Goal: Task Accomplishment & Management: Complete application form

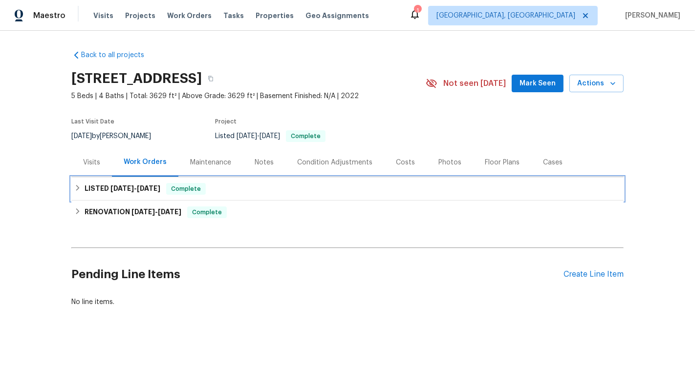
click at [256, 191] on div "LISTED 4/10/25 - 6/20/25 Complete" at bounding box center [347, 189] width 546 height 12
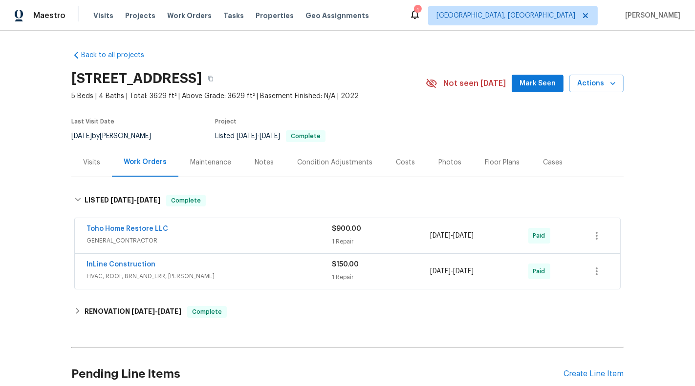
click at [345, 239] on div "1 Repair" at bounding box center [381, 242] width 98 height 10
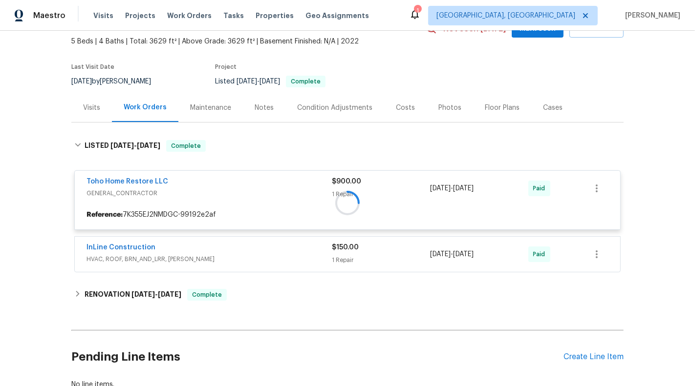
scroll to position [64, 0]
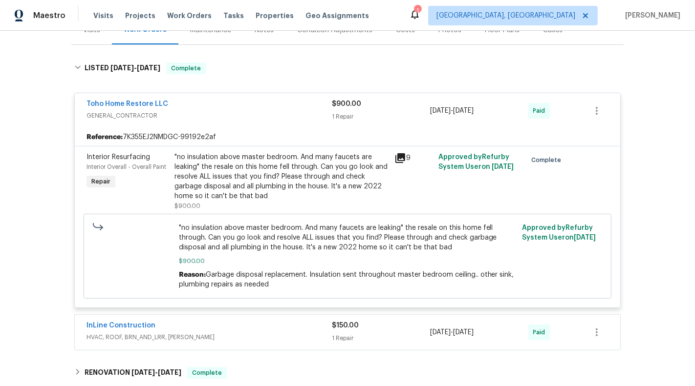
click at [375, 114] on div "1 Repair" at bounding box center [381, 117] width 98 height 10
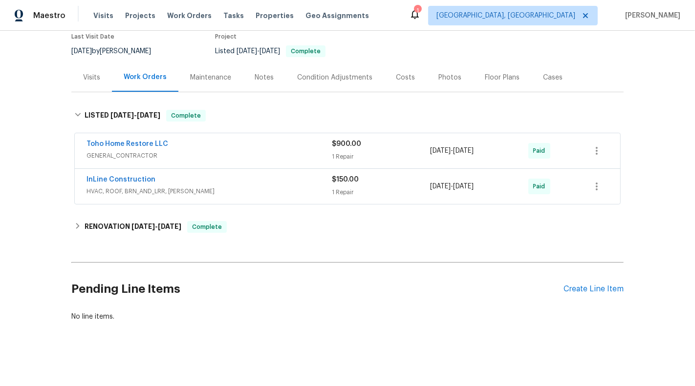
click at [368, 196] on div "$150.00 1 Repair" at bounding box center [381, 186] width 98 height 23
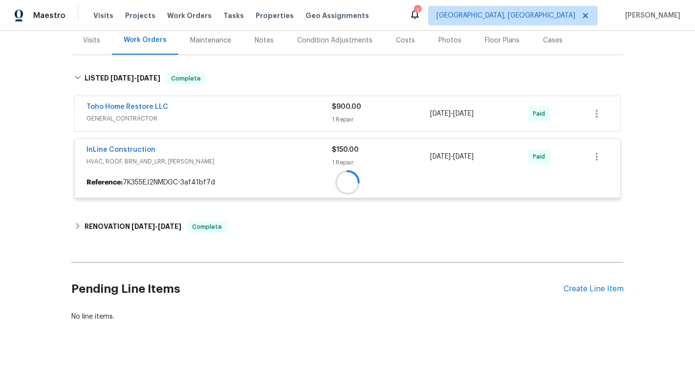
scroll to position [123, 0]
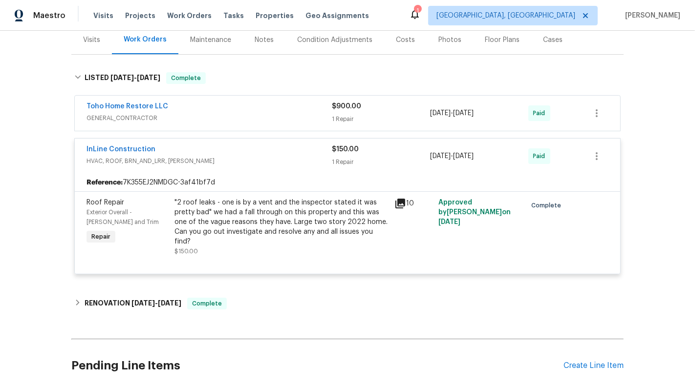
click at [406, 161] on div "1 Repair" at bounding box center [381, 162] width 98 height 10
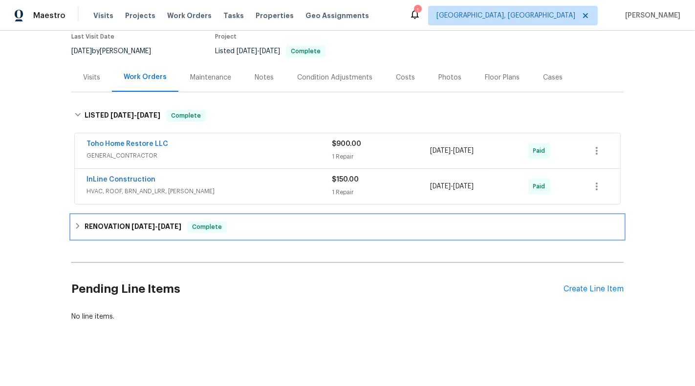
click at [386, 223] on div "RENOVATION 4/4/25 - 4/25/25 Complete" at bounding box center [347, 227] width 546 height 12
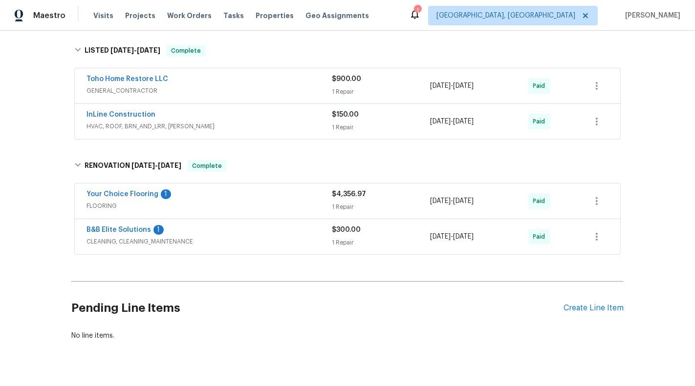
click at [388, 196] on div "$4,356.97" at bounding box center [381, 195] width 98 height 10
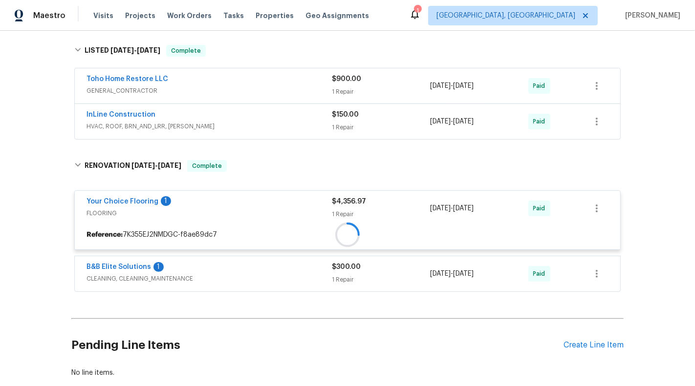
scroll to position [206, 0]
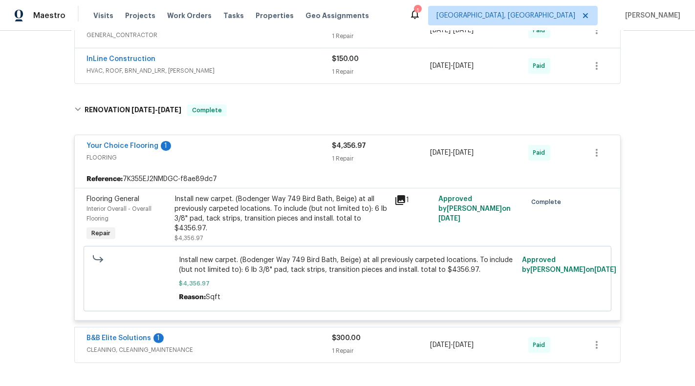
click at [389, 158] on div "1 Repair" at bounding box center [381, 159] width 98 height 10
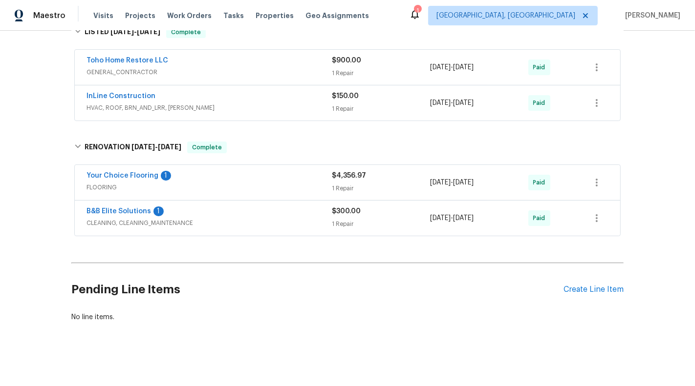
click at [378, 216] on div "$300.00 1 Repair" at bounding box center [381, 218] width 98 height 23
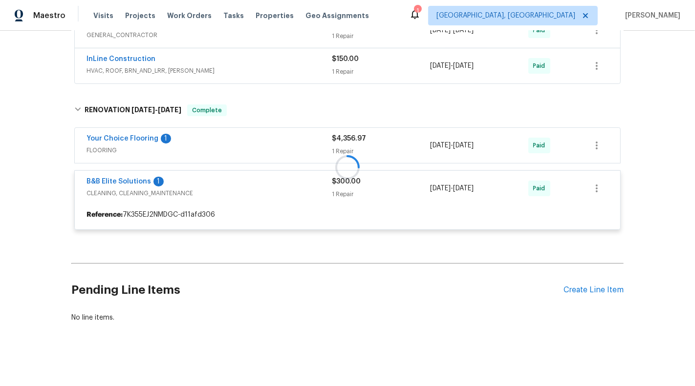
click at [385, 186] on div at bounding box center [347, 167] width 552 height 145
click at [694, 177] on div "Back to all projects 4116 SE 9th Ave, Ocala, FL 34480 5 Beds | 4 Baths | Total:…" at bounding box center [347, 209] width 695 height 356
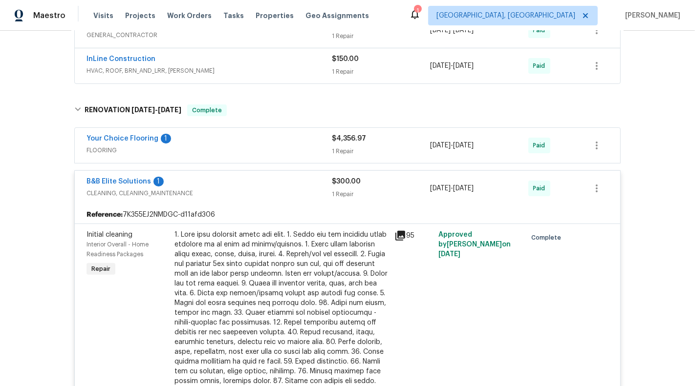
click at [393, 182] on div "$300.00" at bounding box center [381, 182] width 98 height 10
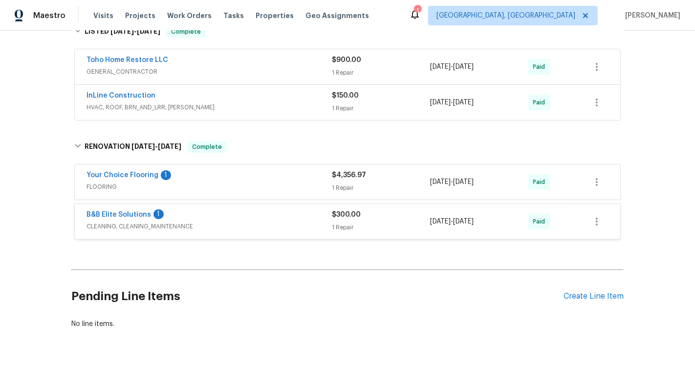
scroll to position [168, 0]
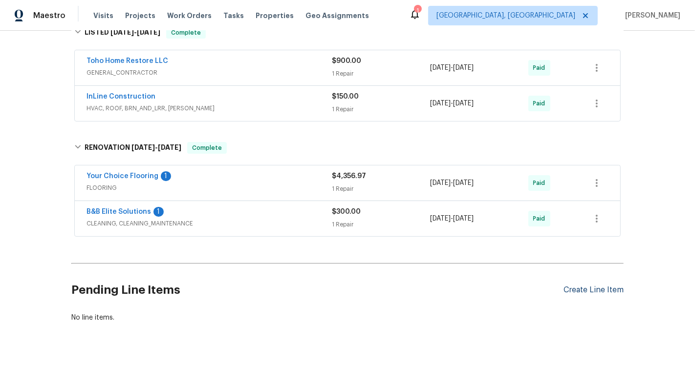
click at [583, 286] on div "Create Line Item" at bounding box center [593, 290] width 60 height 9
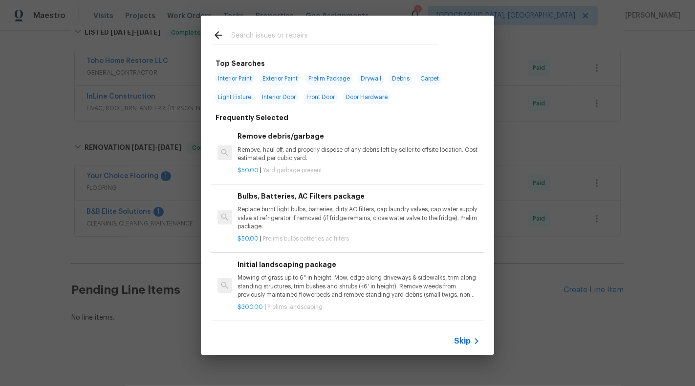
click at [462, 341] on span "Skip" at bounding box center [462, 342] width 17 height 10
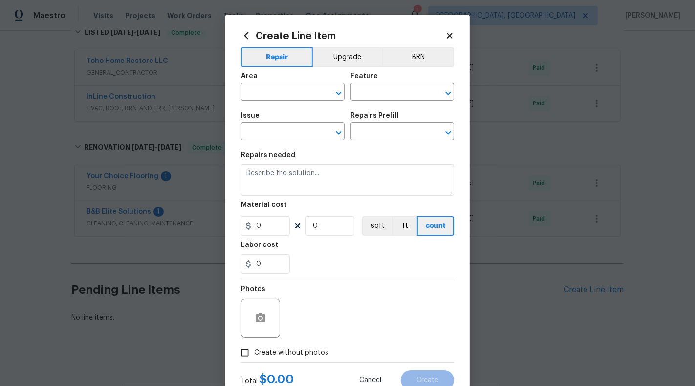
click at [287, 78] on div "Area" at bounding box center [293, 79] width 104 height 13
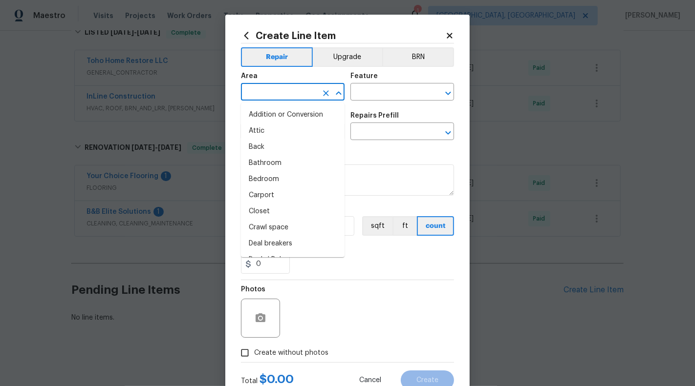
click at [290, 86] on input "text" at bounding box center [279, 92] width 76 height 15
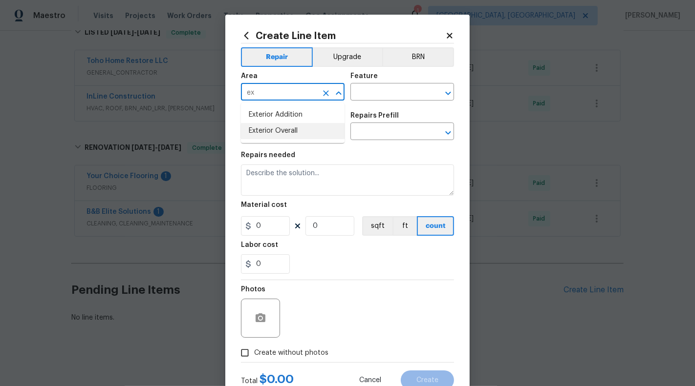
click at [285, 136] on li "Exterior Overall" at bounding box center [293, 131] width 104 height 16
type input "Exterior Overall"
click at [385, 93] on input "text" at bounding box center [388, 92] width 76 height 15
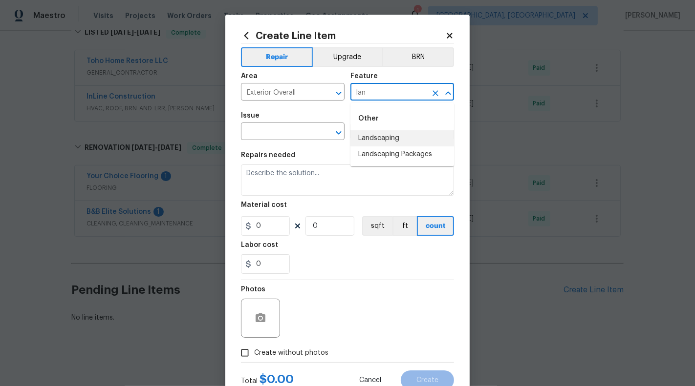
click at [383, 135] on li "Landscaping" at bounding box center [402, 138] width 104 height 16
type input "Landscaping"
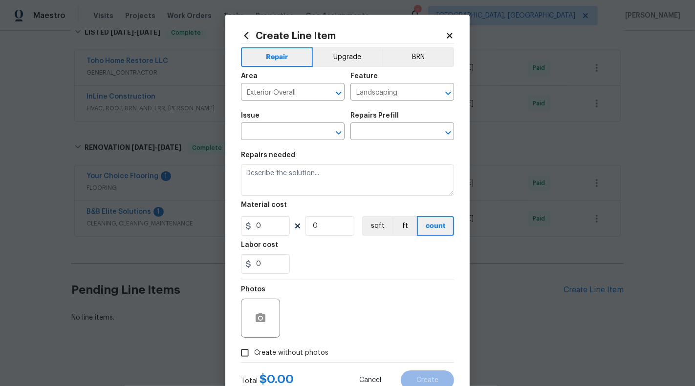
click at [277, 125] on div "Issue" at bounding box center [293, 118] width 104 height 13
click at [281, 134] on input "text" at bounding box center [279, 132] width 76 height 15
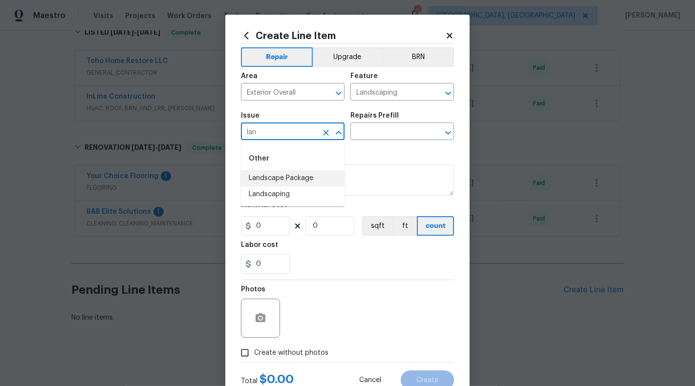
click at [284, 180] on li "Landscape Package" at bounding box center [293, 178] width 104 height 16
type input "Landscape Package"
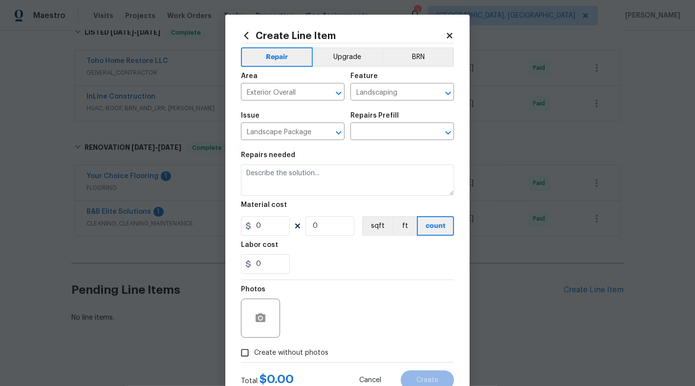
click at [386, 124] on div "Repairs Prefill" at bounding box center [402, 118] width 104 height 13
click at [386, 131] on input "text" at bounding box center [388, 132] width 76 height 15
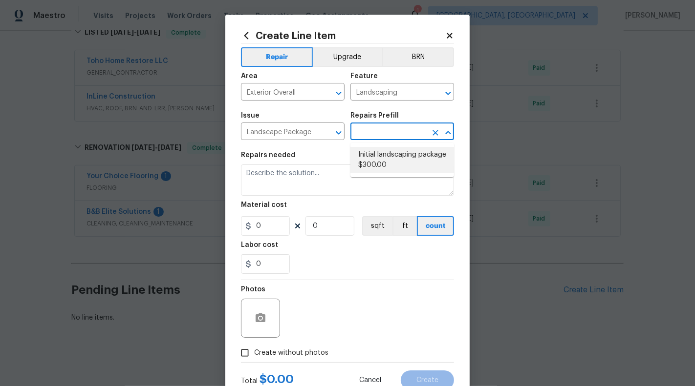
click at [391, 158] on li "Initial landscaping package $300.00" at bounding box center [402, 160] width 104 height 26
type input "Home Readiness Packages"
type input "Initial landscaping package $300.00"
type textarea "Mowing of grass up to 6" in height. Mow, edge along driveways & sidewalks, trim…"
type input "300"
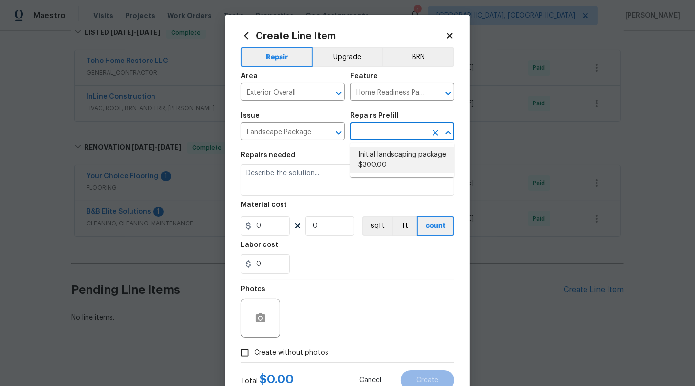
type input "1"
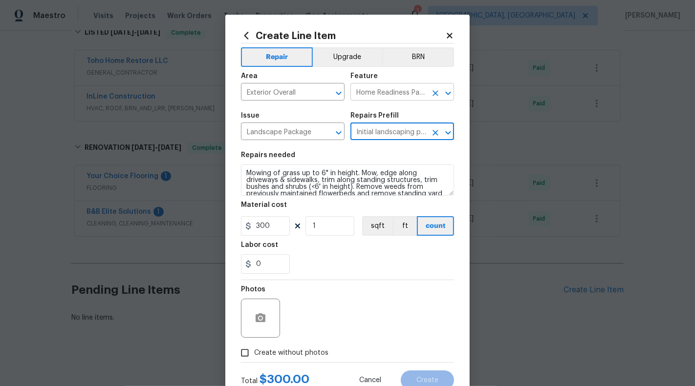
click at [436, 90] on icon "Clear" at bounding box center [435, 93] width 10 height 10
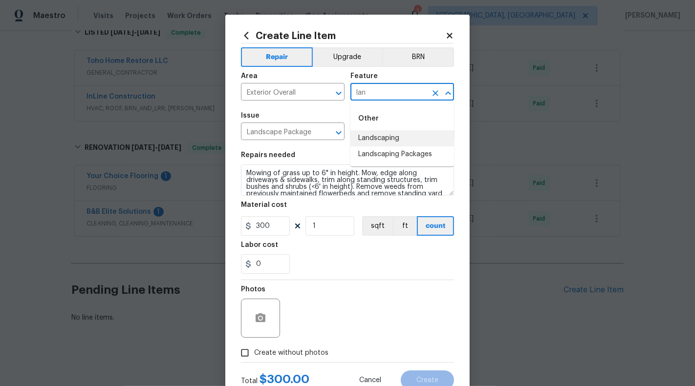
click at [433, 162] on li "Landscaping Packages" at bounding box center [402, 155] width 104 height 16
type input "Landscaping Packages"
click at [314, 133] on input "Landscape Package" at bounding box center [279, 132] width 76 height 15
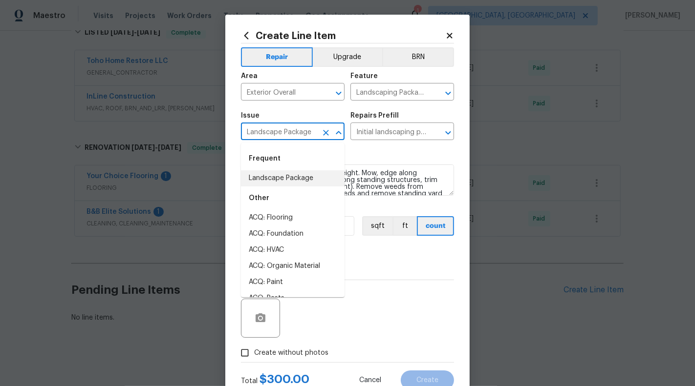
click at [321, 135] on icon "Clear" at bounding box center [326, 133] width 10 height 10
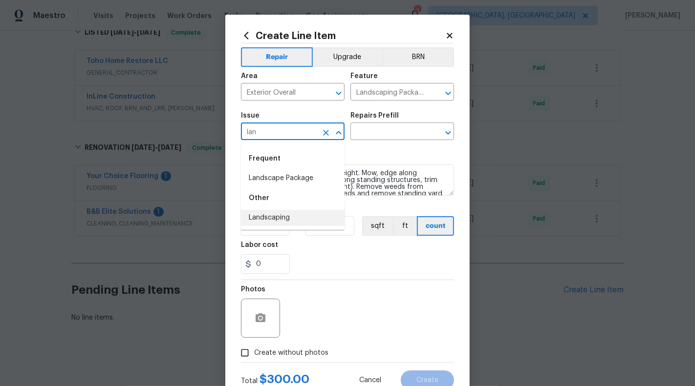
click at [297, 219] on li "Landscaping" at bounding box center [293, 218] width 104 height 16
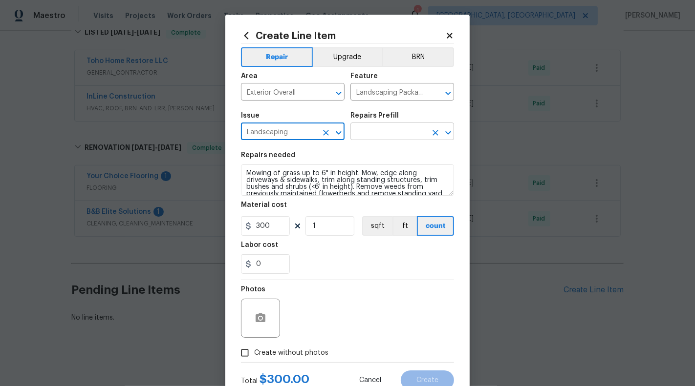
type input "Landscaping"
click at [382, 136] on input "text" at bounding box center [388, 132] width 76 height 15
click at [389, 121] on div "Repairs Prefill" at bounding box center [402, 118] width 104 height 13
click at [389, 136] on input "text" at bounding box center [388, 132] width 76 height 15
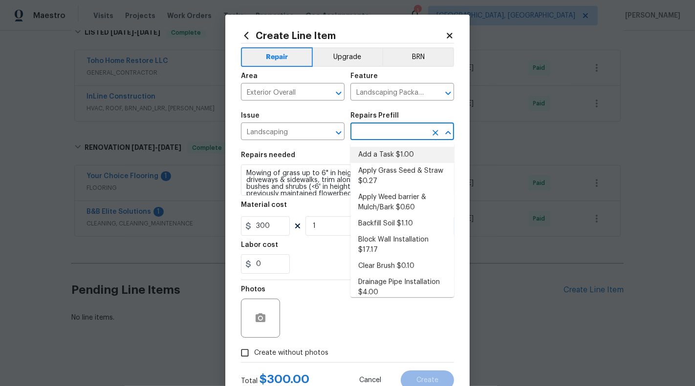
click at [395, 153] on li "Add a Task $1.00" at bounding box center [402, 155] width 104 height 16
type input "Add a Task $1.00"
type textarea "HPM to detail"
type input "1"
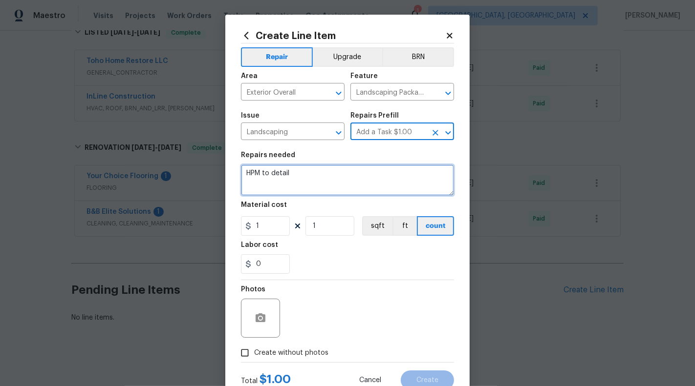
click at [375, 174] on textarea "HPM to detail" at bounding box center [347, 180] width 213 height 31
type textarea "#HOA-Violation :"
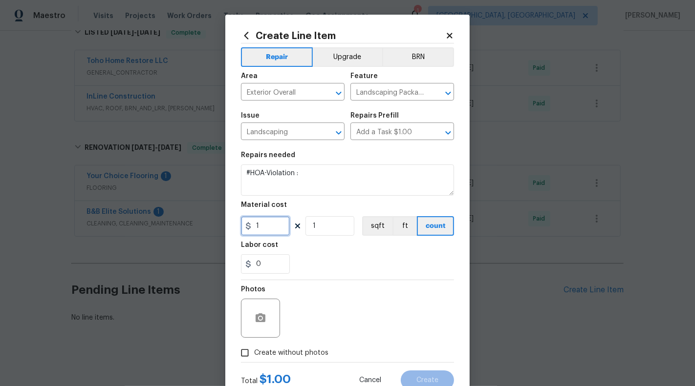
click at [263, 227] on input "1" at bounding box center [265, 226] width 49 height 20
type input "75"
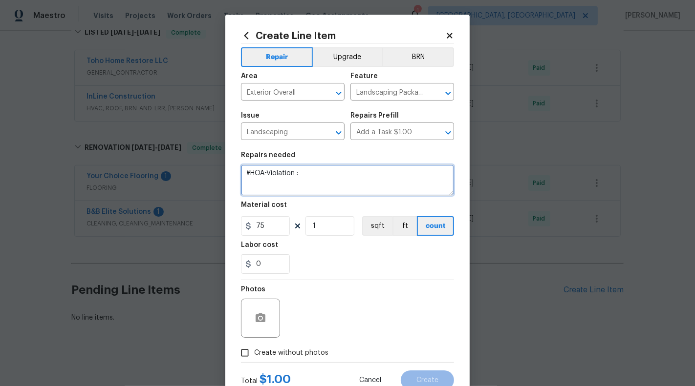
click at [333, 179] on textarea "#HOA-Violation :" at bounding box center [347, 180] width 213 height 31
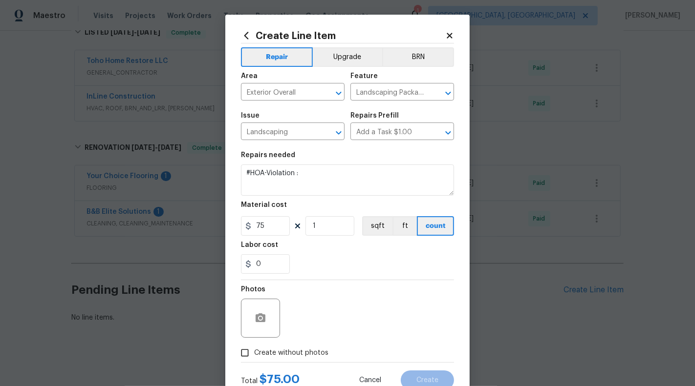
click at [275, 337] on div at bounding box center [260, 318] width 39 height 39
click at [264, 319] on icon "button" at bounding box center [260, 318] width 10 height 9
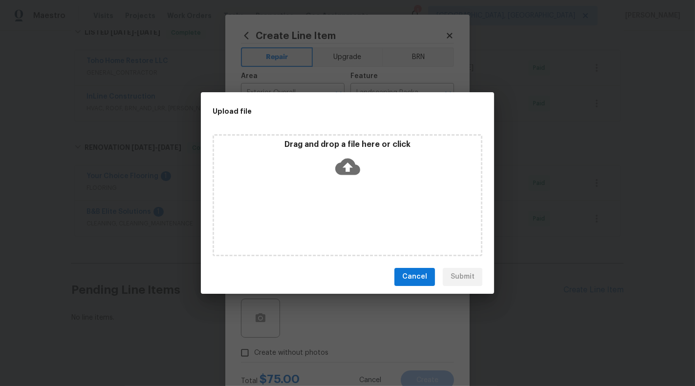
click at [345, 175] on icon at bounding box center [347, 166] width 25 height 25
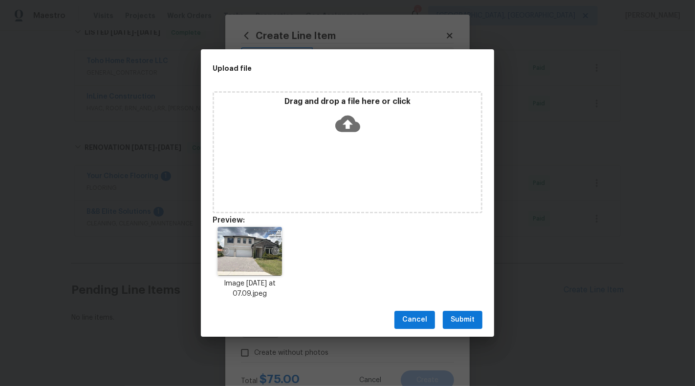
click at [469, 327] on button "Submit" at bounding box center [463, 320] width 40 height 18
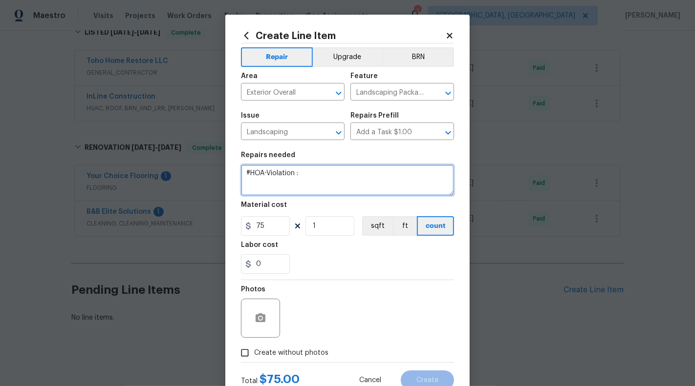
click at [362, 179] on textarea "#HOA-Violation :" at bounding box center [347, 180] width 213 height 31
click at [340, 179] on textarea "#HOA-Violation :" at bounding box center [347, 180] width 213 height 31
paste textarea "There is an excessive weeds in the Driveway. Dead weeds must be removed after t…"
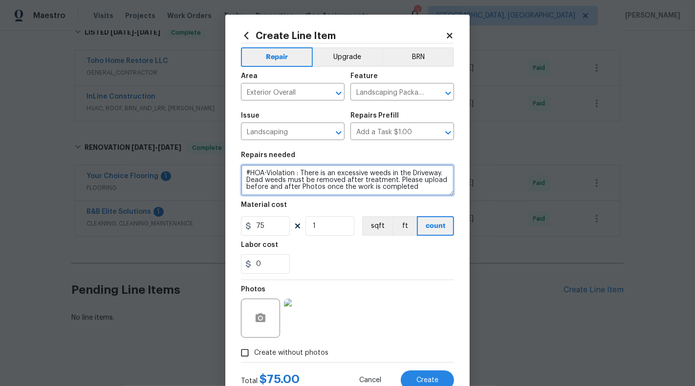
scroll to position [34, 0]
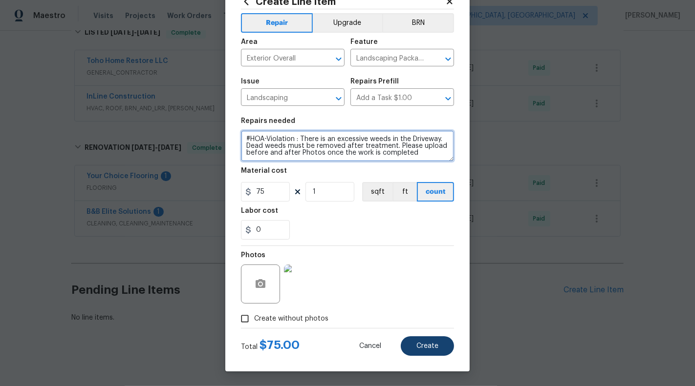
type textarea "#HOA-Violation : There is an excessive weeds in the Driveway. Dead weeds must b…"
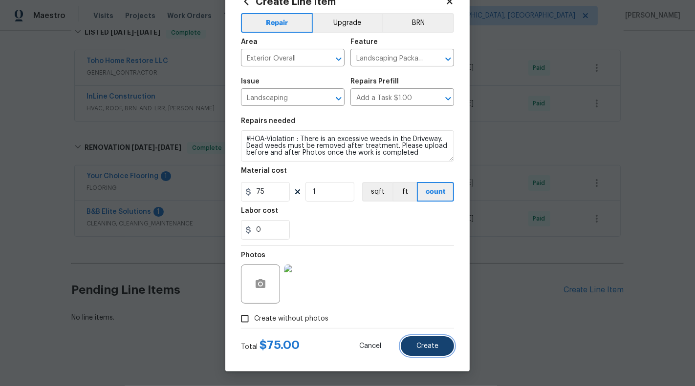
click at [426, 337] on button "Create" at bounding box center [427, 347] width 53 height 20
type input "0"
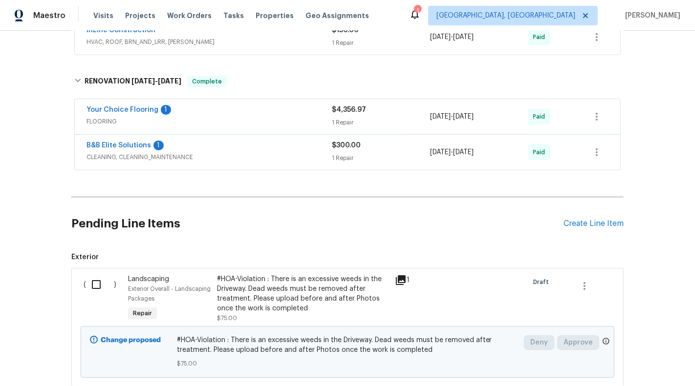
scroll to position [276, 0]
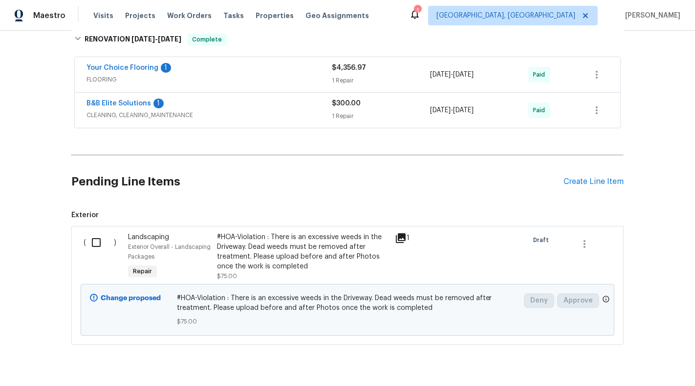
click at [105, 237] on input "checkbox" at bounding box center [100, 243] width 28 height 21
checkbox input "true"
click at [636, 359] on span "Create Work Order" at bounding box center [638, 362] width 65 height 12
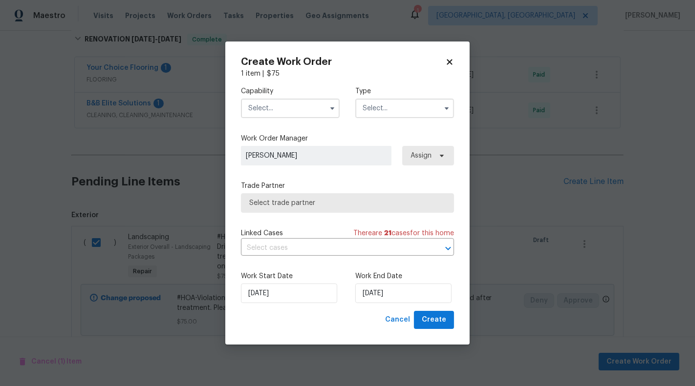
click at [330, 119] on div "Capability Type" at bounding box center [347, 102] width 213 height 47
click at [333, 105] on icon "button" at bounding box center [332, 109] width 8 height 8
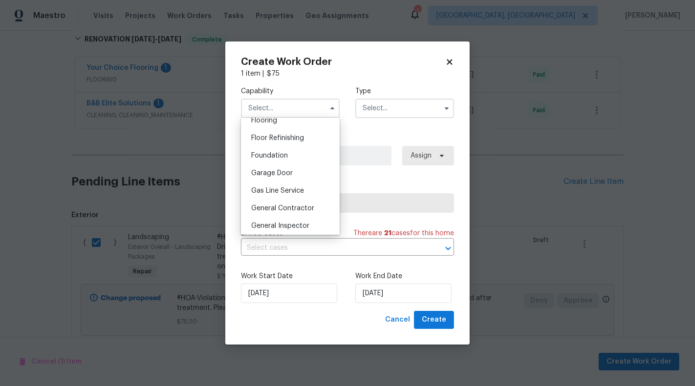
scroll to position [394, 0]
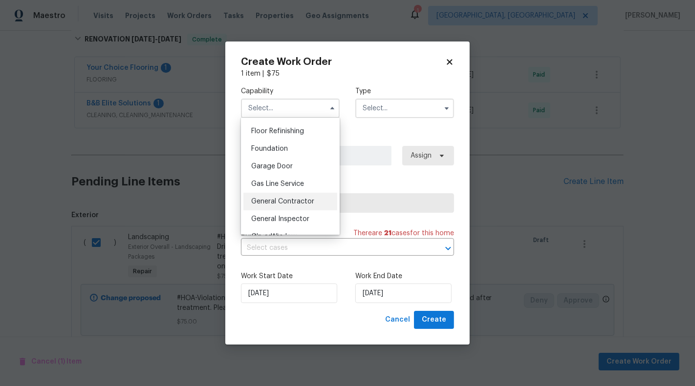
click at [308, 209] on div "General Contractor" at bounding box center [290, 202] width 94 height 18
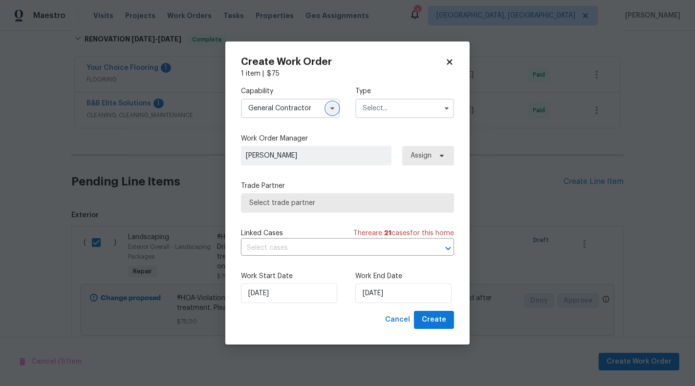
click at [335, 108] on icon "button" at bounding box center [332, 109] width 8 height 8
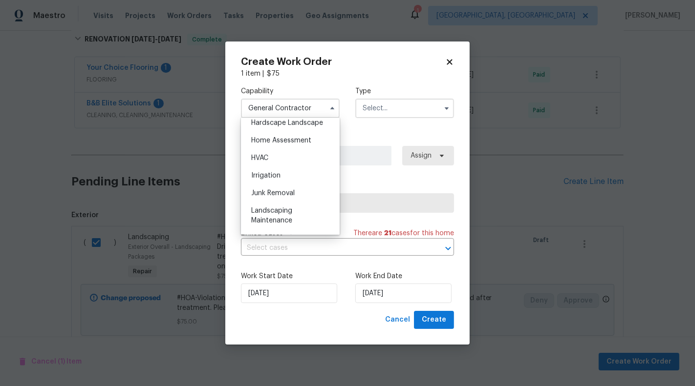
scroll to position [595, 0]
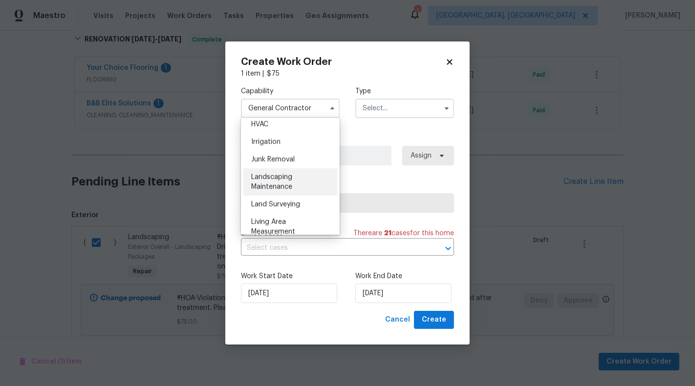
click at [307, 188] on div "Landscaping Maintenance" at bounding box center [290, 182] width 94 height 27
type input "Landscaping Maintenance"
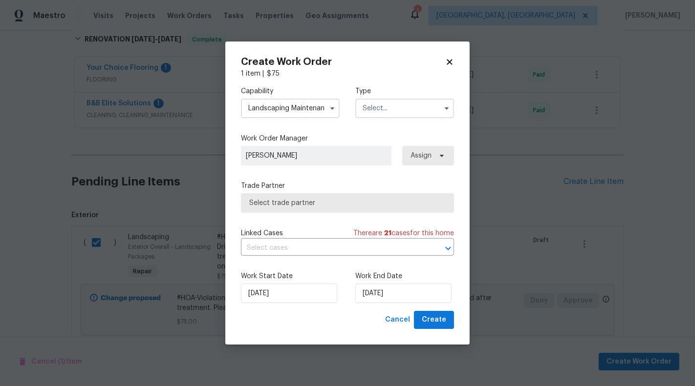
click at [392, 105] on input "text" at bounding box center [404, 109] width 99 height 20
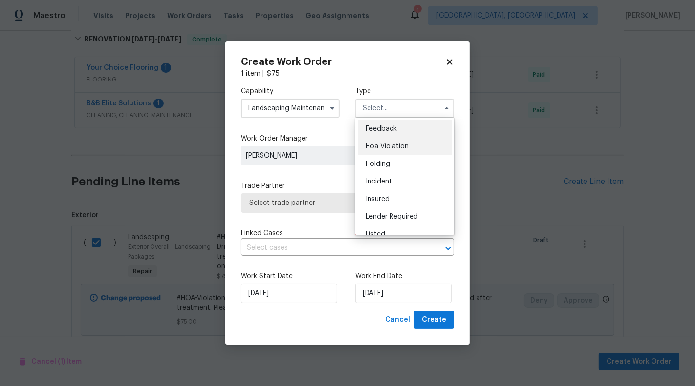
click at [403, 143] on span "Hoa Violation" at bounding box center [386, 146] width 43 height 7
type input "Hoa Violation"
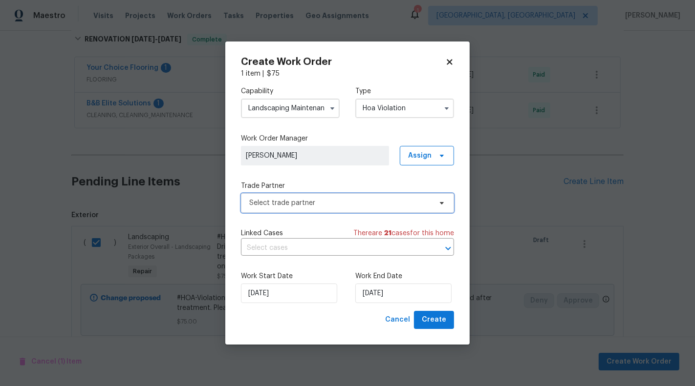
click at [322, 206] on span "Select trade partner" at bounding box center [340, 203] width 182 height 10
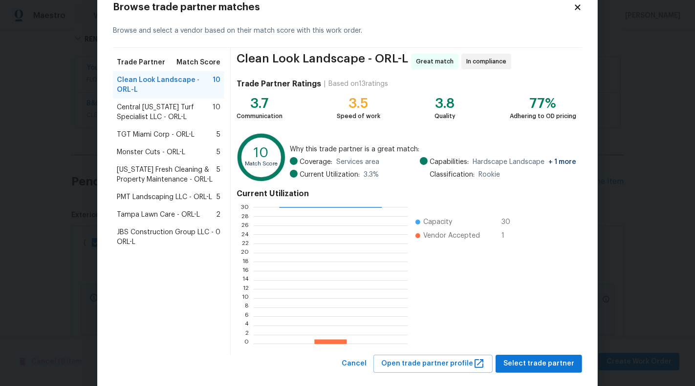
scroll to position [44, 0]
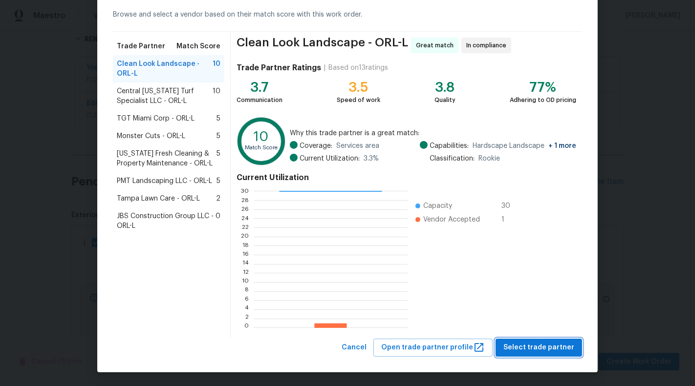
click at [545, 350] on span "Select trade partner" at bounding box center [538, 348] width 71 height 12
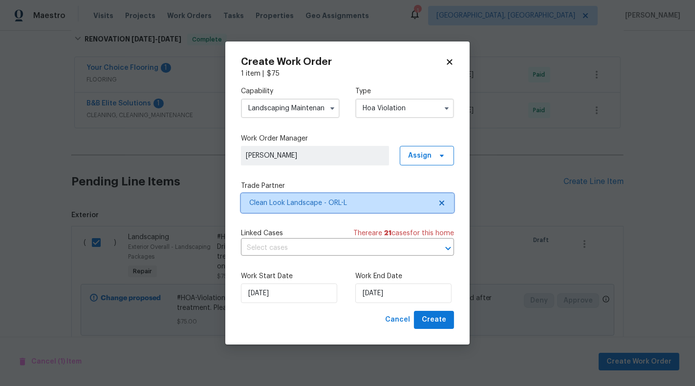
scroll to position [0, 0]
click at [356, 253] on input "text" at bounding box center [334, 248] width 186 height 15
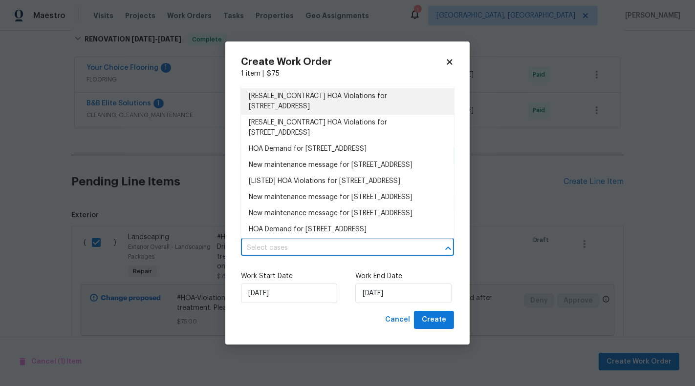
click at [330, 106] on li "[RESALE_IN_CONTRACT] HOA Violations for 4116 SE 9th Ave, Ocala, FL 34480" at bounding box center [347, 101] width 213 height 26
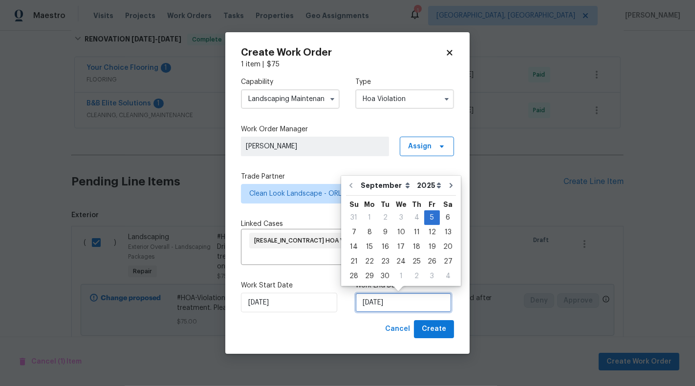
click at [392, 306] on input "05/09/2025" at bounding box center [403, 303] width 96 height 20
click at [370, 232] on div "8" at bounding box center [369, 233] width 16 height 14
type input "08/09/2025"
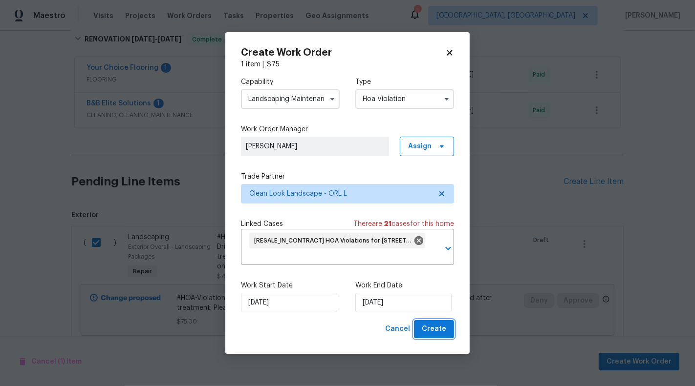
click at [440, 330] on span "Create" at bounding box center [434, 329] width 24 height 12
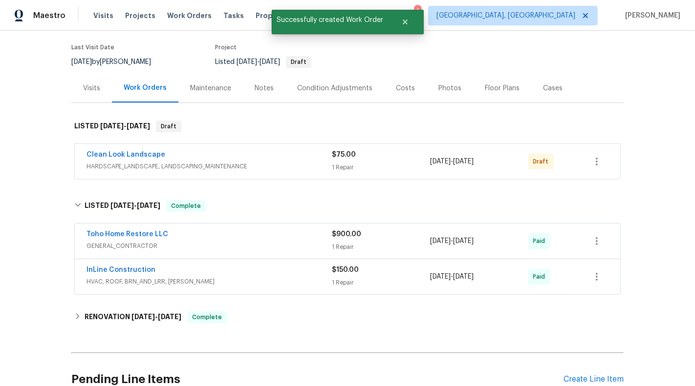
scroll to position [69, 0]
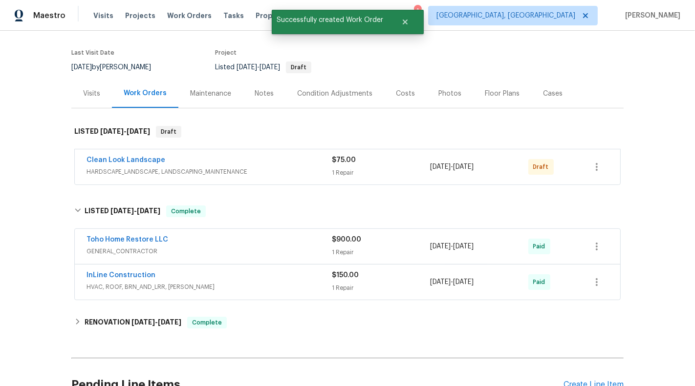
click at [374, 157] on div "$75.00" at bounding box center [381, 160] width 98 height 10
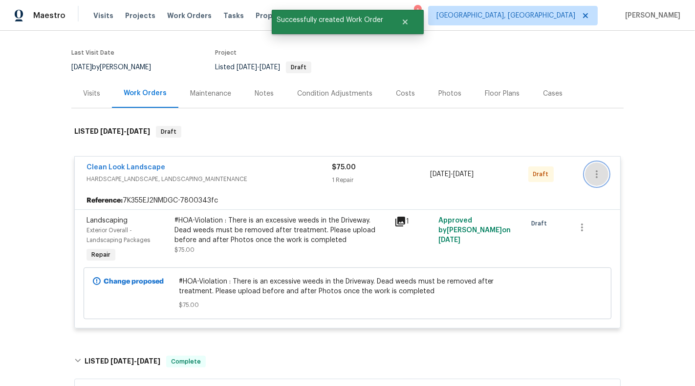
click at [594, 170] on icon "button" at bounding box center [597, 175] width 12 height 12
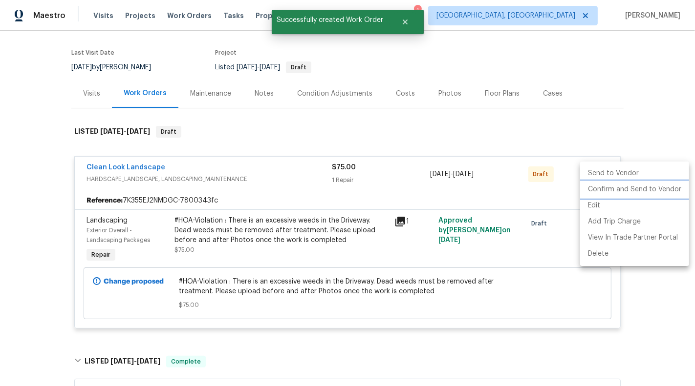
click at [609, 192] on li "Confirm and Send to Vendor" at bounding box center [634, 190] width 109 height 16
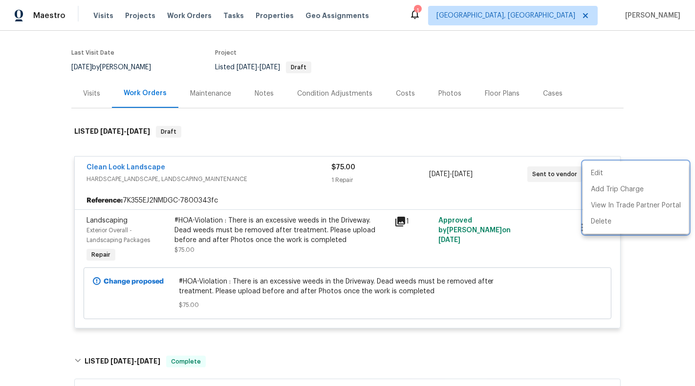
drag, startPoint x: 81, startPoint y: 168, endPoint x: 168, endPoint y: 168, distance: 87.0
click at [168, 168] on div at bounding box center [347, 193] width 695 height 386
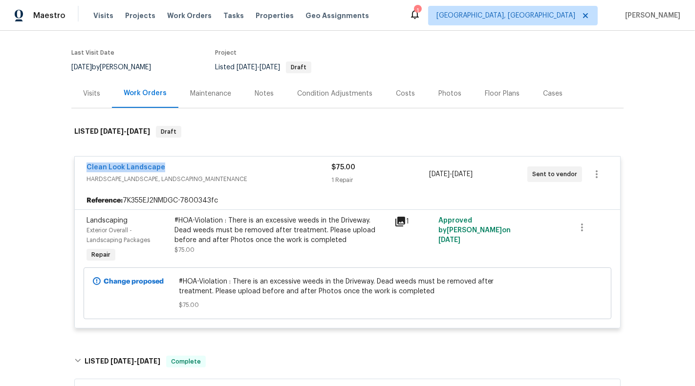
drag, startPoint x: 204, startPoint y: 165, endPoint x: 44, endPoint y: 165, distance: 159.7
click at [44, 165] on div "Back to all projects 4116 SE 9th Ave, Ocala, FL 34480 5 Beds | 4 Baths | Total:…" at bounding box center [347, 209] width 695 height 356
copy link "Clean Look Landscape"
click at [135, 167] on link "Clean Look Landscape" at bounding box center [125, 167] width 79 height 7
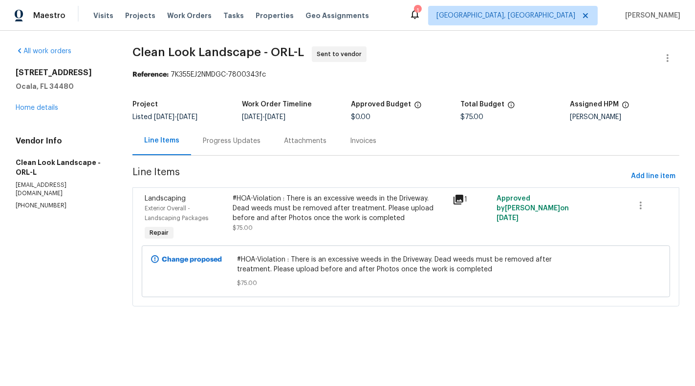
click at [207, 140] on div "Progress Updates" at bounding box center [232, 141] width 58 height 10
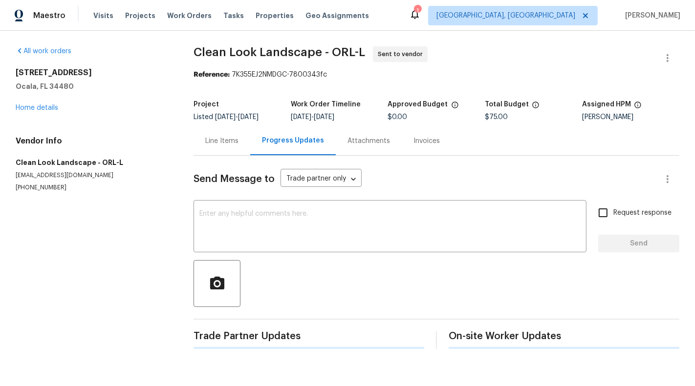
click at [257, 255] on div "Send Message to Trade partner only Trade partner only ​ x ​ Request response Se…" at bounding box center [436, 252] width 486 height 193
click at [254, 236] on textarea at bounding box center [389, 228] width 381 height 34
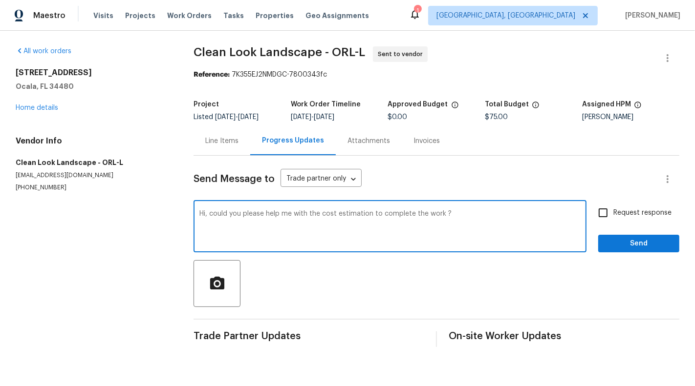
type textarea "Hi, could you please help me with the cost estimation to complete the work ?"
click at [642, 213] on span "Request response" at bounding box center [642, 213] width 58 height 10
click at [613, 213] on input "Request response" at bounding box center [603, 213] width 21 height 21
checkbox input "true"
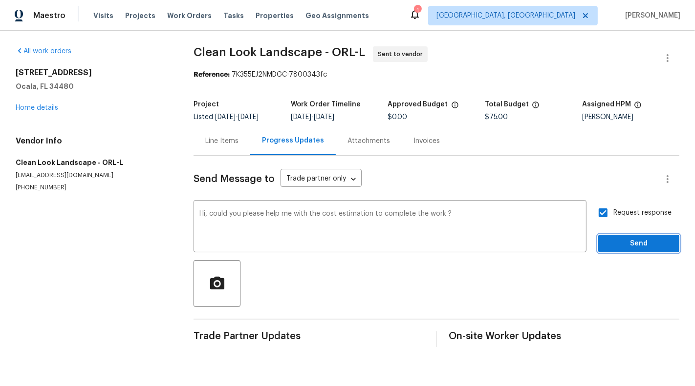
click at [643, 239] on span "Send" at bounding box center [638, 244] width 65 height 12
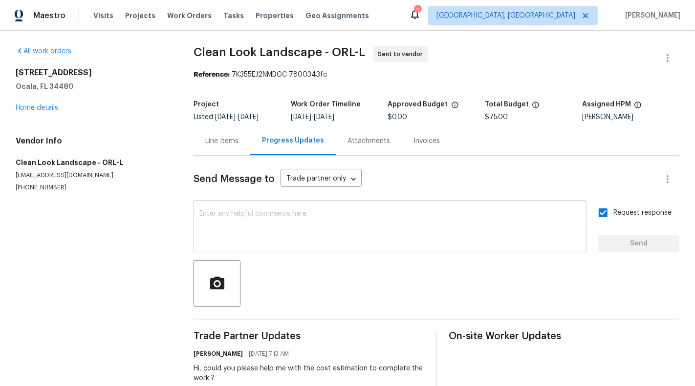
scroll to position [24, 0]
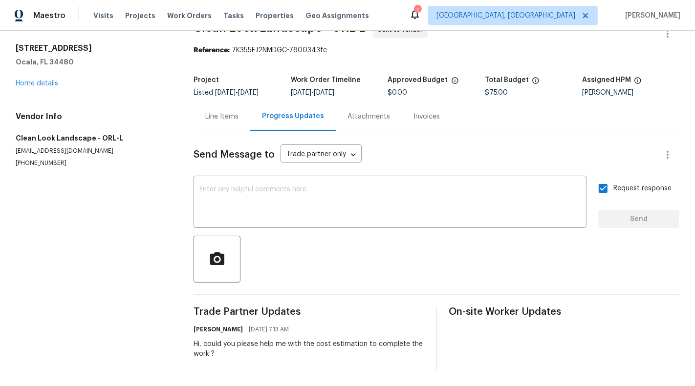
click at [213, 110] on div "Line Items" at bounding box center [221, 116] width 57 height 29
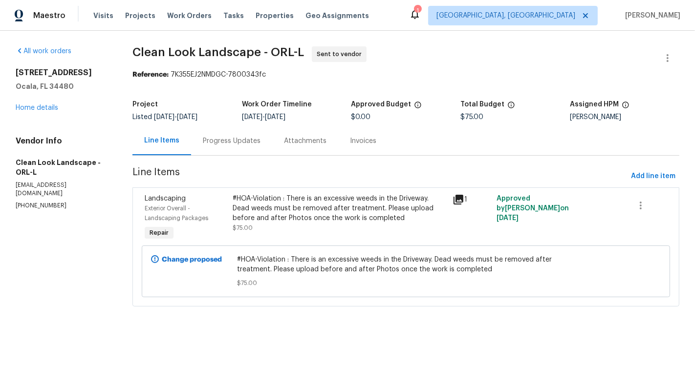
click at [43, 114] on div "All work orders 4116 SE 9th Ave Ocala, FL 34480 Home details Vendor Info Clean …" at bounding box center [62, 128] width 93 height 164
click at [32, 107] on link "Home details" at bounding box center [37, 108] width 43 height 7
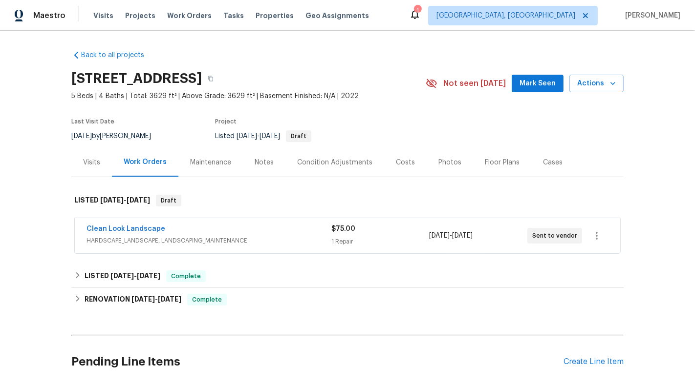
scroll to position [7, 0]
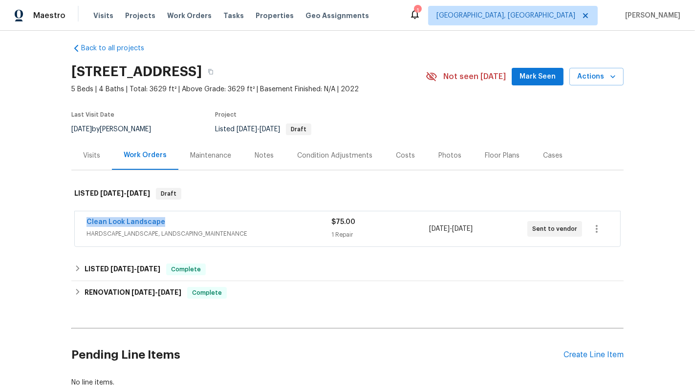
drag, startPoint x: 79, startPoint y: 218, endPoint x: 171, endPoint y: 218, distance: 91.8
click at [171, 218] on div "Clean Look Landscape HARDSCAPE_LANDSCAPE, LANDSCAPING_MAINTENANCE $75.00 1 Repa…" at bounding box center [347, 229] width 545 height 35
copy link "Clean Look Landscape"
click at [21, 223] on div "Back to all projects 4116 SE 9th Ave, Ocala, FL 34480 5 Beds | 4 Baths | Total:…" at bounding box center [347, 209] width 695 height 356
drag, startPoint x: 182, startPoint y: 217, endPoint x: 64, endPoint y: 217, distance: 117.7
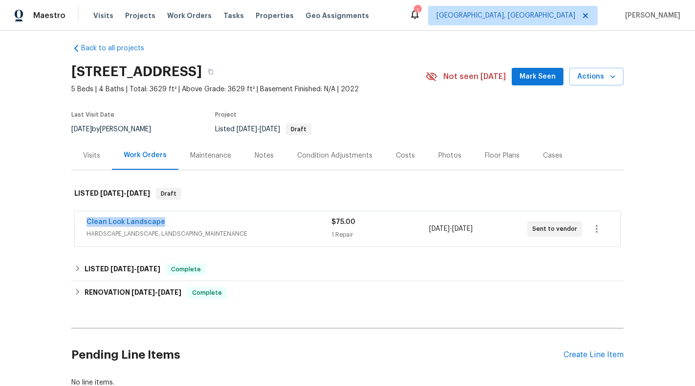
click at [64, 217] on div "Back to all projects 4116 SE 9th Ave, Ocala, FL 34480 5 Beds | 4 Baths | Total:…" at bounding box center [347, 209] width 695 height 356
copy link "Clean Look Landscape"
click at [304, 230] on span "HARDSCAPE_LANDSCAPE, LANDSCAPING_MAINTENANCE" at bounding box center [208, 234] width 245 height 10
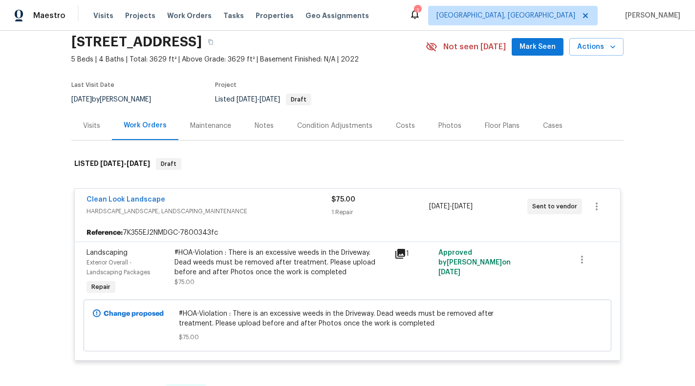
scroll to position [39, 0]
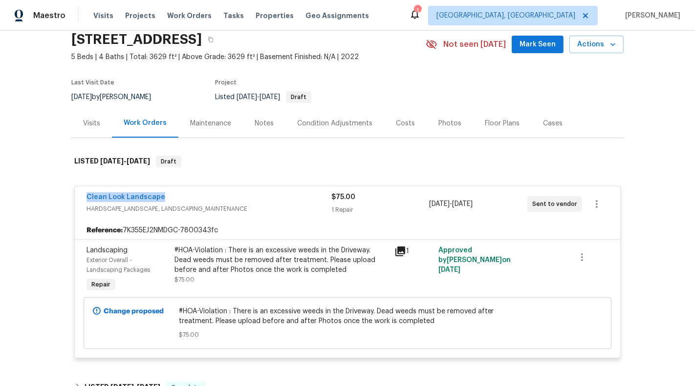
drag, startPoint x: 173, startPoint y: 196, endPoint x: 59, endPoint y: 196, distance: 114.3
click at [59, 196] on div "Back to all projects 4116 SE 9th Ave, Ocala, FL 34480 5 Beds | 4 Baths | Total:…" at bounding box center [347, 209] width 695 height 356
copy link "Clean Look Landscape"
click at [120, 197] on link "Clean Look Landscape" at bounding box center [125, 197] width 79 height 7
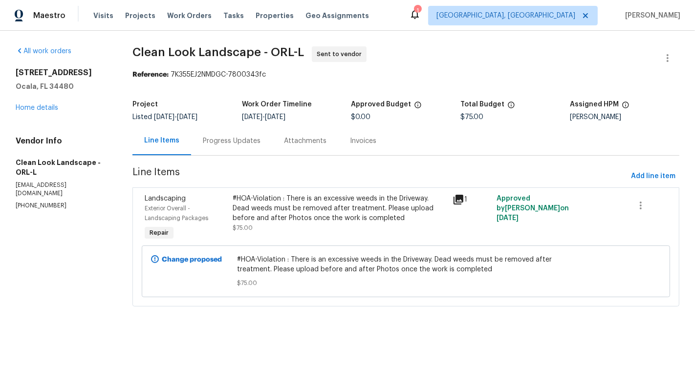
click at [243, 153] on div "Progress Updates" at bounding box center [231, 141] width 81 height 29
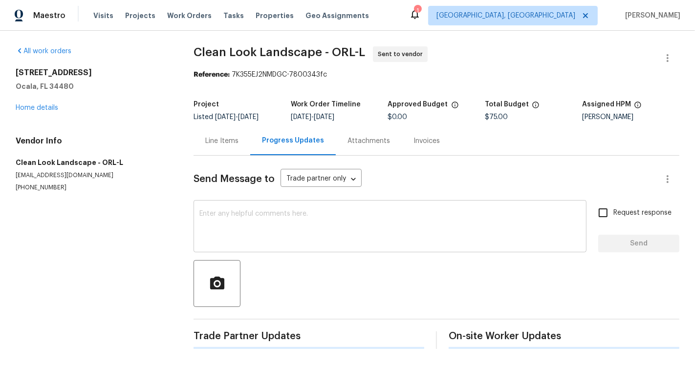
click at [236, 231] on textarea at bounding box center [389, 228] width 381 height 34
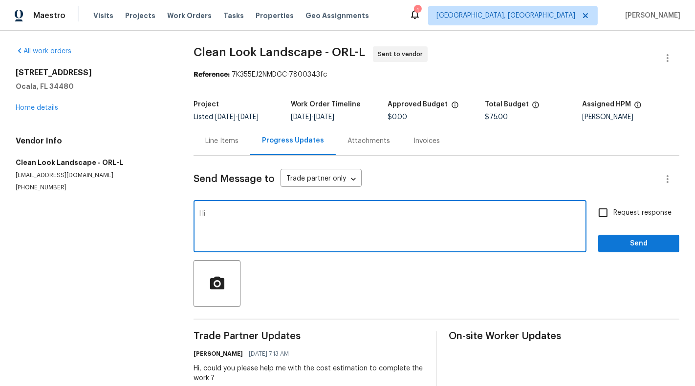
type textarea "H"
click at [213, 157] on div "Send Message to Trade partner only Trade partner only ​ x ​ Request response Se…" at bounding box center [436, 275] width 486 height 239
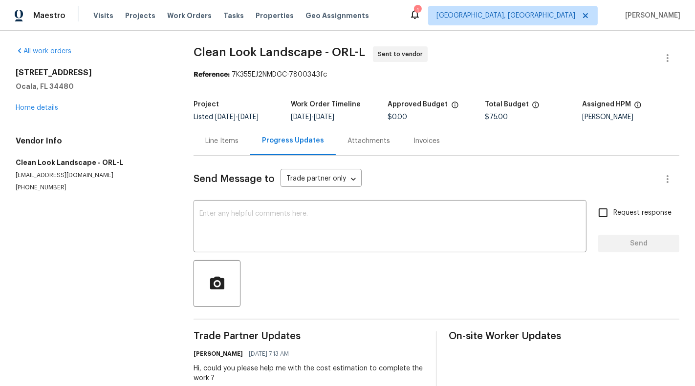
click at [210, 119] on span "Listed 9/5/2025 - 9/8/2025" at bounding box center [225, 117] width 65 height 7
click at [213, 139] on div "Line Items" at bounding box center [221, 141] width 33 height 10
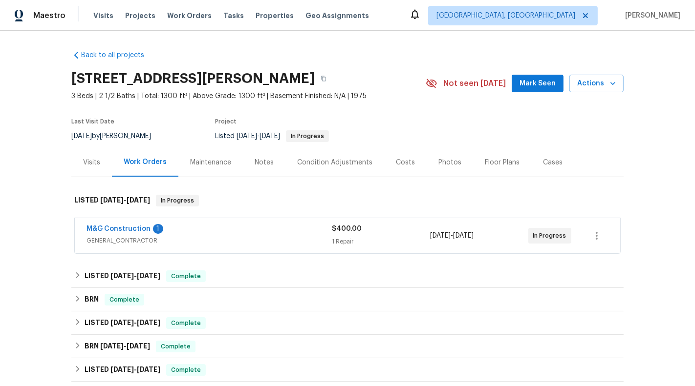
click at [425, 237] on div "1 Repair" at bounding box center [381, 242] width 98 height 10
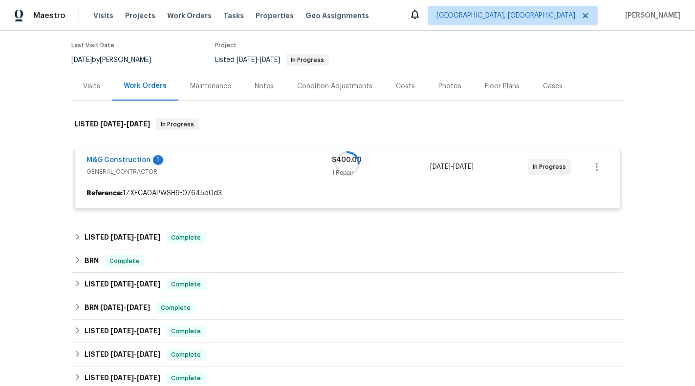
scroll to position [95, 0]
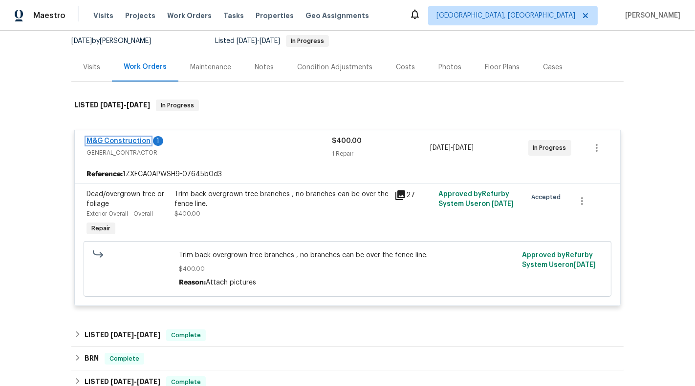
click at [120, 138] on link "M&G Construction" at bounding box center [118, 141] width 64 height 7
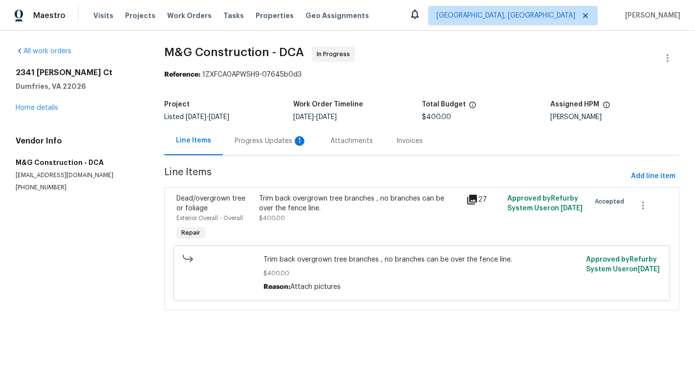
click at [263, 144] on div "Progress Updates 1" at bounding box center [270, 141] width 72 height 10
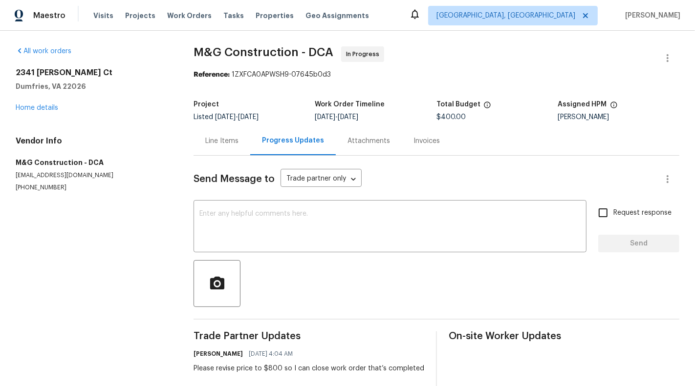
click at [30, 68] on h2 "2341 [PERSON_NAME] Ct" at bounding box center [93, 73] width 154 height 10
copy h2 "2341 [PERSON_NAME] Ct"
click at [222, 150] on div "Line Items" at bounding box center [221, 141] width 57 height 29
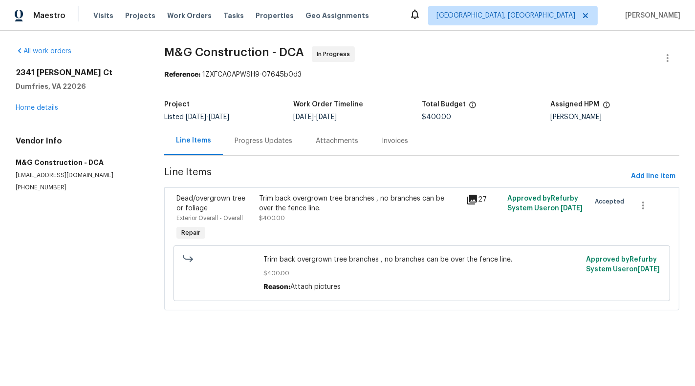
click at [260, 223] on div "Trim back overgrown tree branches , no branches can be over the fence line. $40…" at bounding box center [359, 208] width 201 height 29
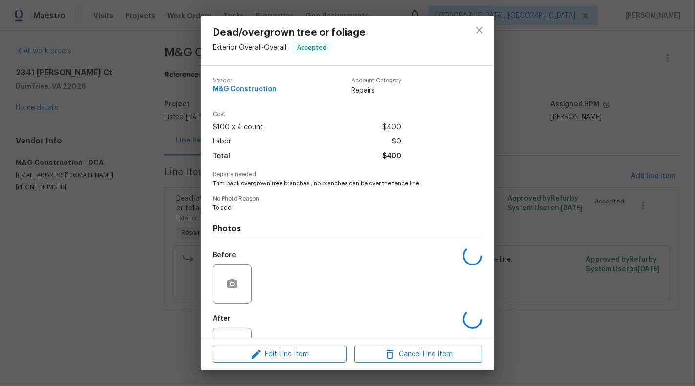
scroll to position [39, 0]
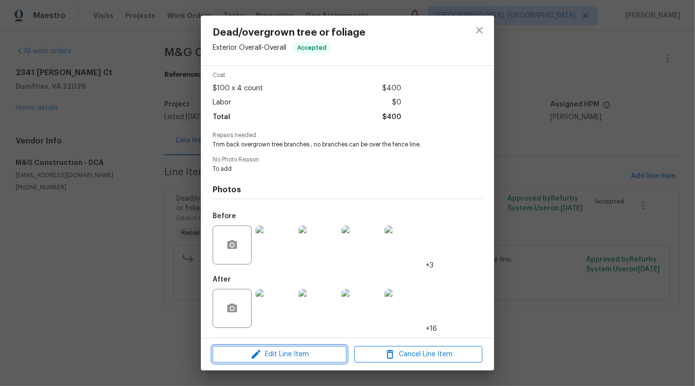
click at [281, 361] on button "Edit Line Item" at bounding box center [280, 354] width 134 height 17
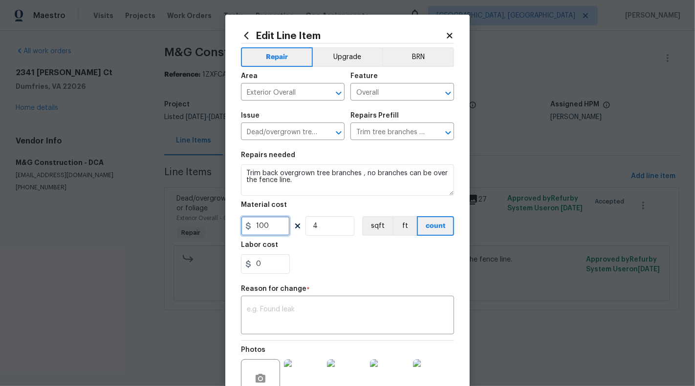
drag, startPoint x: 256, startPoint y: 226, endPoint x: 277, endPoint y: 226, distance: 21.5
click at [277, 226] on input "100" at bounding box center [265, 226] width 49 height 20
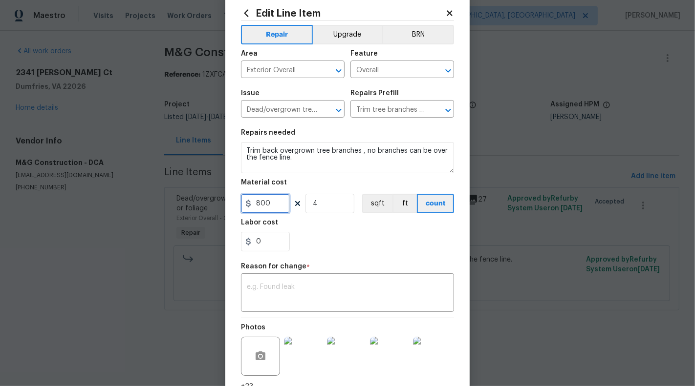
scroll to position [26, 0]
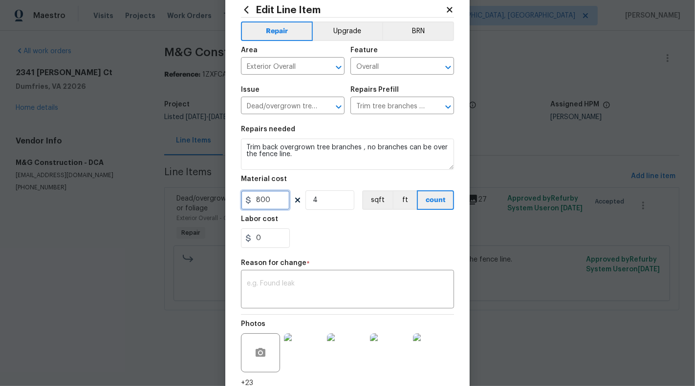
type input "800"
click at [450, 10] on icon at bounding box center [448, 9] width 5 height 5
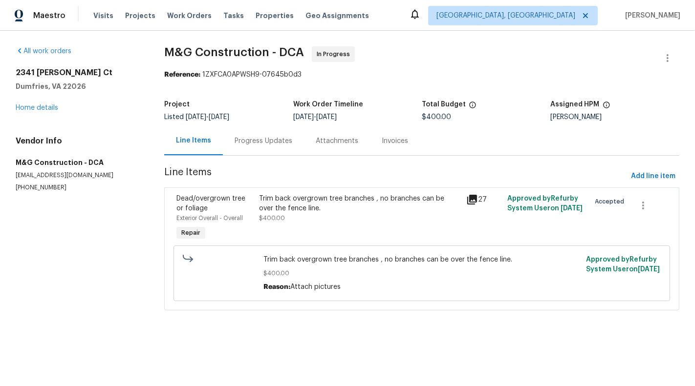
scroll to position [0, 0]
click at [455, 338] on html "Maestro Visits Projects Work Orders Tasks Properties Geo Assignments Albuquerqu…" at bounding box center [347, 169] width 695 height 338
click at [346, 228] on div "Trim back overgrown tree branches , no branches can be over the fence line. $40…" at bounding box center [359, 218] width 207 height 55
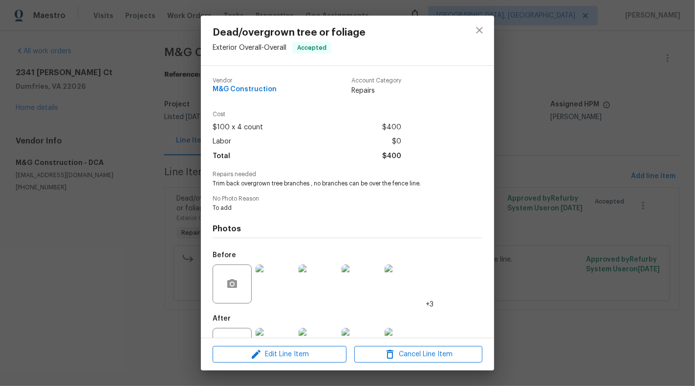
scroll to position [39, 0]
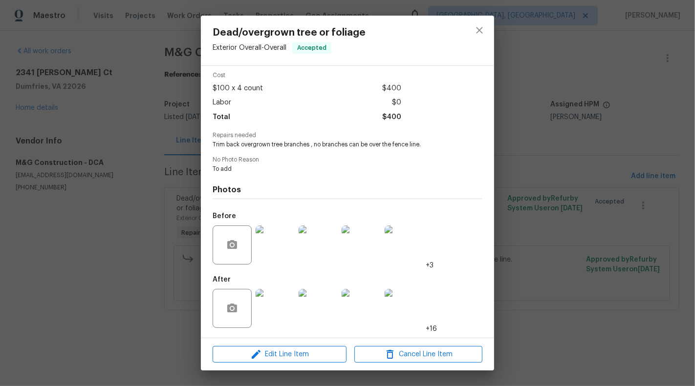
click at [83, 318] on div "Dead/overgrown tree or foliage Exterior Overall - Overall Accepted Vendor M&G C…" at bounding box center [347, 193] width 695 height 386
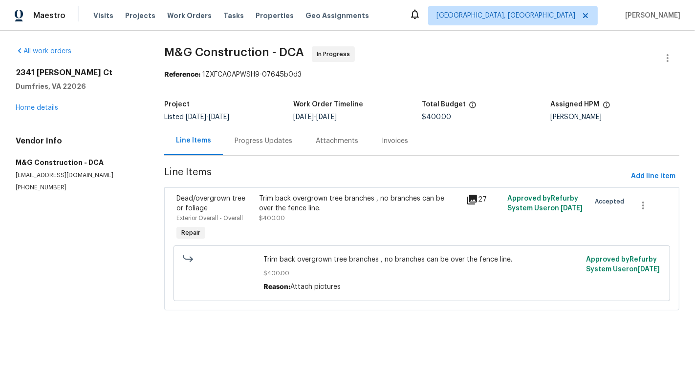
click at [252, 145] on div "Progress Updates" at bounding box center [263, 141] width 58 height 10
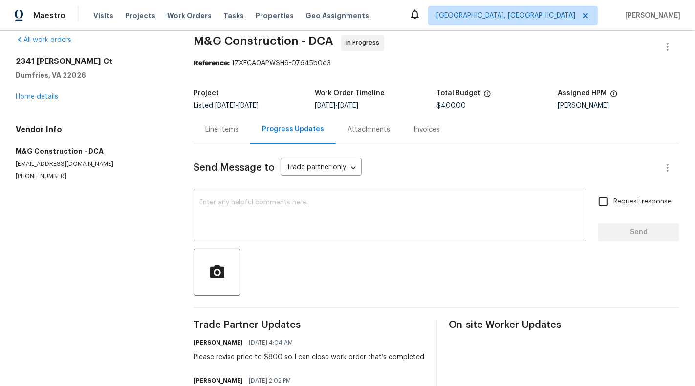
scroll to position [13, 0]
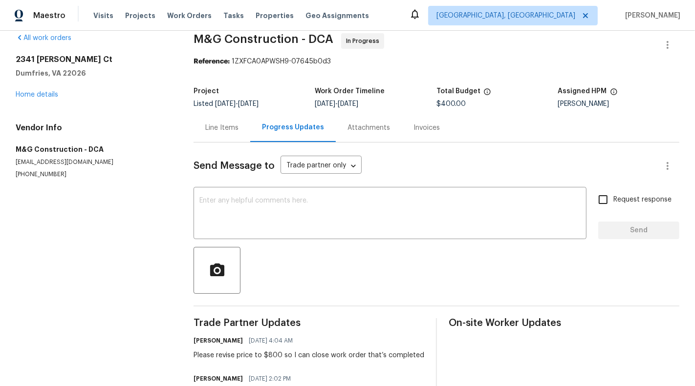
click at [206, 127] on div "Line Items" at bounding box center [221, 128] width 33 height 10
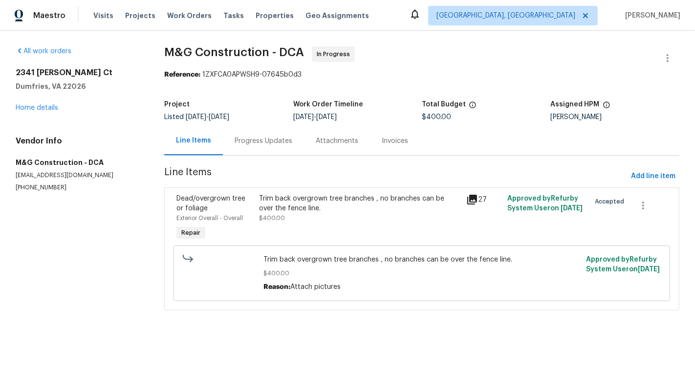
click at [292, 211] on div "Trim back overgrown tree branches , no branches can be over the fence line." at bounding box center [359, 204] width 201 height 20
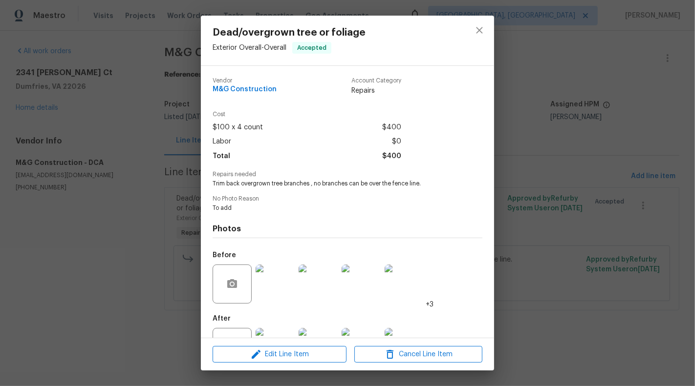
scroll to position [39, 0]
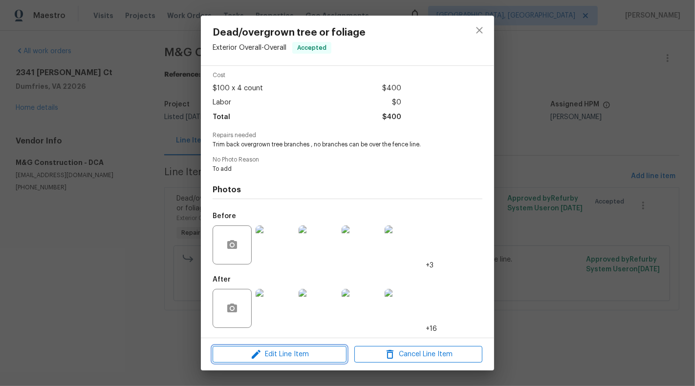
click at [263, 350] on span "Edit Line Item" at bounding box center [279, 355] width 128 height 12
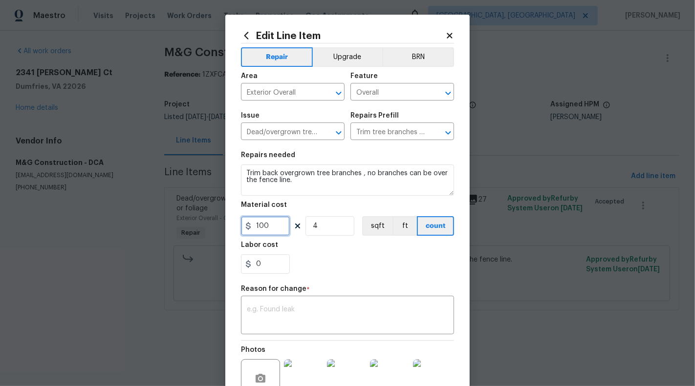
drag, startPoint x: 255, startPoint y: 229, endPoint x: 290, endPoint y: 229, distance: 35.2
click at [290, 229] on div "100 4 sqft ft count" at bounding box center [347, 226] width 213 height 20
type input "800"
click at [276, 290] on h5 "Reason for change" at bounding box center [273, 289] width 65 height 7
click at [276, 319] on textarea at bounding box center [347, 316] width 201 height 21
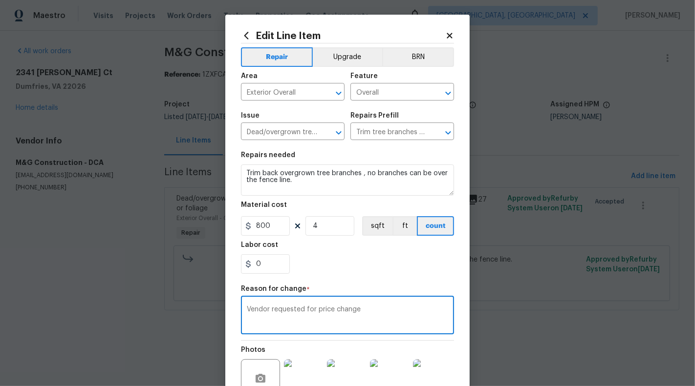
scroll to position [104, 0]
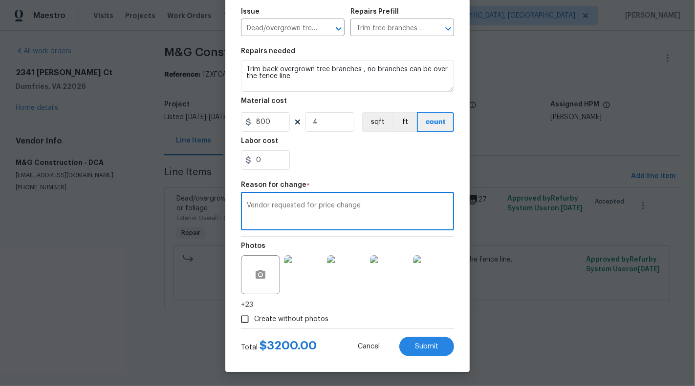
type textarea "Vendor requested for price change"
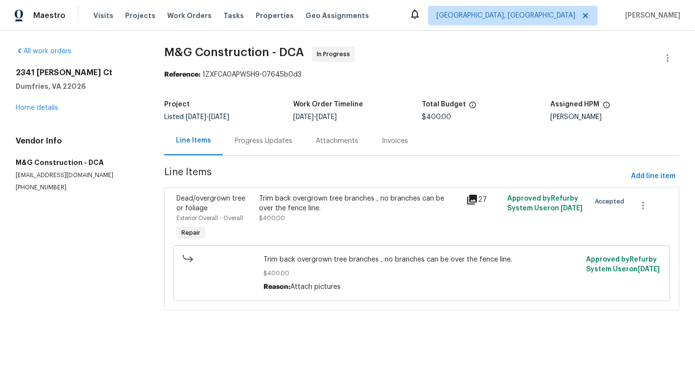
click at [157, 338] on html "Maestro Visits Projects Work Orders Tasks Properties Geo Assignments Albuquerqu…" at bounding box center [347, 169] width 695 height 338
click at [323, 215] on div "Trim back overgrown tree branches , no branches can be over the fence line. $40…" at bounding box center [359, 208] width 201 height 29
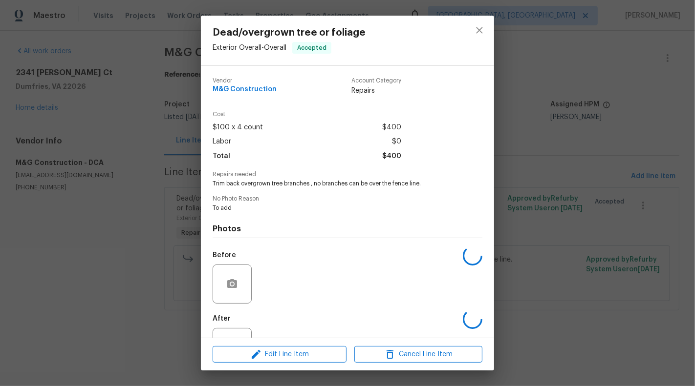
scroll to position [39, 0]
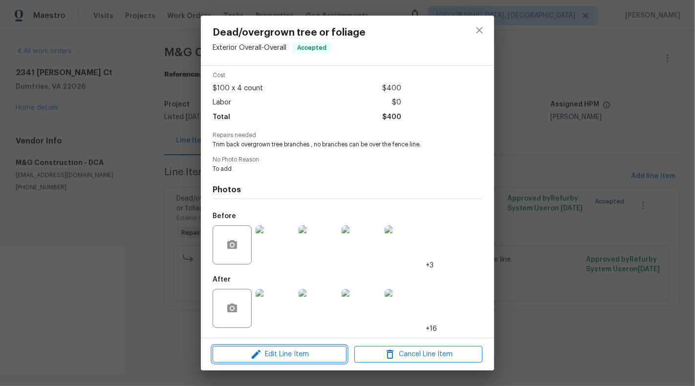
click at [277, 357] on span "Edit Line Item" at bounding box center [279, 355] width 128 height 12
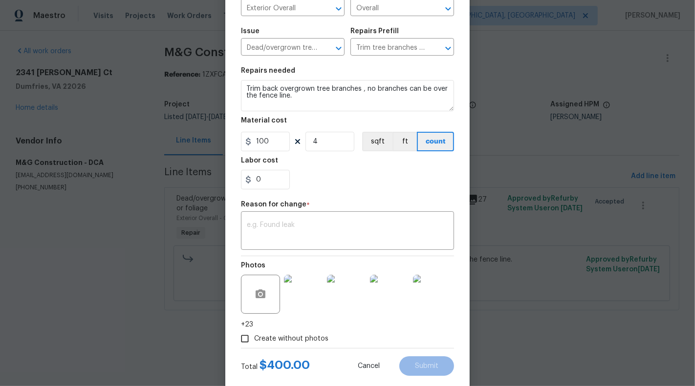
scroll to position [104, 0]
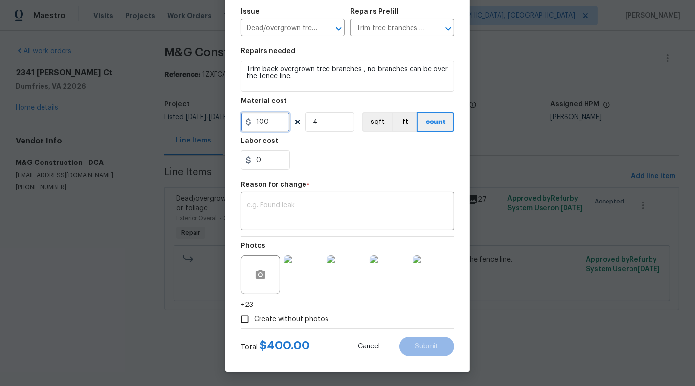
click at [260, 126] on input "100" at bounding box center [265, 122] width 49 height 20
click at [335, 166] on div "0" at bounding box center [347, 160] width 213 height 20
click at [259, 124] on input "800" at bounding box center [265, 122] width 49 height 20
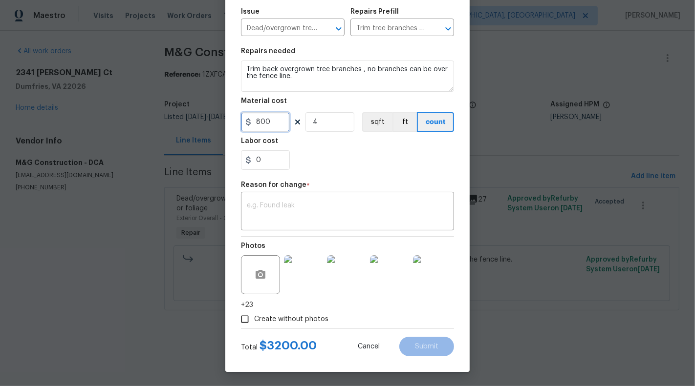
click at [259, 124] on input "800" at bounding box center [265, 122] width 49 height 20
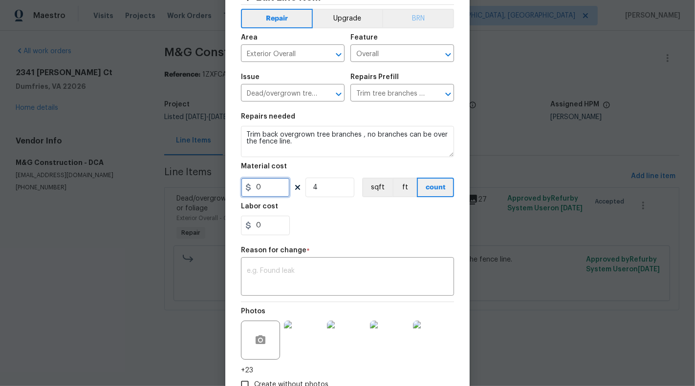
scroll to position [12, 0]
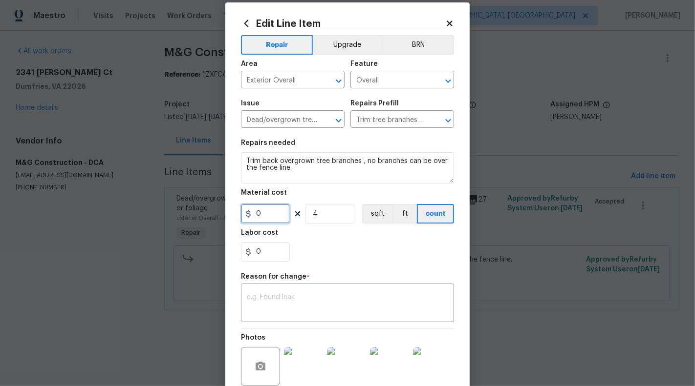
type input "0"
click at [448, 22] on icon at bounding box center [448, 23] width 5 height 5
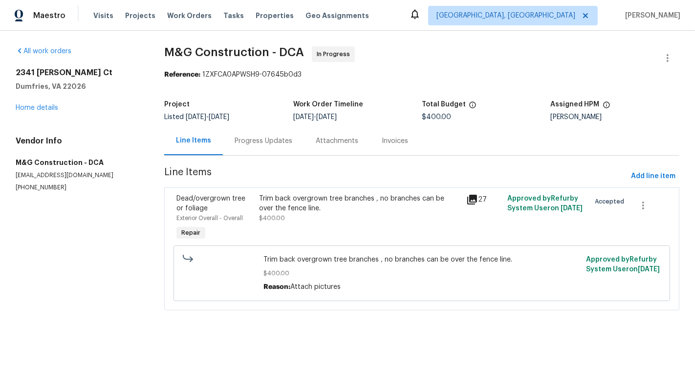
scroll to position [0, 0]
click at [438, 326] on div "All work orders 2341 McClellan Ct Dumfries, VA 22026 Home details Vendor Info M…" at bounding box center [347, 184] width 695 height 307
click at [291, 220] on div "Trim back overgrown tree branches , no branches can be over the fence line. $40…" at bounding box center [359, 208] width 201 height 29
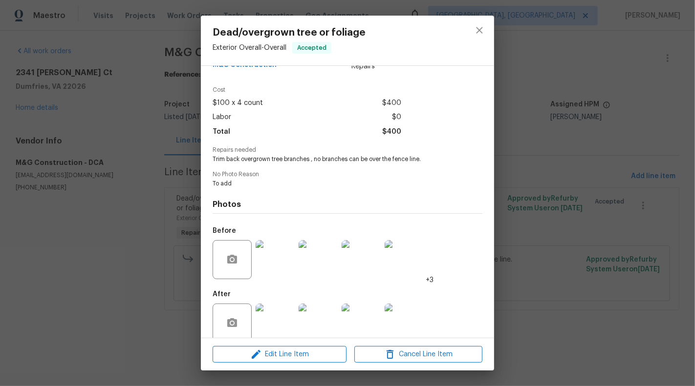
scroll to position [39, 0]
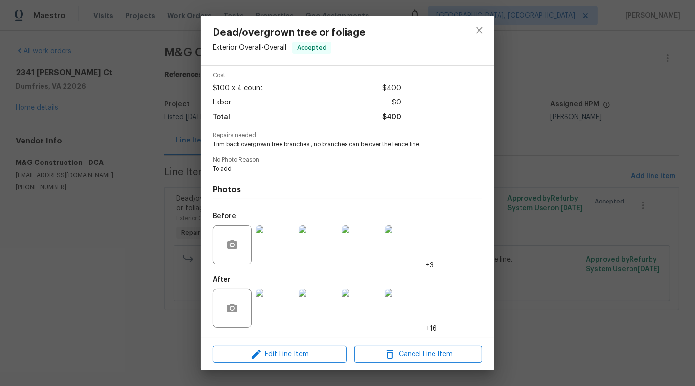
click at [276, 344] on div "Edit Line Item Cancel Line Item" at bounding box center [347, 355] width 293 height 33
click at [276, 352] on span "Edit Line Item" at bounding box center [279, 355] width 128 height 12
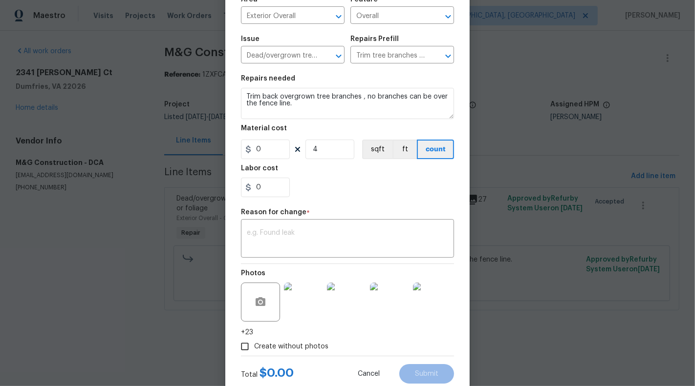
scroll to position [104, 0]
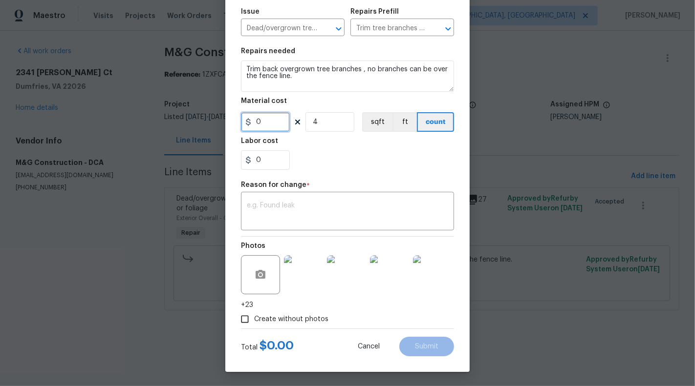
click at [268, 130] on input "0" at bounding box center [265, 122] width 49 height 20
type input "800"
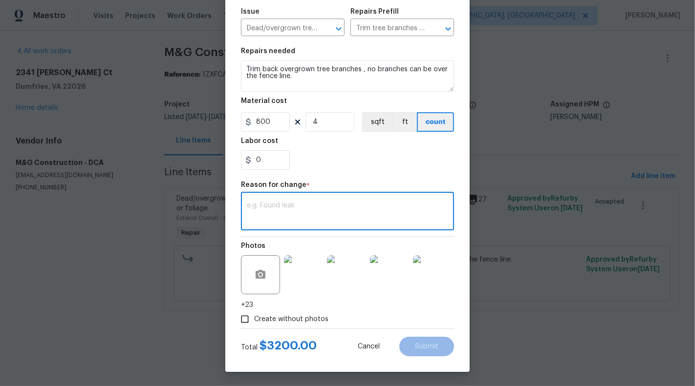
click at [273, 211] on textarea at bounding box center [347, 212] width 201 height 21
click at [0, 263] on body "Maestro Visits Projects Work Orders Tasks Properties Geo Assignments Albuquerqu…" at bounding box center [347, 169] width 695 height 338
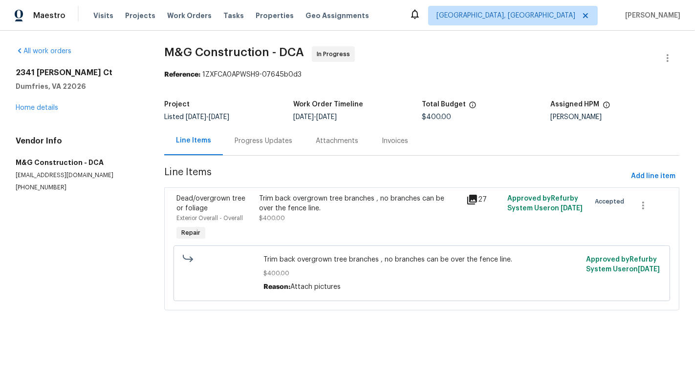
scroll to position [0, 0]
click at [285, 221] on div "Trim back overgrown tree branches , no branches can be over the fence line. $40…" at bounding box center [359, 208] width 201 height 29
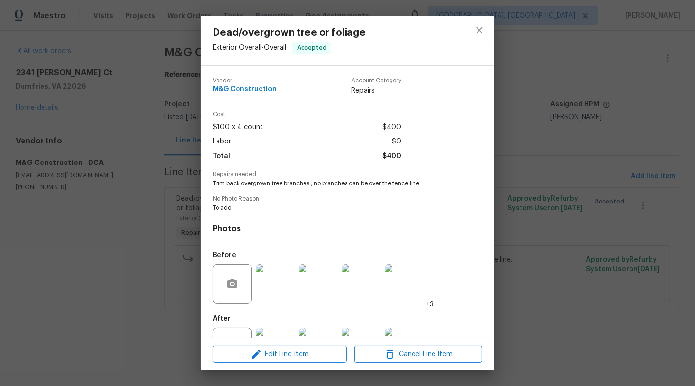
scroll to position [39, 0]
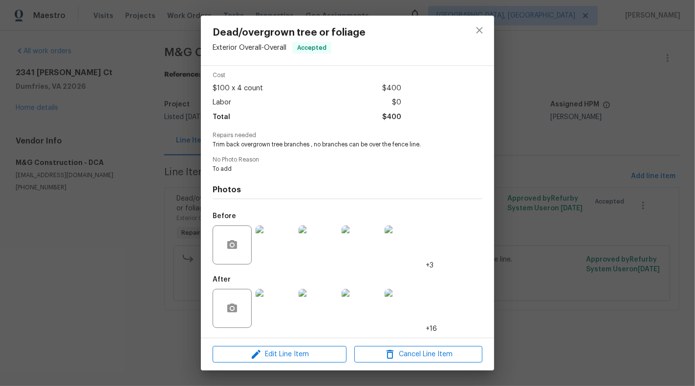
click at [271, 363] on div "Edit Line Item Cancel Line Item" at bounding box center [347, 355] width 293 height 33
click at [270, 357] on span "Edit Line Item" at bounding box center [279, 355] width 128 height 12
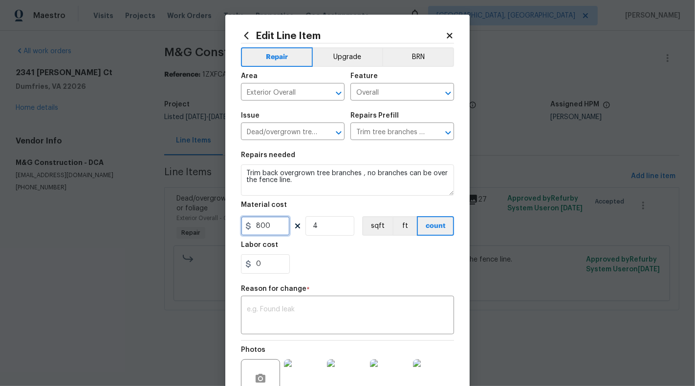
click at [259, 224] on input "800" at bounding box center [265, 226] width 49 height 20
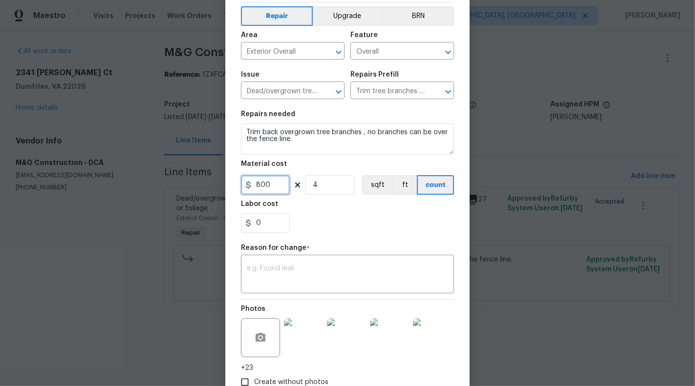
scroll to position [104, 0]
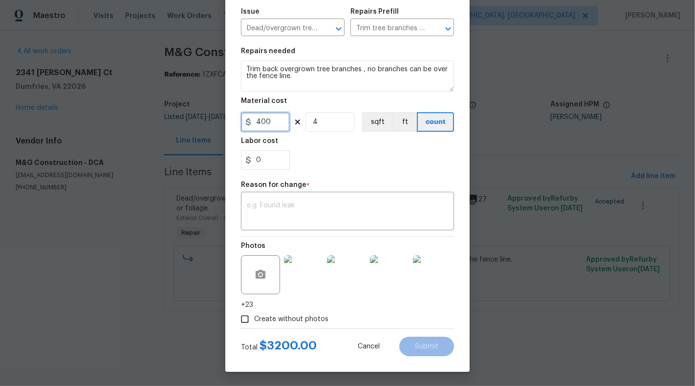
type input "400"
click at [379, 167] on div "0" at bounding box center [347, 160] width 213 height 20
click at [326, 121] on input "4" at bounding box center [329, 122] width 49 height 20
type input "2"
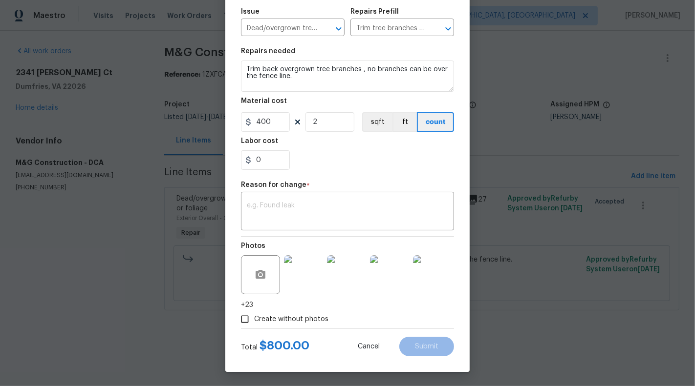
click at [350, 176] on div "Repair Upgrade BRN Area Exterior Overall ​ Feature Overall ​ Issue Dead/overgro…" at bounding box center [347, 133] width 213 height 389
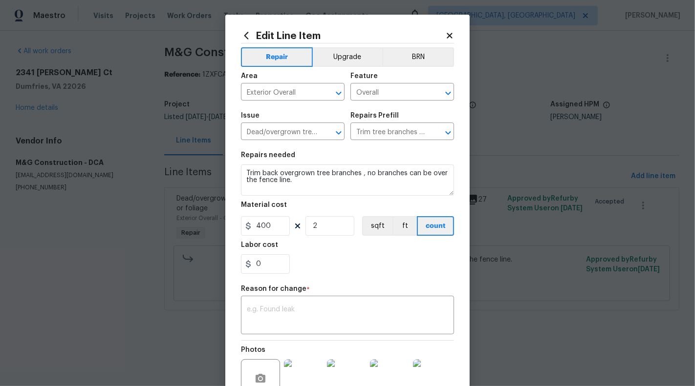
click at [447, 34] on icon at bounding box center [448, 35] width 5 height 5
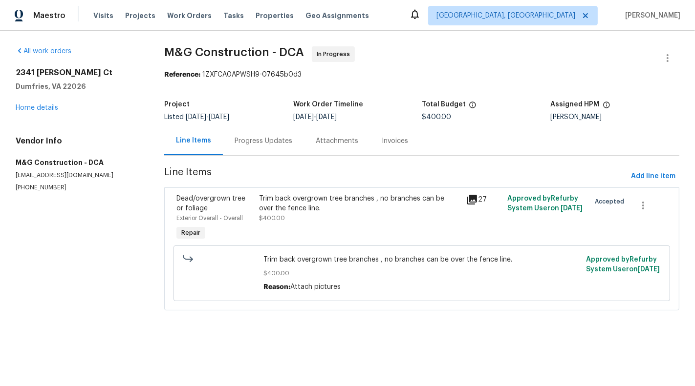
click at [262, 145] on div "Progress Updates" at bounding box center [263, 141] width 58 height 10
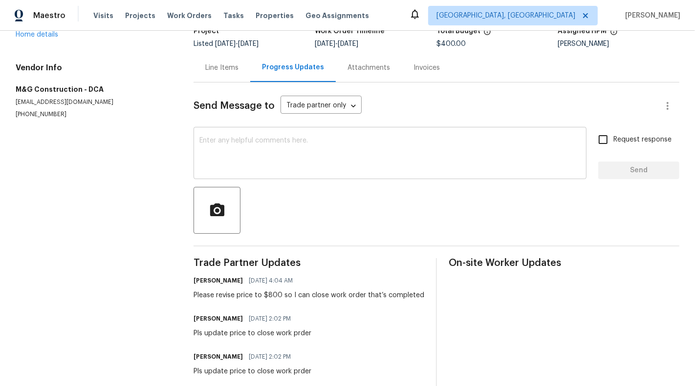
scroll to position [1, 0]
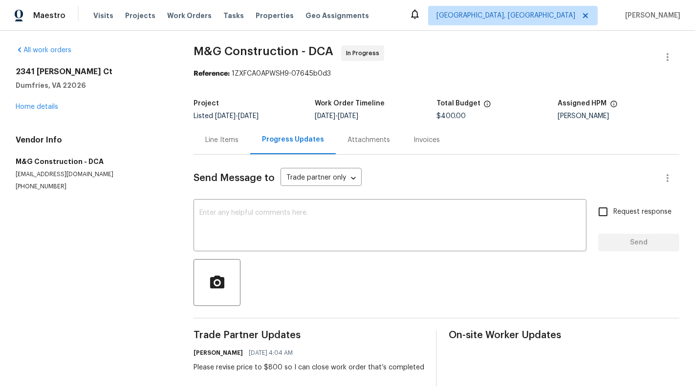
click at [217, 146] on div "Line Items" at bounding box center [221, 140] width 57 height 29
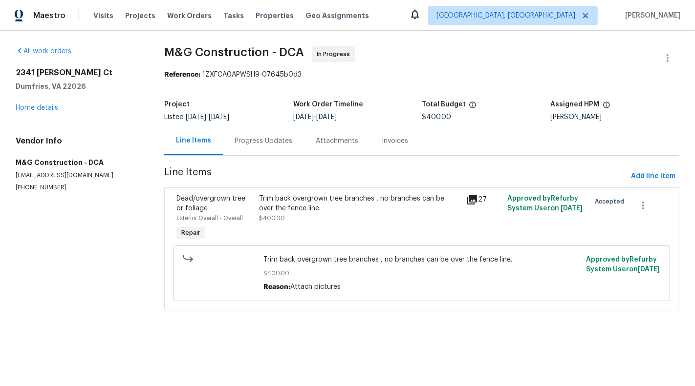
click at [283, 200] on div "Trim back overgrown tree branches , no branches can be over the fence line." at bounding box center [359, 204] width 201 height 20
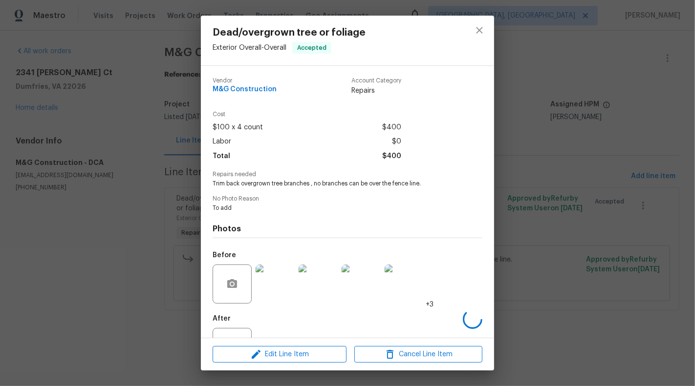
scroll to position [39, 0]
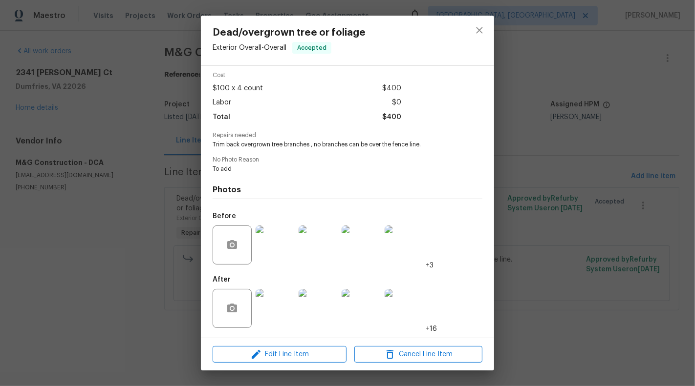
click at [257, 366] on div "Edit Line Item Cancel Line Item" at bounding box center [347, 355] width 293 height 33
click at [257, 355] on icon "button" at bounding box center [256, 355] width 12 height 12
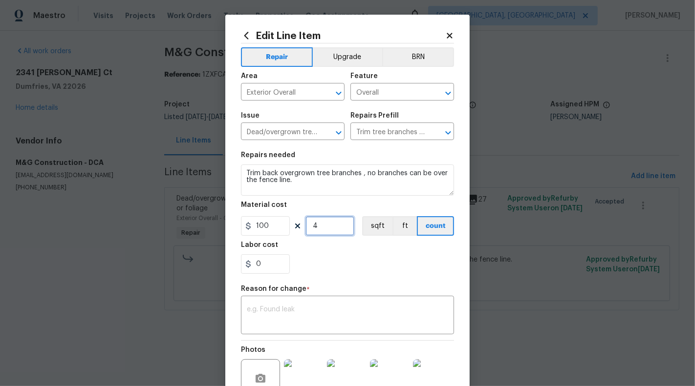
click at [319, 227] on input "4" at bounding box center [329, 226] width 49 height 20
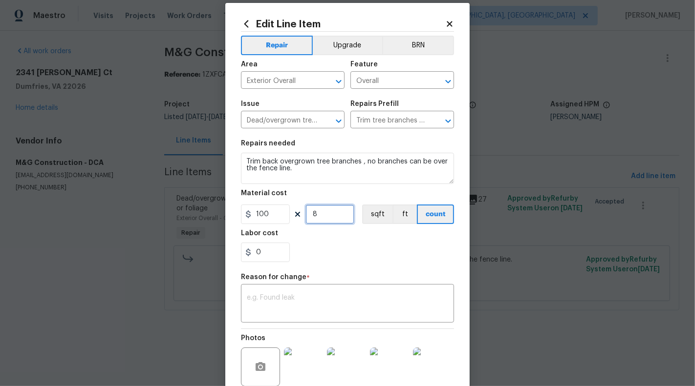
type input "8"
click at [349, 263] on section "Repairs needed Trim back overgrown tree branches , no branches can be over the …" at bounding box center [347, 201] width 213 height 134
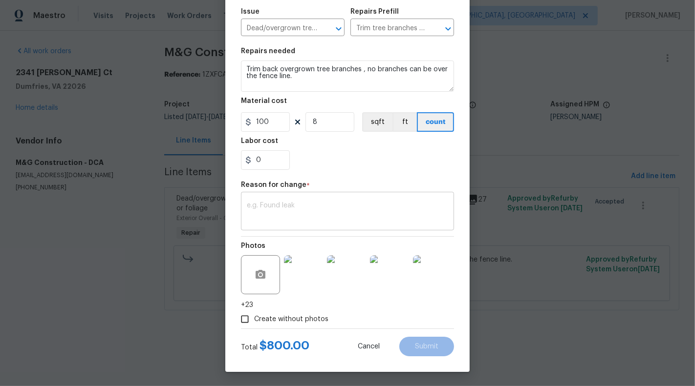
click at [303, 214] on textarea at bounding box center [347, 212] width 201 height 21
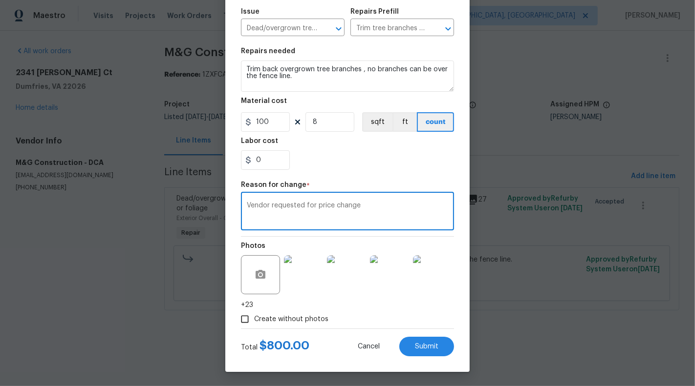
type textarea "Vendor requested for price change"
click at [263, 123] on input "100" at bounding box center [265, 122] width 49 height 20
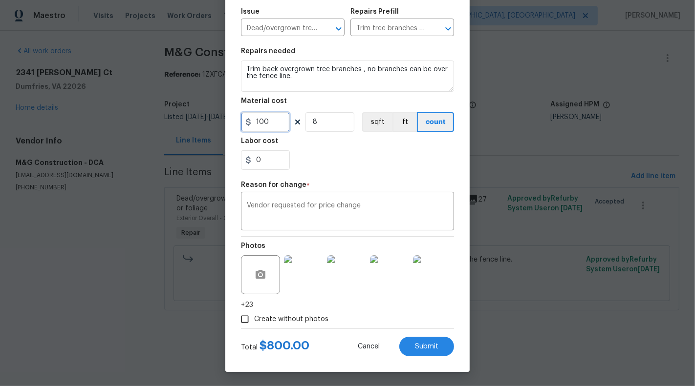
click at [263, 123] on input "100" at bounding box center [265, 122] width 49 height 20
type input "400"
click at [335, 125] on input "8" at bounding box center [329, 122] width 49 height 20
type input "2"
click at [393, 167] on div "0" at bounding box center [347, 160] width 213 height 20
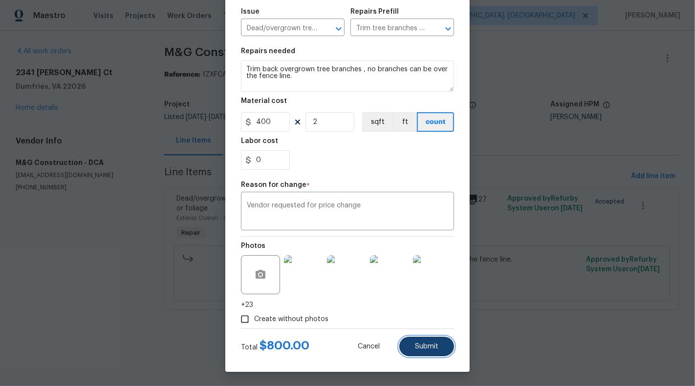
click at [431, 351] on button "Submit" at bounding box center [426, 347] width 55 height 20
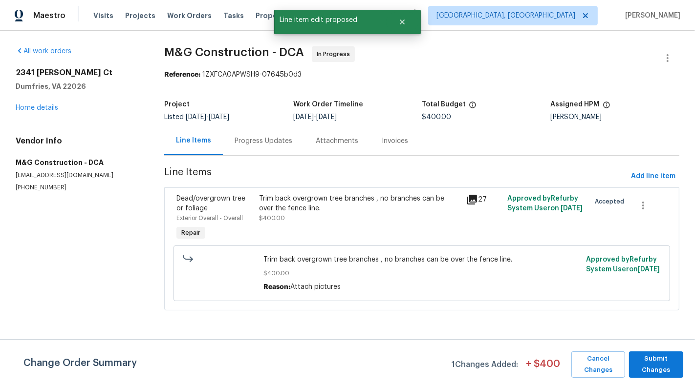
scroll to position [0, 0]
click at [664, 360] on span "Submit Changes" at bounding box center [656, 365] width 44 height 22
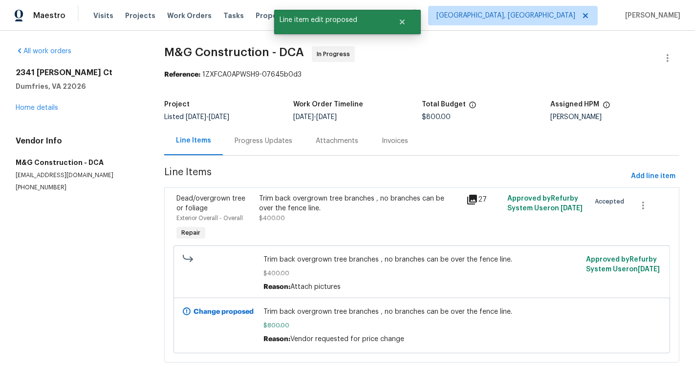
click at [263, 144] on div "Progress Updates" at bounding box center [263, 141] width 58 height 10
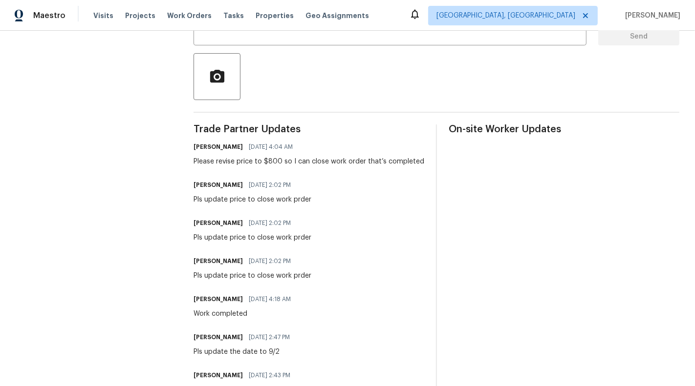
scroll to position [213, 0]
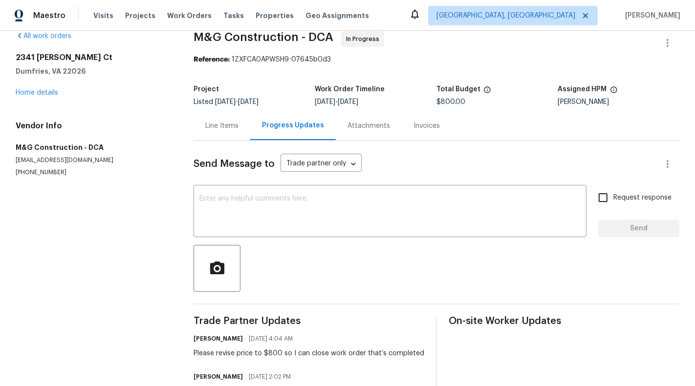
click at [219, 136] on div "Line Items" at bounding box center [221, 125] width 57 height 29
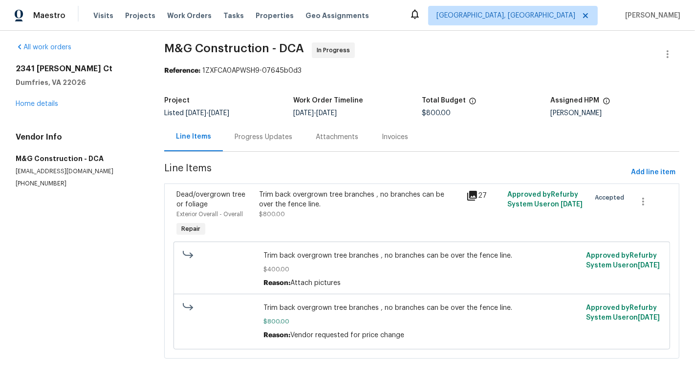
scroll to position [3, 0]
click at [263, 142] on div "Progress Updates" at bounding box center [263, 138] width 58 height 10
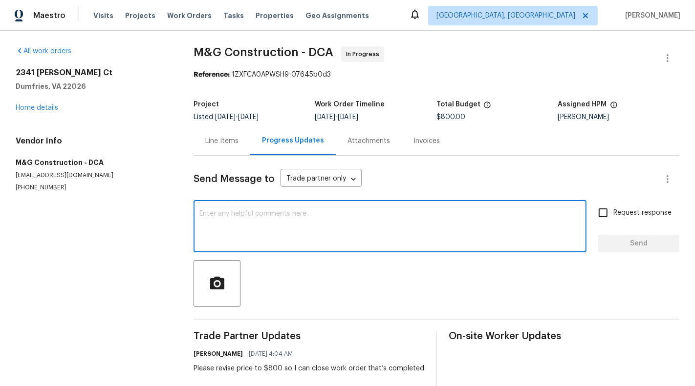
click at [263, 241] on textarea at bounding box center [389, 228] width 381 height 34
type textarea "Price has been updated"
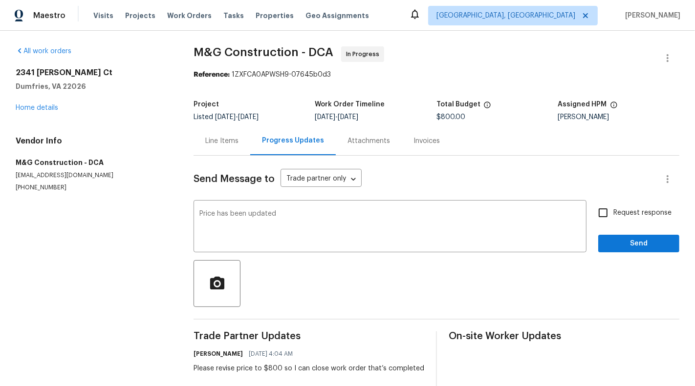
click at [619, 219] on label "Request response" at bounding box center [632, 213] width 79 height 21
click at [613, 219] on input "Request response" at bounding box center [603, 213] width 21 height 21
checkbox input "true"
click at [637, 250] on button "Send" at bounding box center [638, 244] width 81 height 18
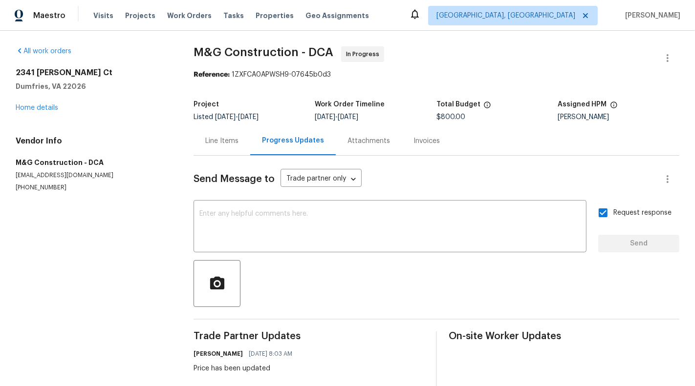
click at [228, 147] on div "Line Items" at bounding box center [221, 141] width 57 height 29
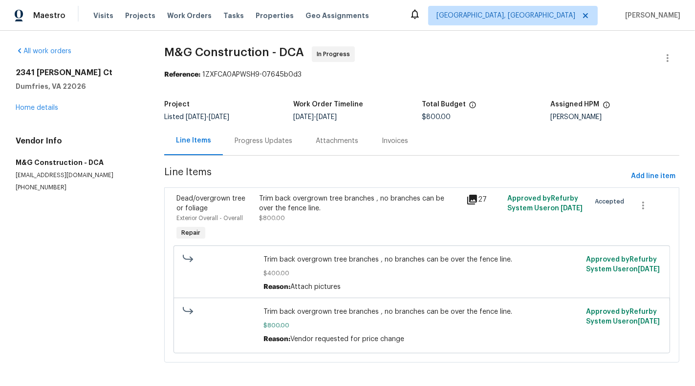
click at [50, 304] on section "All work orders 2341 McClellan Ct Dumfries, VA 22026 Home details Vendor Info M…" at bounding box center [78, 210] width 125 height 328
click at [37, 113] on div "All work orders 2341 McClellan Ct Dumfries, VA 22026 Home details Vendor Info M…" at bounding box center [78, 119] width 125 height 146
click at [34, 110] on link "Home details" at bounding box center [37, 108] width 43 height 7
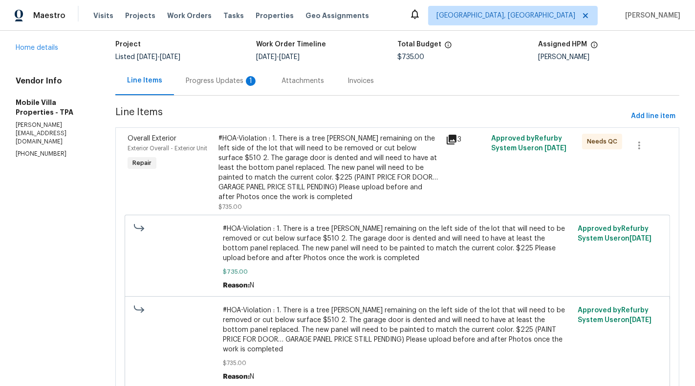
scroll to position [52, 0]
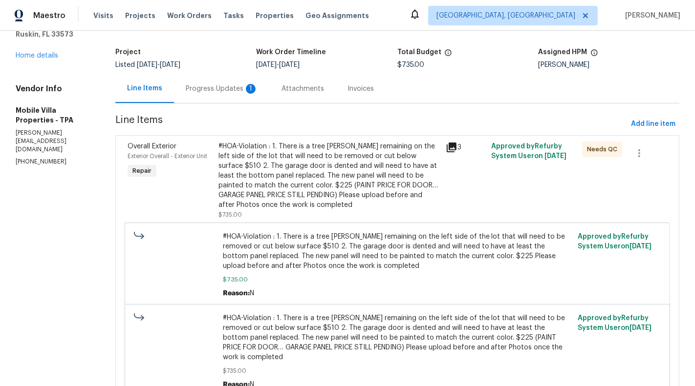
click at [196, 87] on div "Progress Updates 1" at bounding box center [222, 89] width 72 height 10
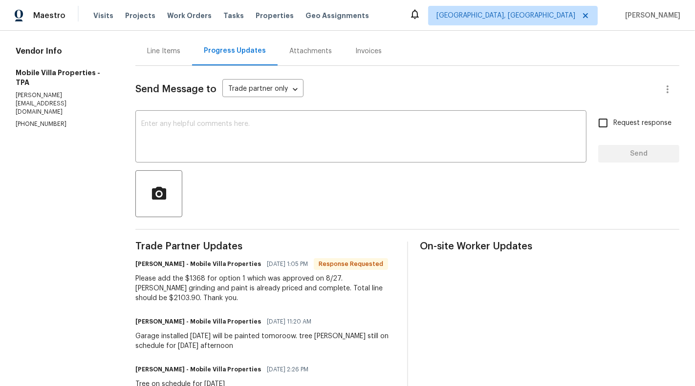
scroll to position [115, 0]
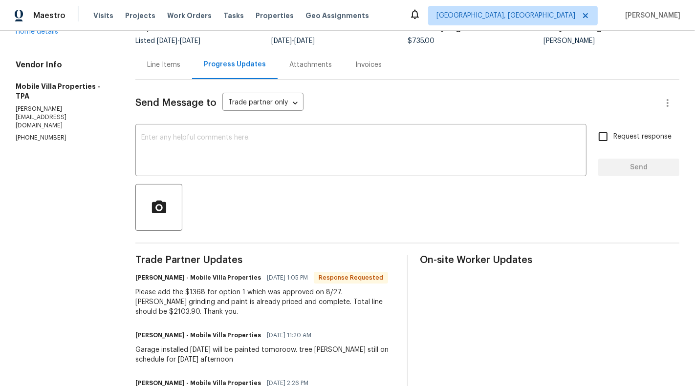
click at [166, 65] on div "Line Items" at bounding box center [163, 65] width 33 height 10
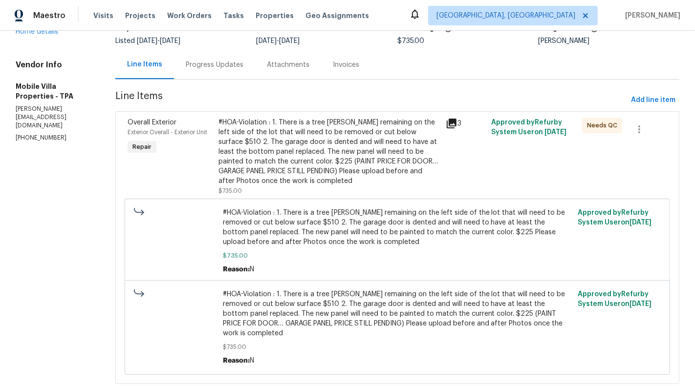
scroll to position [91, 0]
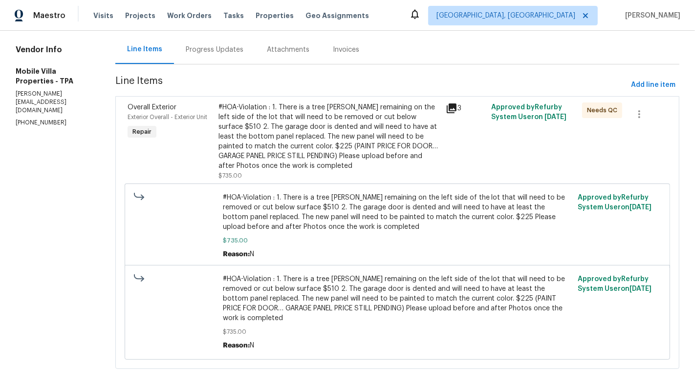
click at [190, 52] on div "Progress Updates" at bounding box center [215, 50] width 58 height 10
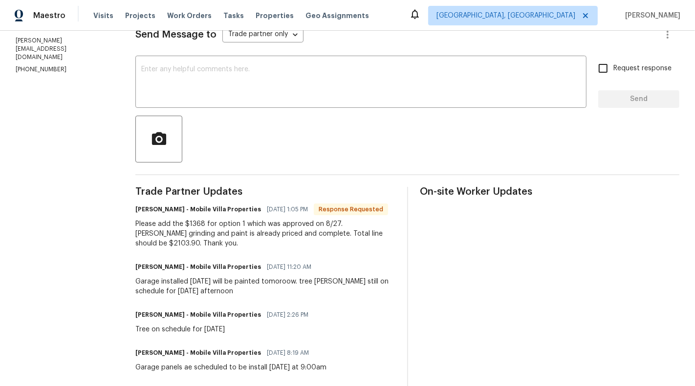
scroll to position [106, 0]
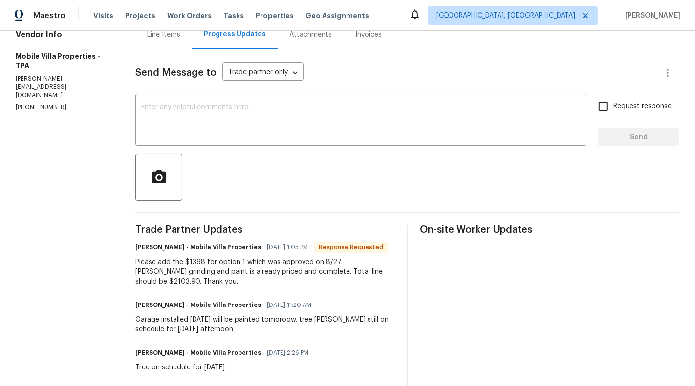
click at [160, 42] on div "Line Items" at bounding box center [163, 34] width 57 height 29
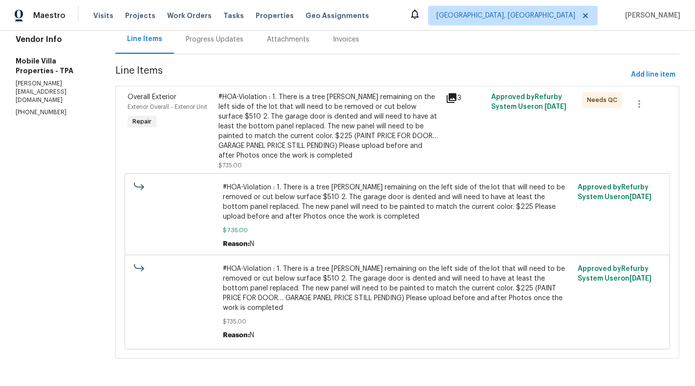
scroll to position [91, 0]
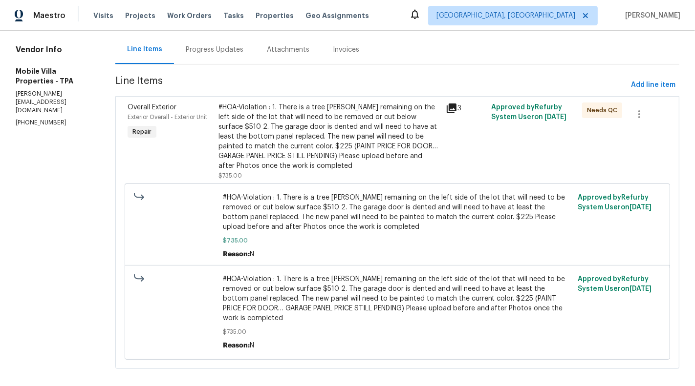
click at [282, 154] on div "#HOA-Violation : 1. There is a tree [PERSON_NAME] remaining on the left side of…" at bounding box center [328, 137] width 221 height 68
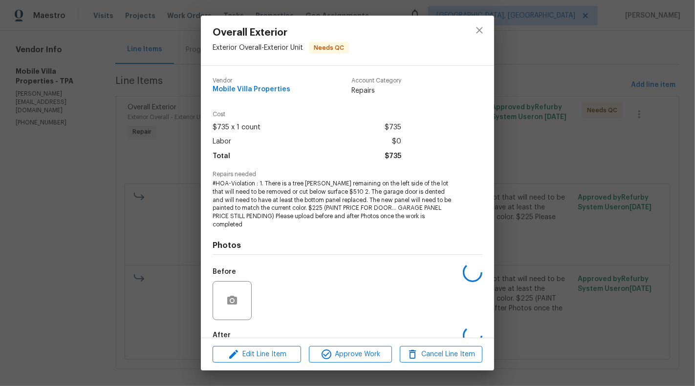
scroll to position [47, 0]
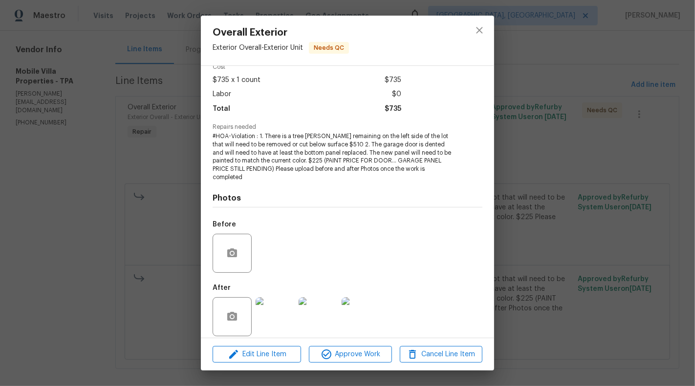
click at [287, 314] on img at bounding box center [274, 317] width 39 height 39
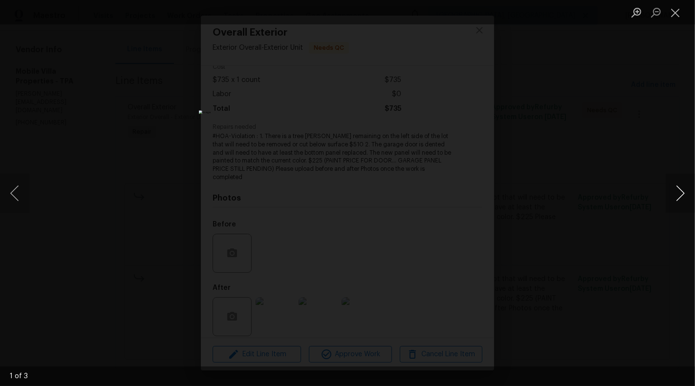
click at [679, 191] on button "Next image" at bounding box center [679, 193] width 29 height 39
click at [680, 192] on button "Next image" at bounding box center [679, 193] width 29 height 39
click at [678, 11] on button "Close lightbox" at bounding box center [675, 12] width 20 height 17
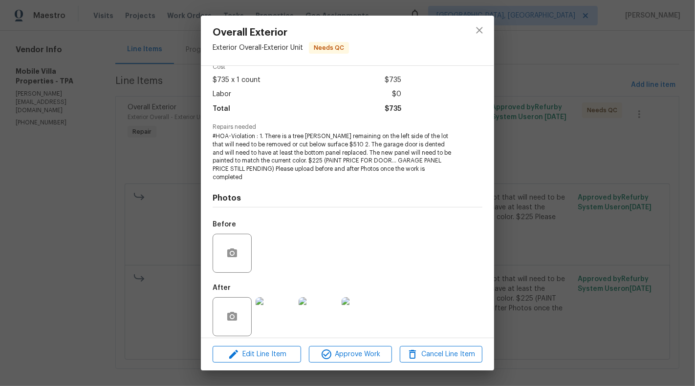
click at [531, 185] on div "Overall Exterior Exterior Overall - Exterior Unit Needs QC Vendor Mobile Villa …" at bounding box center [347, 193] width 695 height 386
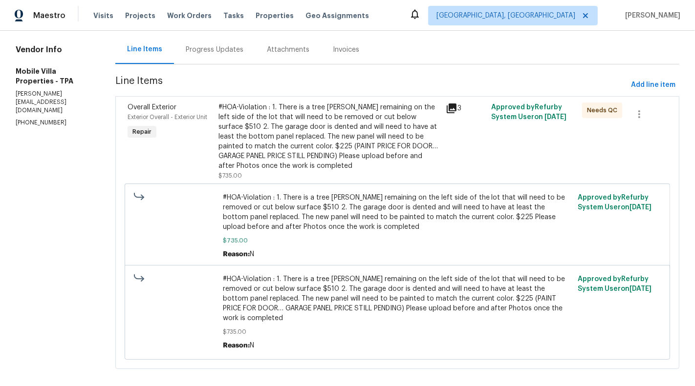
scroll to position [91, 0]
click at [242, 99] on div "Overall Exterior Exterior Overall - Exterior Unit Repair #HOA-Violation : 1. Th…" at bounding box center [397, 233] width 564 height 273
click at [252, 136] on div "#HOA-Violation : 1. There is a tree stump remaining on the left side of the lot…" at bounding box center [328, 137] width 221 height 68
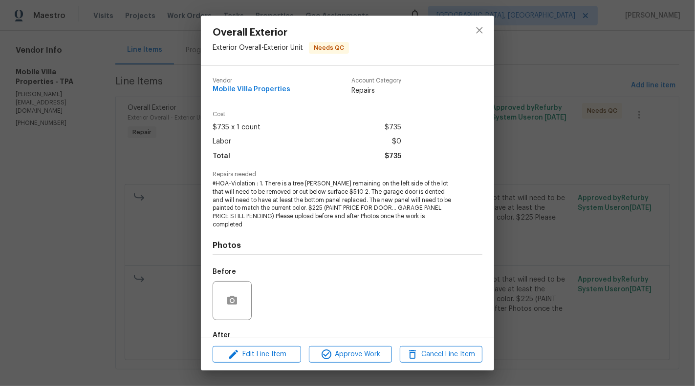
scroll to position [47, 0]
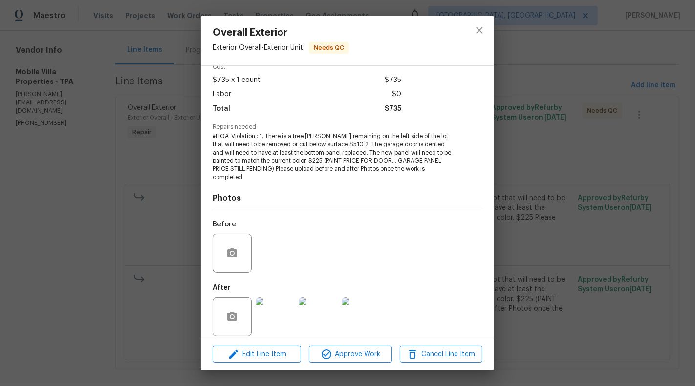
click at [129, 254] on div "Overall Exterior Exterior Overall - Exterior Unit Needs QC Vendor Mobile Villa …" at bounding box center [347, 193] width 695 height 386
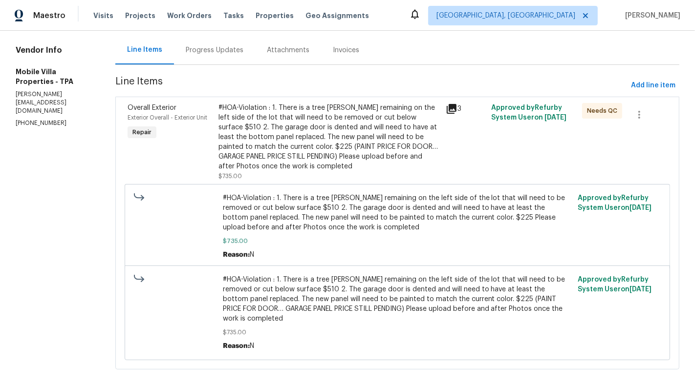
click at [186, 54] on div "Progress Updates" at bounding box center [215, 50] width 58 height 10
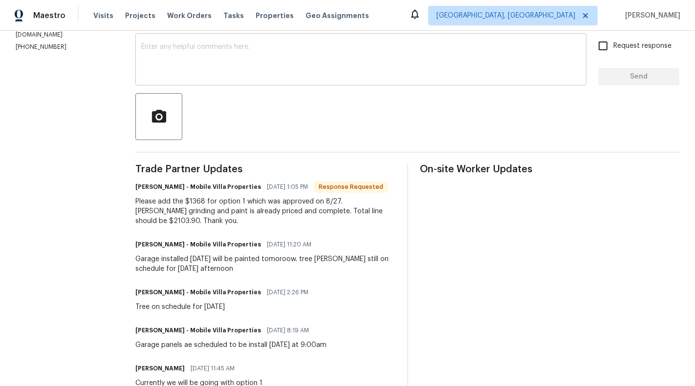
scroll to position [169, 0]
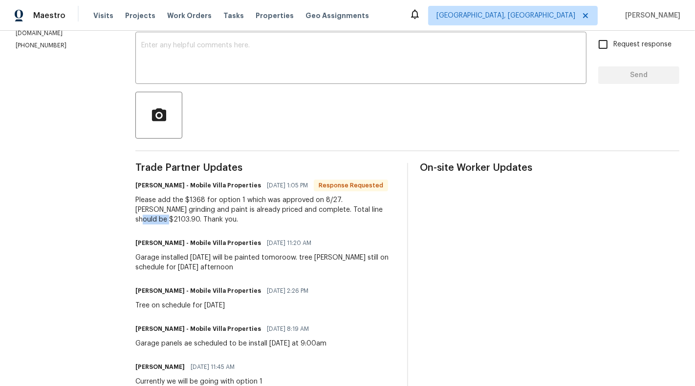
drag, startPoint x: 334, startPoint y: 209, endPoint x: 363, endPoint y: 219, distance: 31.1
click at [363, 209] on div "Please add the $1368 for option 1 which was approved on 8/27. Stump grinding an…" at bounding box center [264, 209] width 259 height 29
copy div "$2103.90"
drag, startPoint x: 185, startPoint y: 198, endPoint x: 259, endPoint y: 195, distance: 74.3
click at [259, 195] on div "Please add the $1368 for option 1 which was approved on 8/27. Stump grinding an…" at bounding box center [264, 209] width 259 height 29
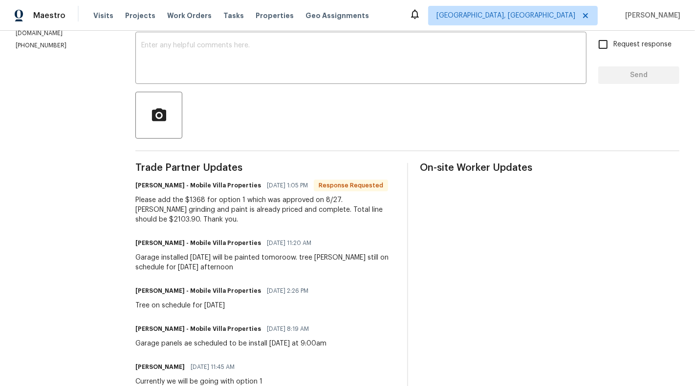
click at [265, 254] on div "Garage installed today will be painted tomoroow. tree stump still on schedule f…" at bounding box center [264, 263] width 259 height 20
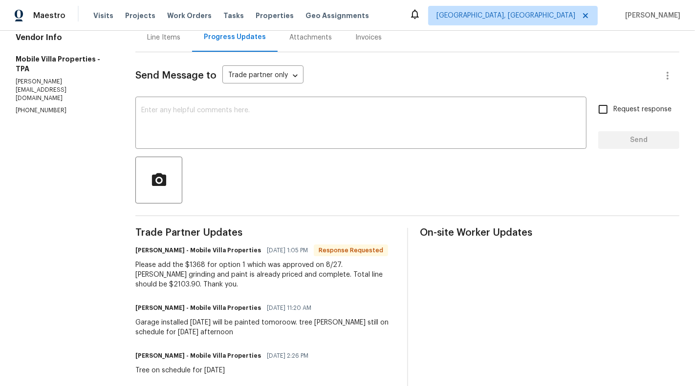
scroll to position [103, 0]
drag, startPoint x: 183, startPoint y: 265, endPoint x: 202, endPoint y: 265, distance: 18.6
click at [202, 265] on div "Please add the $1368 for option 1 which was approved on 8/27. Stump grinding an…" at bounding box center [264, 275] width 259 height 29
copy div "$1368"
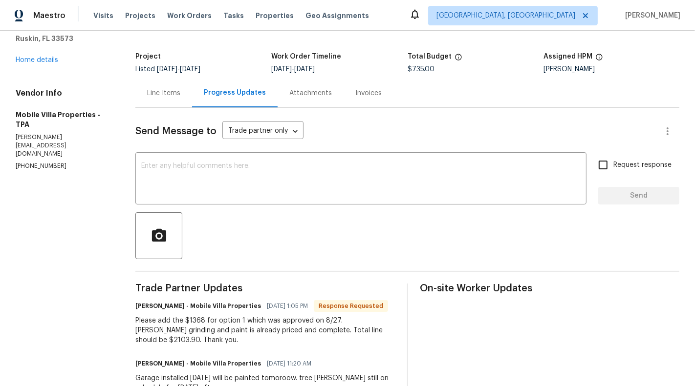
click at [153, 91] on div "Line Items" at bounding box center [163, 93] width 33 height 10
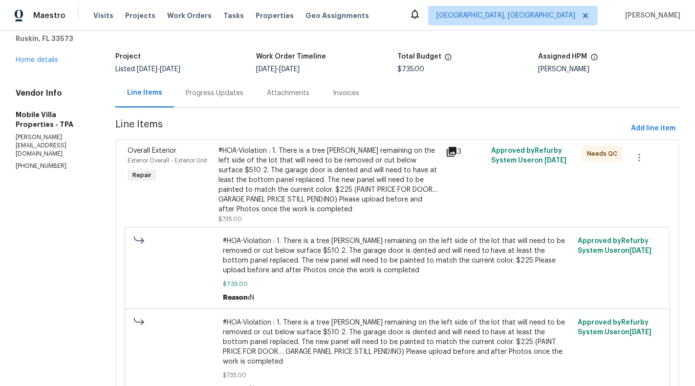
scroll to position [67, 0]
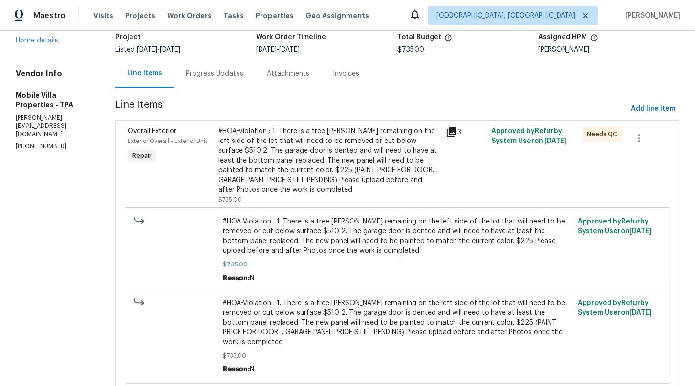
click at [186, 72] on div "Progress Updates" at bounding box center [215, 74] width 58 height 10
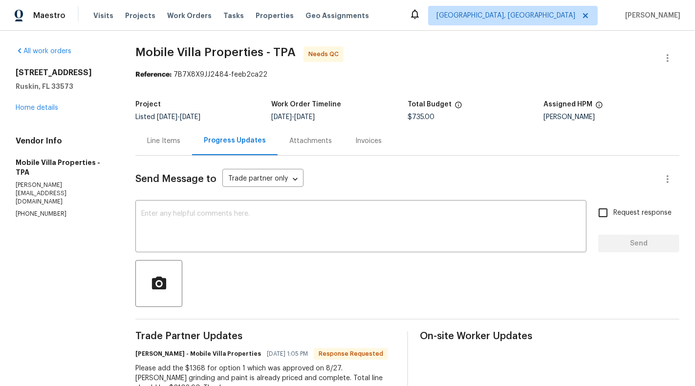
click at [157, 149] on div "Line Items" at bounding box center [163, 141] width 57 height 29
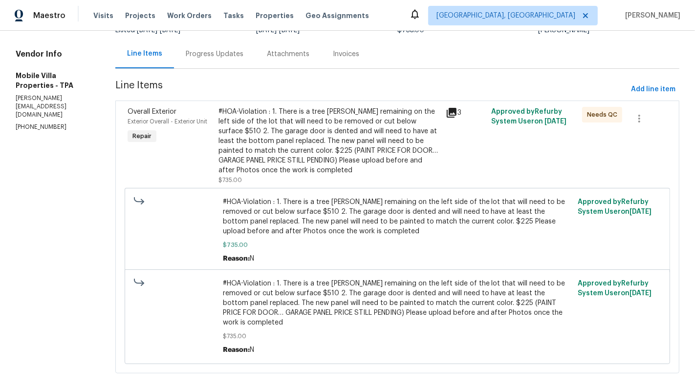
scroll to position [77, 0]
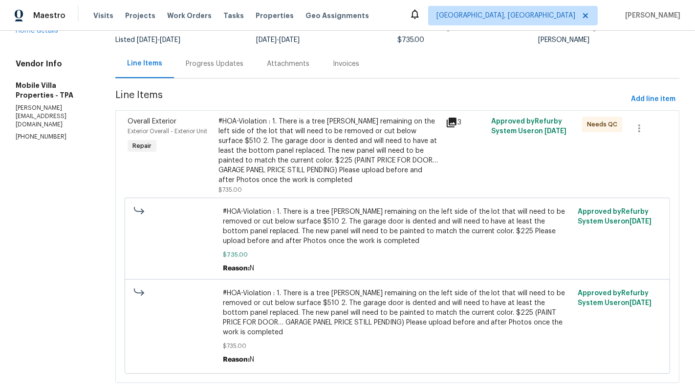
click at [199, 57] on div "Progress Updates" at bounding box center [214, 63] width 81 height 29
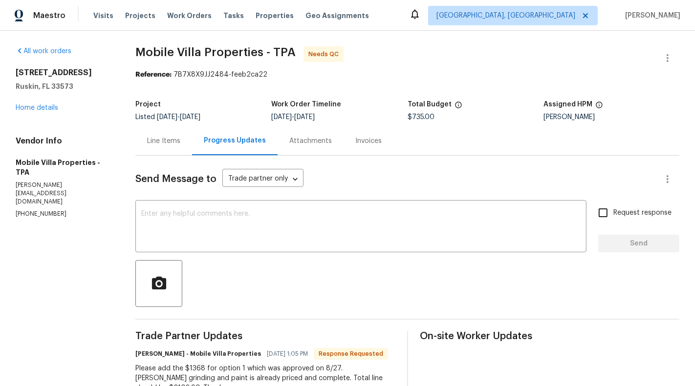
click at [149, 142] on div "Line Items" at bounding box center [163, 141] width 33 height 10
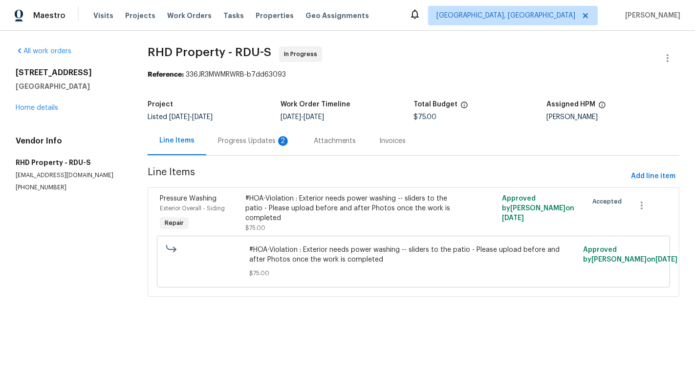
click at [236, 140] on div "Progress Updates 2" at bounding box center [254, 141] width 72 height 10
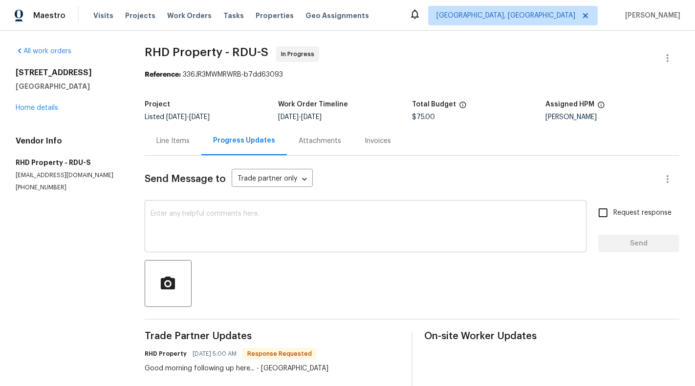
click at [266, 231] on textarea at bounding box center [365, 228] width 430 height 34
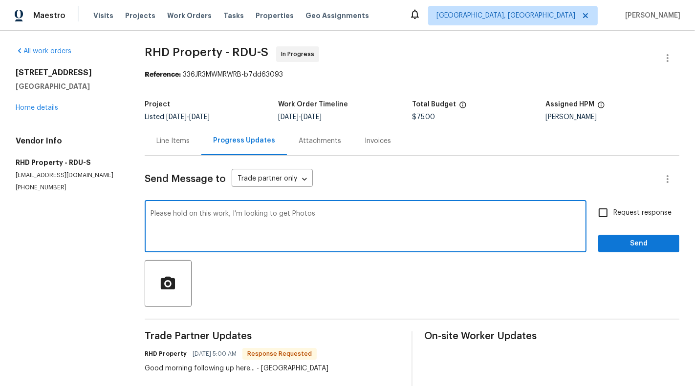
type textarea "Please hold on this work, I'm looking to get Photos"
click at [614, 225] on div "Request response Send" at bounding box center [638, 228] width 81 height 50
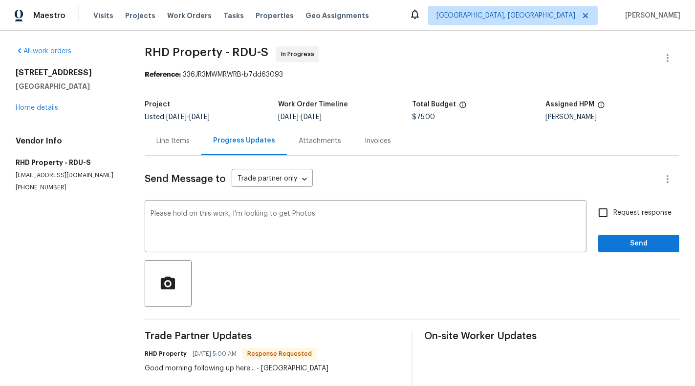
click at [632, 215] on span "Request response" at bounding box center [642, 213] width 58 height 10
click at [613, 215] on input "Request response" at bounding box center [603, 213] width 21 height 21
checkbox input "true"
click at [635, 238] on span "Send" at bounding box center [638, 244] width 65 height 12
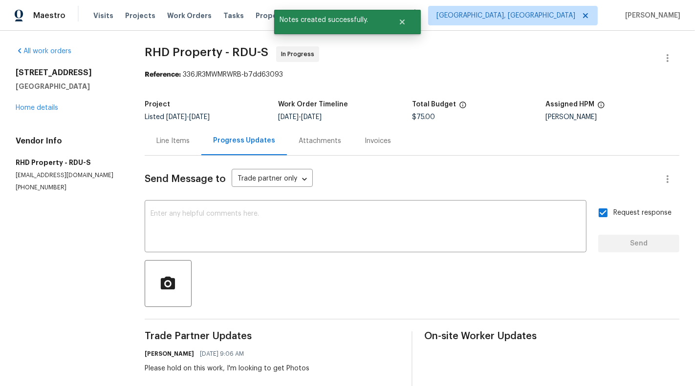
click at [167, 147] on div "Line Items" at bounding box center [173, 141] width 57 height 29
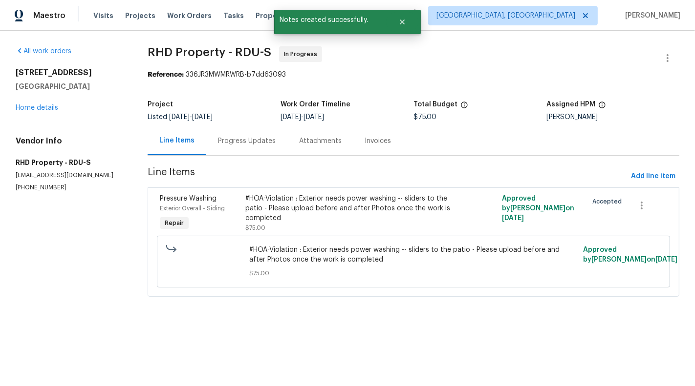
click at [240, 141] on div "Progress Updates" at bounding box center [247, 141] width 58 height 10
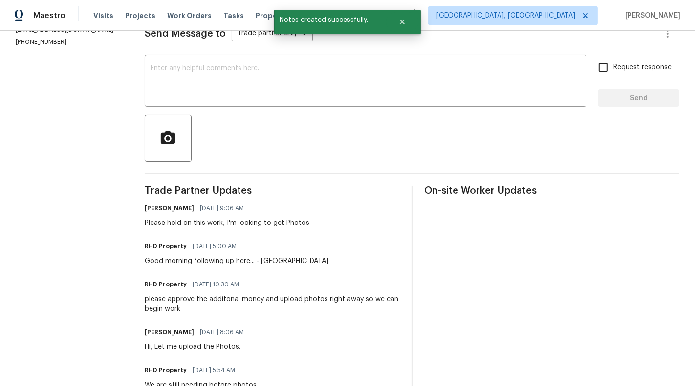
scroll to position [150, 0]
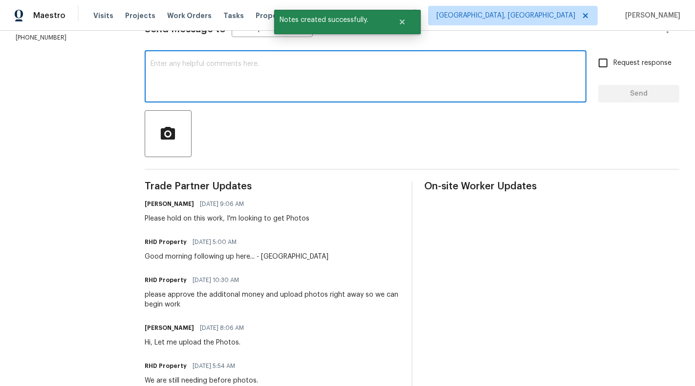
click at [290, 85] on textarea at bounding box center [365, 78] width 430 height 34
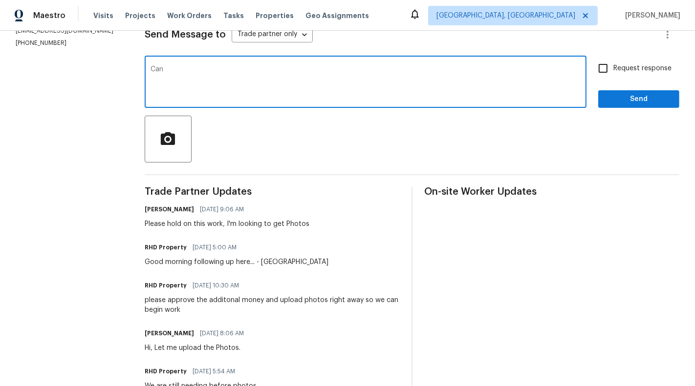
scroll to position [27, 0]
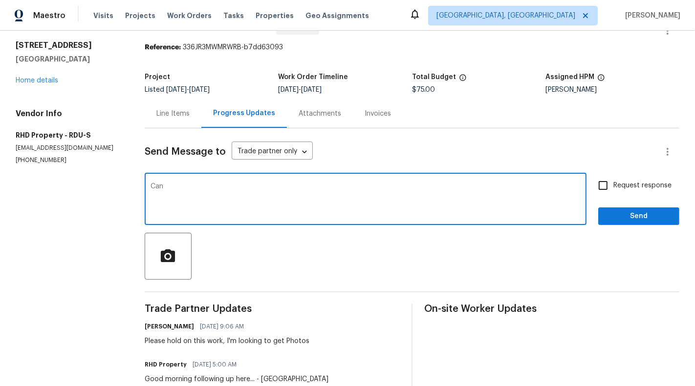
drag, startPoint x: 227, startPoint y: 191, endPoint x: 98, endPoint y: 191, distance: 129.5
click at [98, 191] on div "All work orders 3706 Chimney Ridge Pl Apt 8 Durham, NC 27713 Home details Vendo…" at bounding box center [347, 336] width 695 height 666
type textarea "Can"
click at [161, 193] on textarea "Can" at bounding box center [365, 200] width 430 height 34
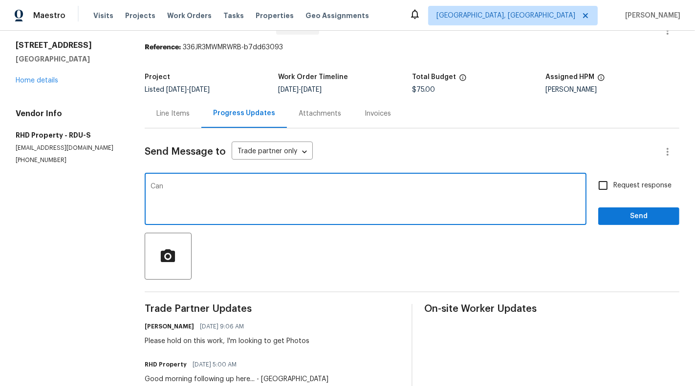
click at [161, 193] on textarea "Can" at bounding box center [365, 200] width 430 height 34
click at [182, 132] on div "Send Message to Trade partner only Trade partner only ​ x ​ Request response Se…" at bounding box center [412, 391] width 534 height 526
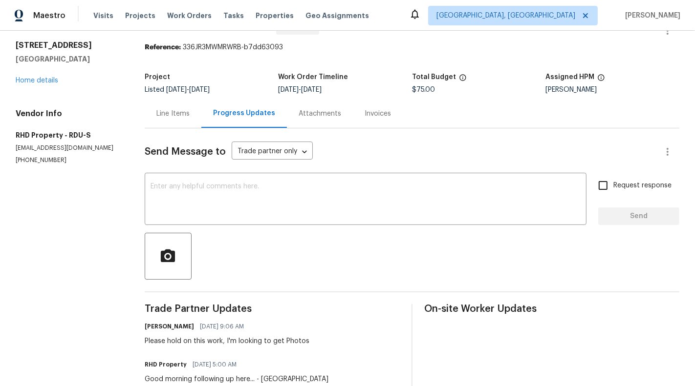
click at [182, 110] on div "Line Items" at bounding box center [172, 114] width 33 height 10
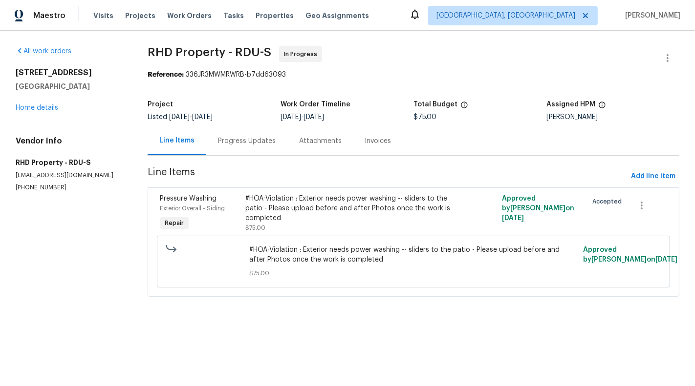
click at [311, 213] on div "#HOA-Violation : Exterior needs power washing -- sliders to the patio - Please …" at bounding box center [349, 208] width 208 height 29
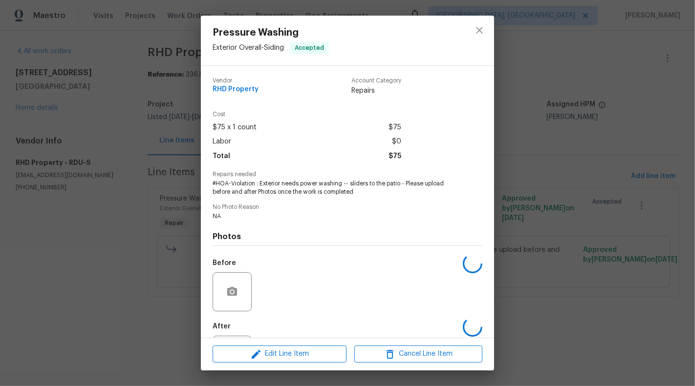
scroll to position [47, 0]
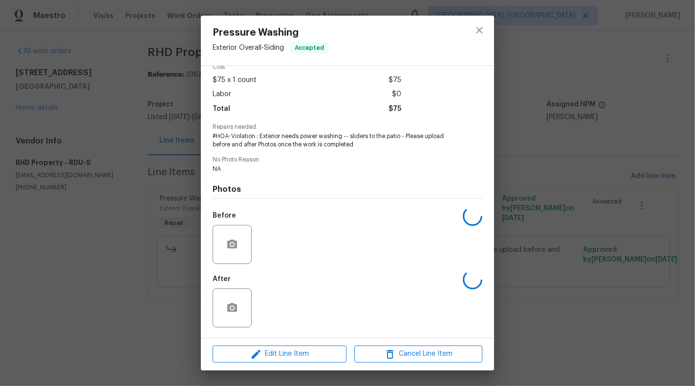
click at [280, 363] on div "Edit Line Item Cancel Line Item" at bounding box center [347, 354] width 293 height 33
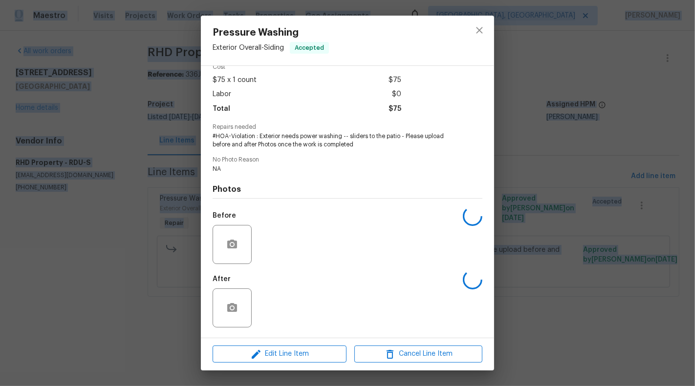
click at [280, 324] on html "Maestro Visits Projects Work Orders Tasks Properties Geo Assignments Albuquerqu…" at bounding box center [347, 162] width 695 height 324
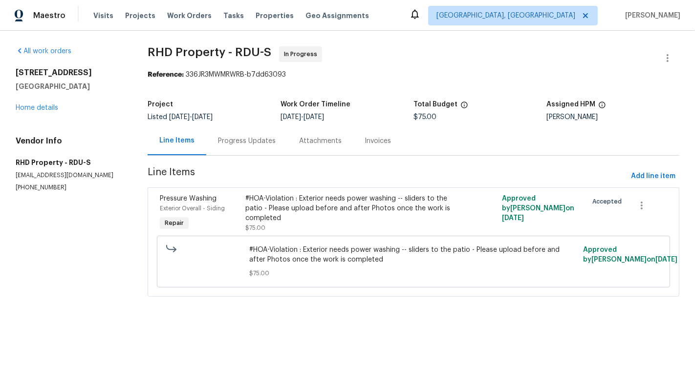
click at [273, 206] on div "#HOA-Violation : Exterior needs power washing -- sliders to the patio - Please …" at bounding box center [349, 208] width 208 height 29
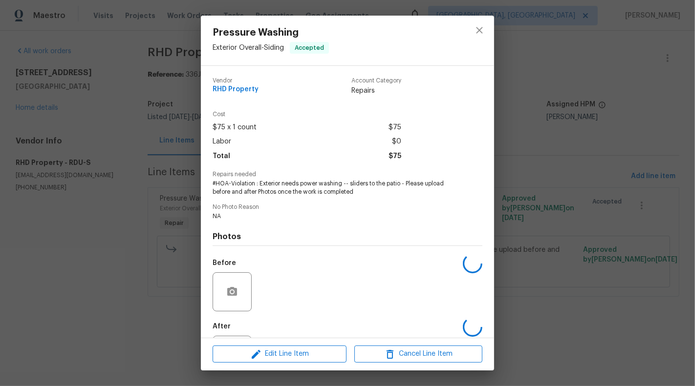
scroll to position [47, 0]
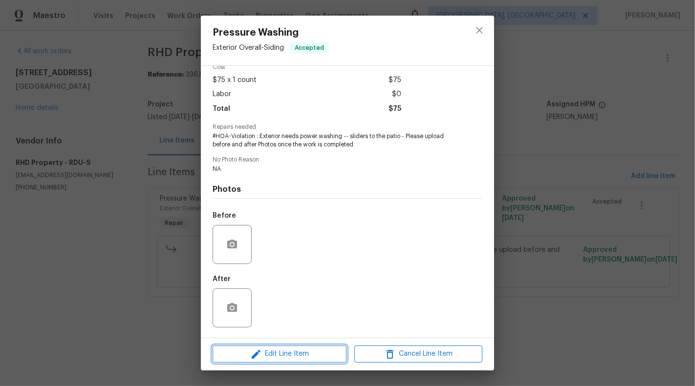
click at [261, 351] on icon "button" at bounding box center [256, 355] width 12 height 12
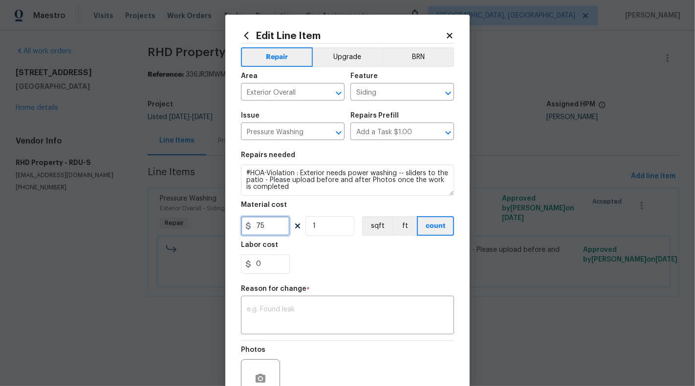
drag, startPoint x: 258, startPoint y: 230, endPoint x: 266, endPoint y: 230, distance: 7.8
click at [266, 230] on input "75" at bounding box center [265, 226] width 49 height 20
type input "125"
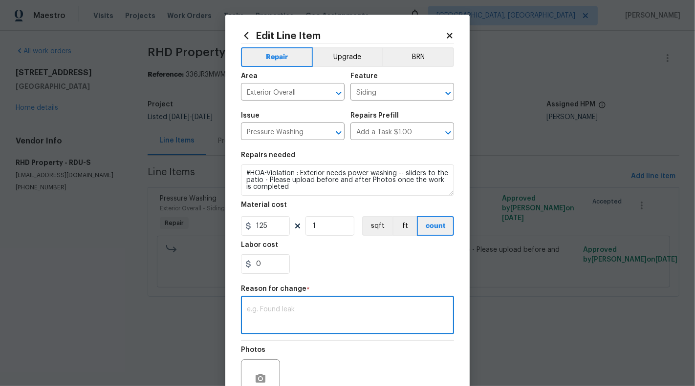
click at [292, 320] on textarea at bounding box center [347, 316] width 201 height 21
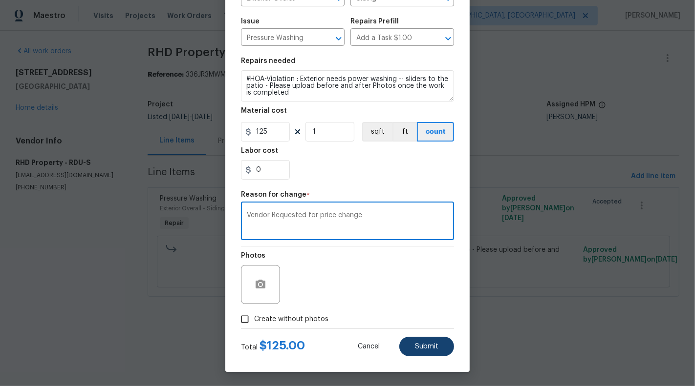
type textarea "Vendor Requested for price change"
click at [425, 345] on span "Submit" at bounding box center [426, 346] width 23 height 7
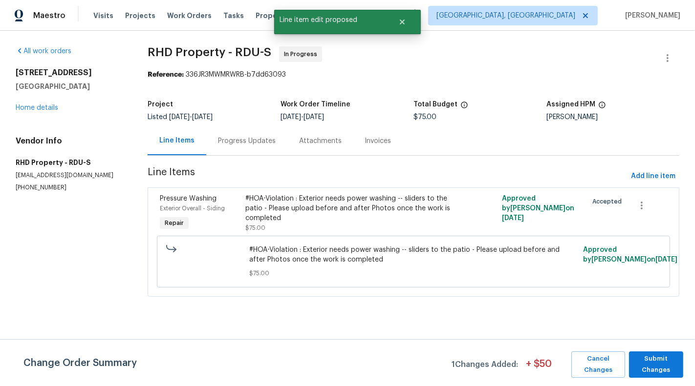
scroll to position [0, 0]
click at [663, 366] on span "Submit Changes" at bounding box center [656, 365] width 44 height 22
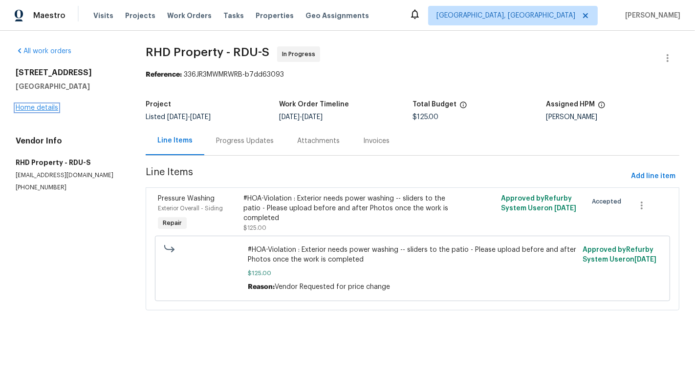
click at [25, 111] on link "Home details" at bounding box center [37, 108] width 43 height 7
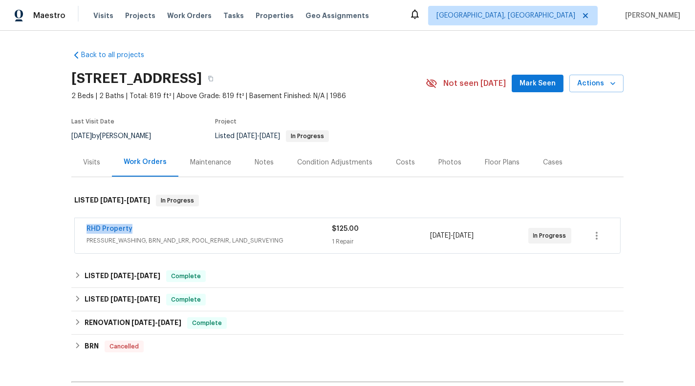
click at [136, 226] on div "RHD Property PRESSURE_WASHING, BRN_AND_LRR, POOL_REPAIR, LAND_SURVEYING $125.00…" at bounding box center [347, 235] width 545 height 35
copy link "RHD Property"
click at [394, 247] on div "$125.00 1 Repair" at bounding box center [381, 235] width 98 height 23
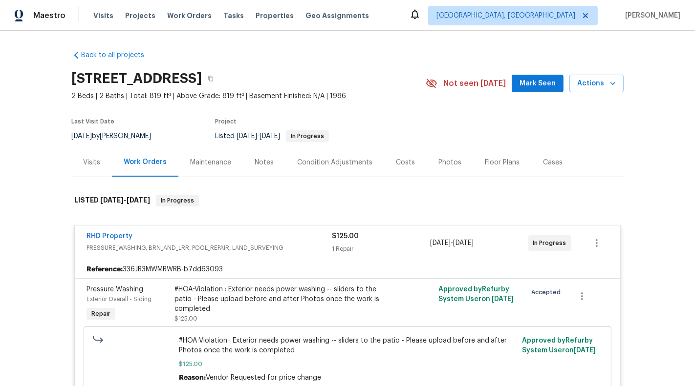
click at [405, 242] on div "$125.00 1 Repair" at bounding box center [381, 243] width 98 height 23
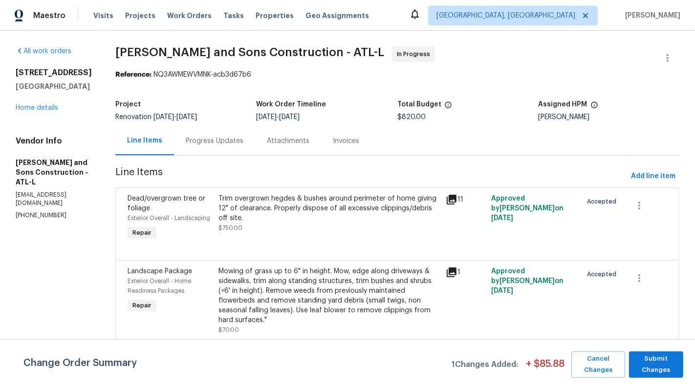
click at [200, 149] on div "Progress Updates" at bounding box center [214, 141] width 81 height 29
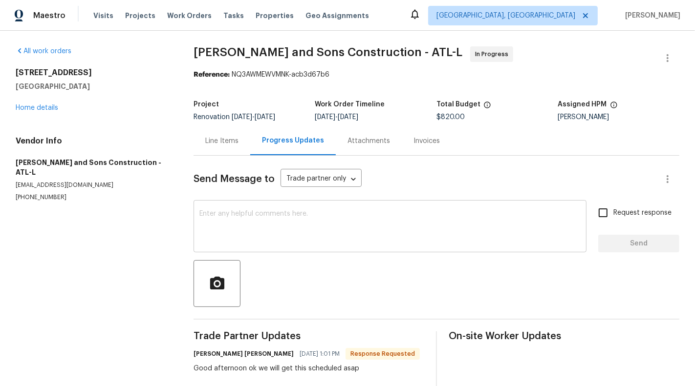
scroll to position [52, 0]
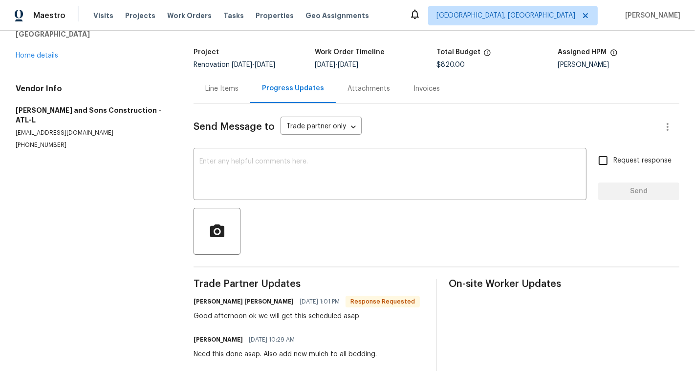
click at [225, 63] on span "Renovation [DATE] - [DATE]" at bounding box center [234, 65] width 82 height 7
click at [225, 98] on div "Line Items" at bounding box center [221, 88] width 57 height 29
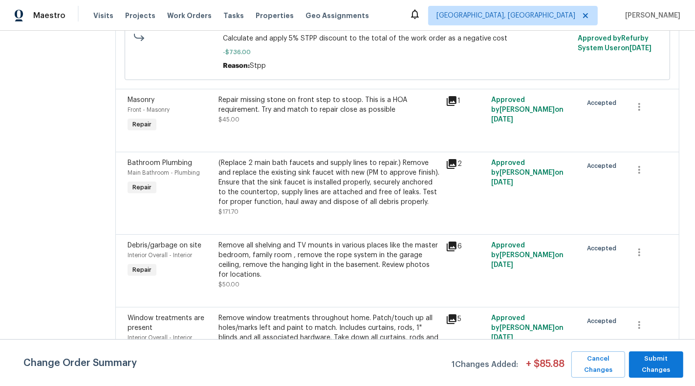
scroll to position [704, 0]
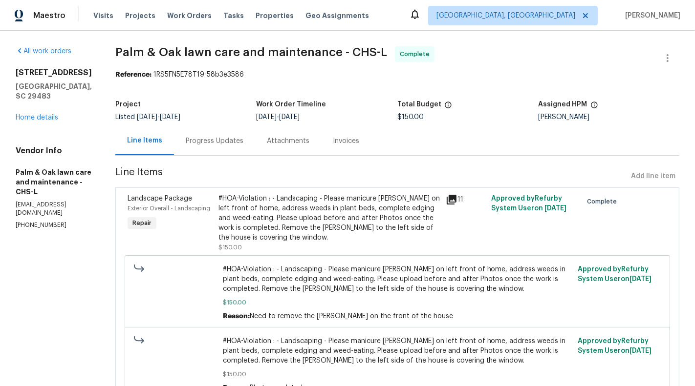
click at [26, 111] on div "[STREET_ADDRESS] Home details" at bounding box center [54, 95] width 76 height 55
click at [47, 114] on link "Home details" at bounding box center [37, 117] width 43 height 7
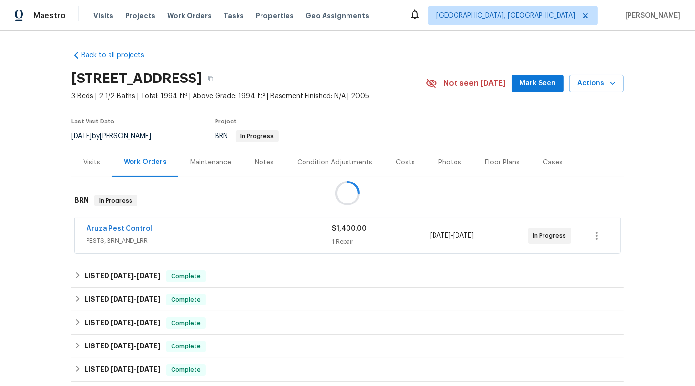
click at [417, 238] on div "1 Repair" at bounding box center [381, 242] width 98 height 10
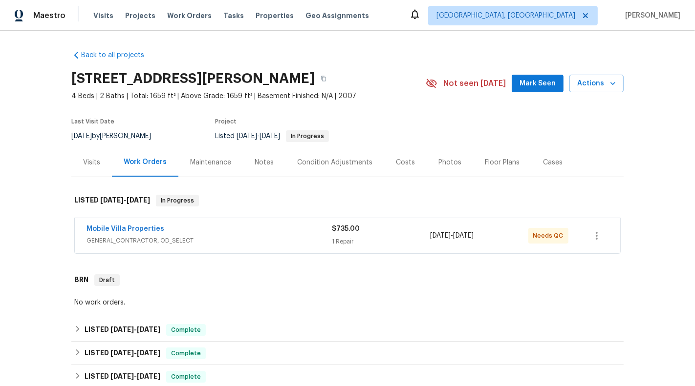
click at [401, 232] on div "$735.00" at bounding box center [381, 229] width 98 height 10
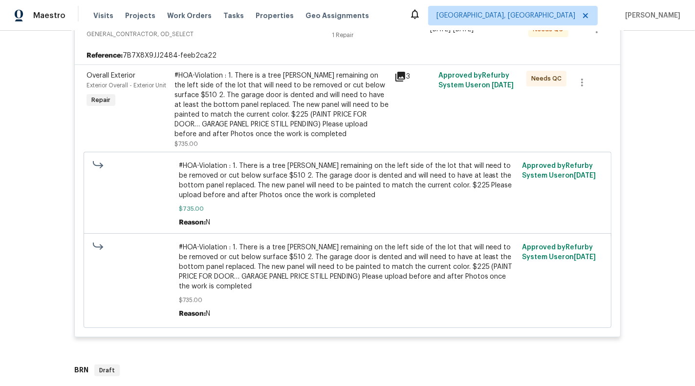
scroll to position [525, 0]
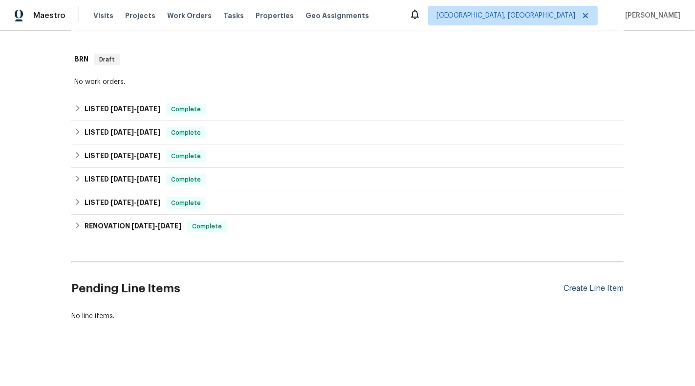
click at [587, 285] on div "Create Line Item" at bounding box center [593, 288] width 60 height 9
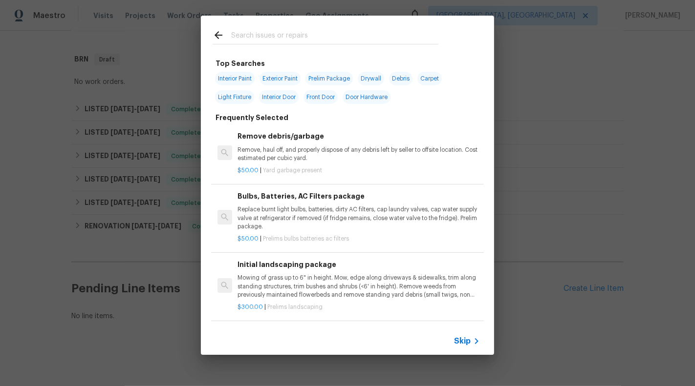
click at [462, 344] on span "Skip" at bounding box center [462, 342] width 17 height 10
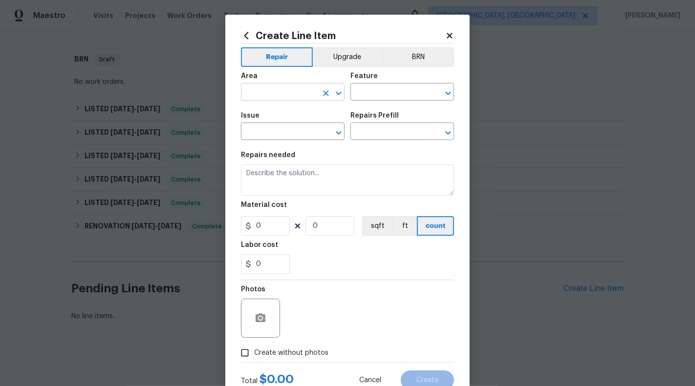
click at [276, 89] on input "text" at bounding box center [279, 92] width 76 height 15
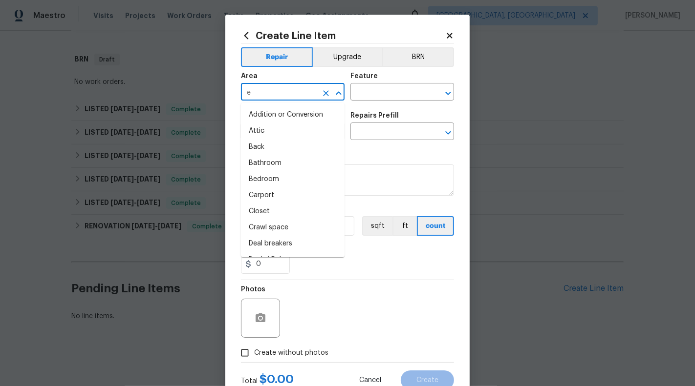
type input "ex"
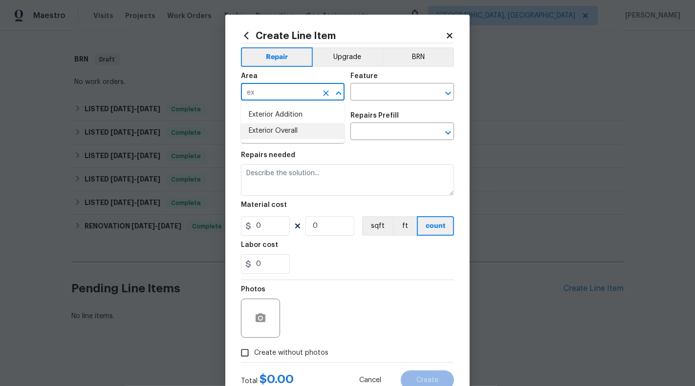
click at [272, 132] on li "Exterior Overall" at bounding box center [293, 131] width 104 height 16
type input "Exterior Overall"
click at [381, 71] on div "Area Exterior Overall ​ Feature ​" at bounding box center [347, 87] width 213 height 40
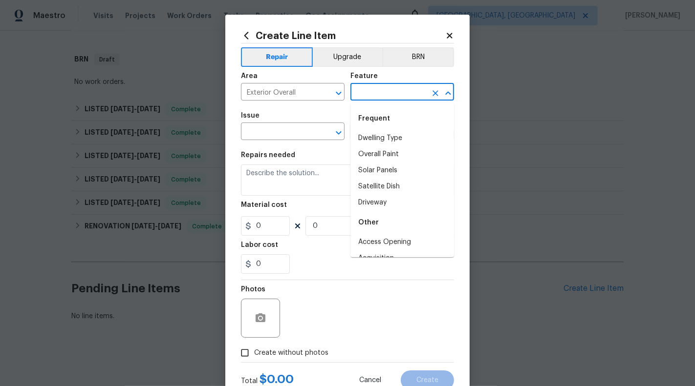
click at [381, 93] on input "text" at bounding box center [388, 92] width 76 height 15
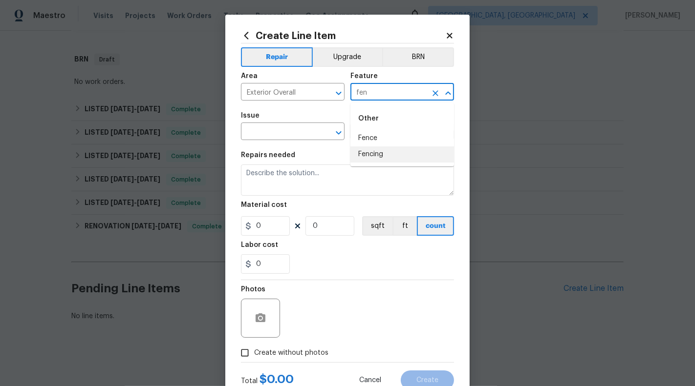
click at [375, 131] on li "Fence" at bounding box center [402, 138] width 104 height 16
type input "Fence"
click at [268, 141] on span "Issue ​" at bounding box center [293, 126] width 104 height 40
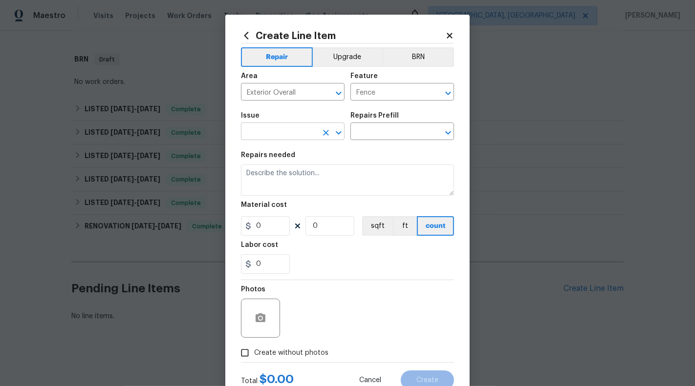
click at [262, 136] on input "text" at bounding box center [279, 132] width 76 height 15
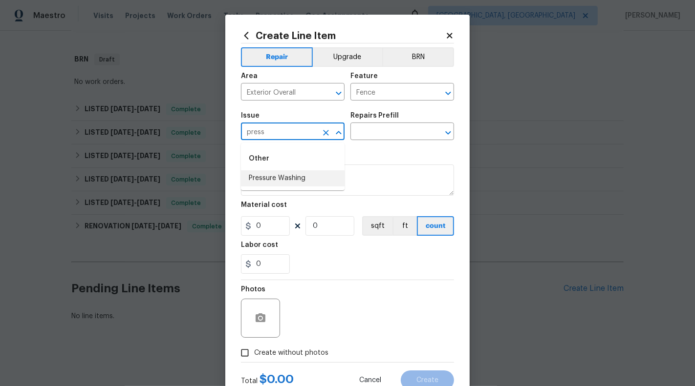
click at [270, 175] on li "Pressure Washing" at bounding box center [293, 178] width 104 height 16
type input "Pressure Washing"
click at [363, 129] on input "text" at bounding box center [388, 132] width 76 height 15
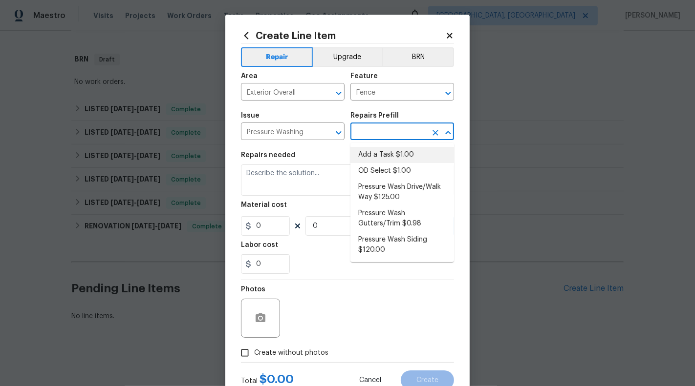
click at [372, 152] on li "Add a Task $1.00" at bounding box center [402, 155] width 104 height 16
type input "Siding"
type input "Add a Task $1.00"
type textarea "HPM to detail"
type input "1"
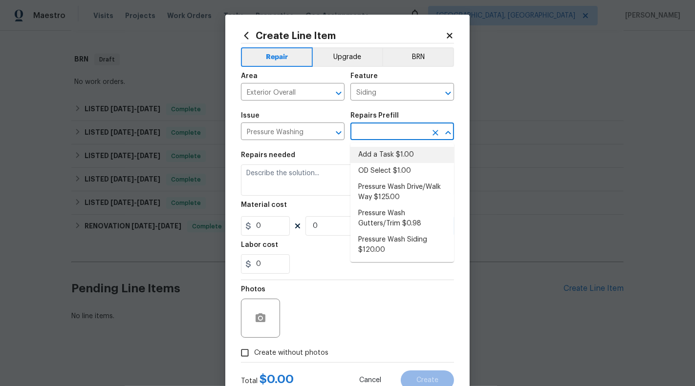
type input "1"
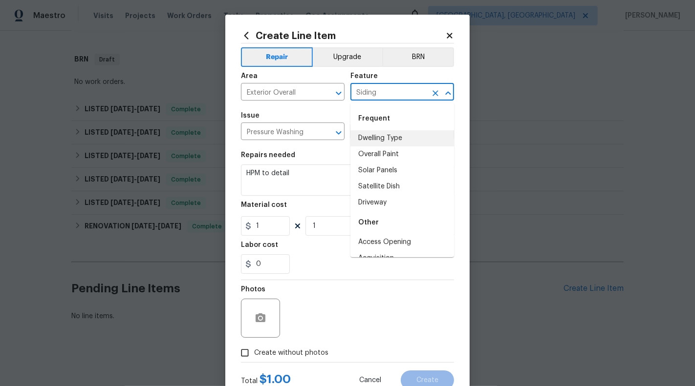
click at [391, 96] on input "Siding" at bounding box center [388, 92] width 76 height 15
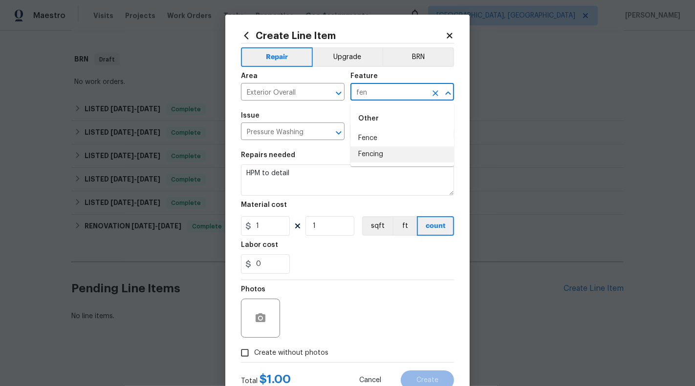
click at [383, 156] on li "Fencing" at bounding box center [402, 155] width 104 height 16
type input "Fencing"
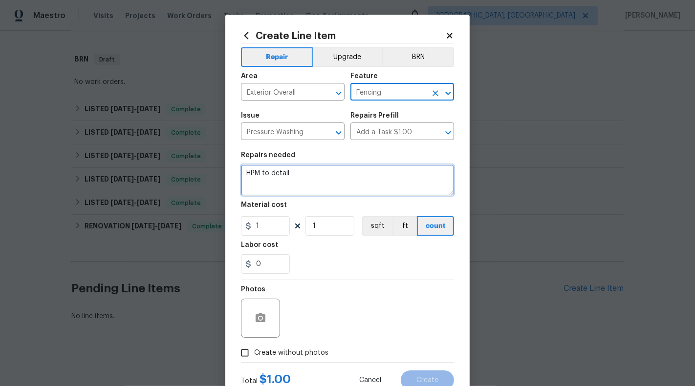
click at [369, 167] on textarea "HPM to detail" at bounding box center [347, 180] width 213 height 31
click at [359, 186] on textarea "#HOA-Violation :" at bounding box center [347, 180] width 213 height 31
paste textarea "Several section of the vinyl fence has mildew that will needs to be cleaned. Sp…"
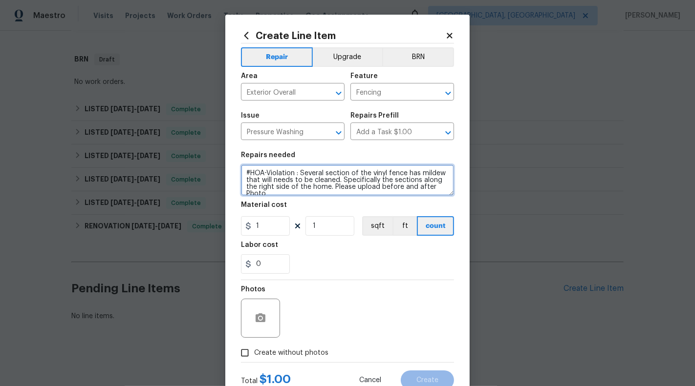
scroll to position [2, 0]
type textarea "#HOA-Violation : Several section of the vinyl fence has mildew that will needs …"
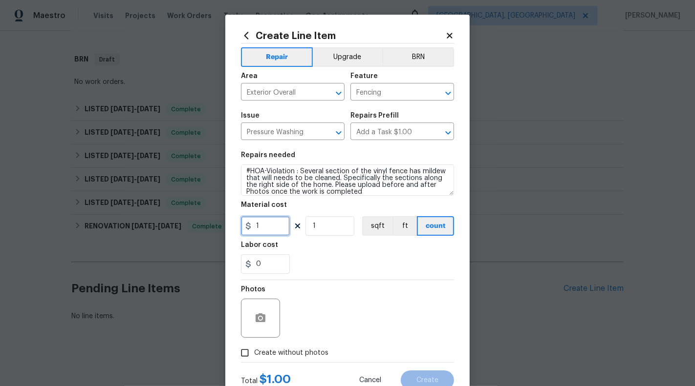
click at [278, 224] on input "1" at bounding box center [265, 226] width 49 height 20
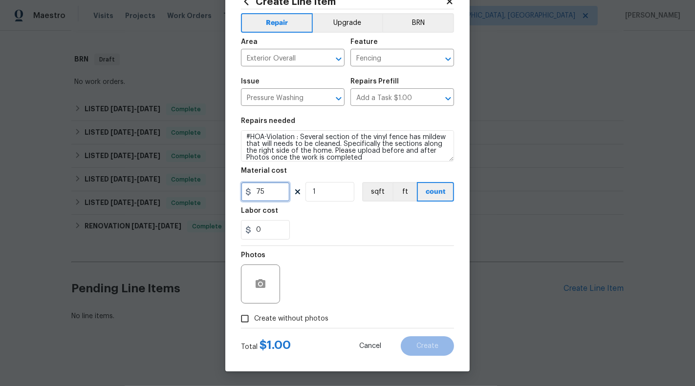
type input "75"
click at [324, 320] on span "Create without photos" at bounding box center [291, 319] width 74 height 10
click at [254, 320] on input "Create without photos" at bounding box center [244, 319] width 19 height 19
click at [264, 285] on icon "button" at bounding box center [260, 283] width 10 height 9
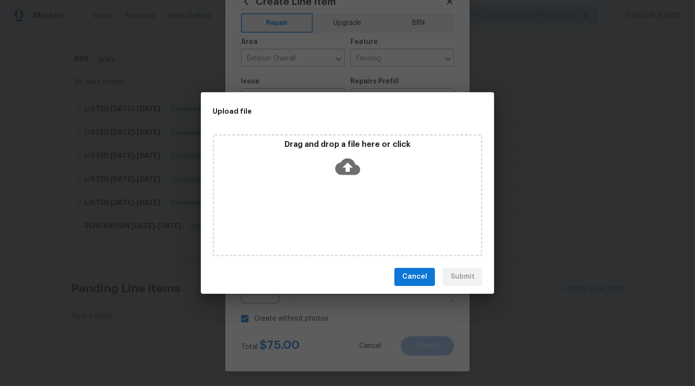
click at [347, 179] on div "Drag and drop a file here or click" at bounding box center [347, 161] width 267 height 42
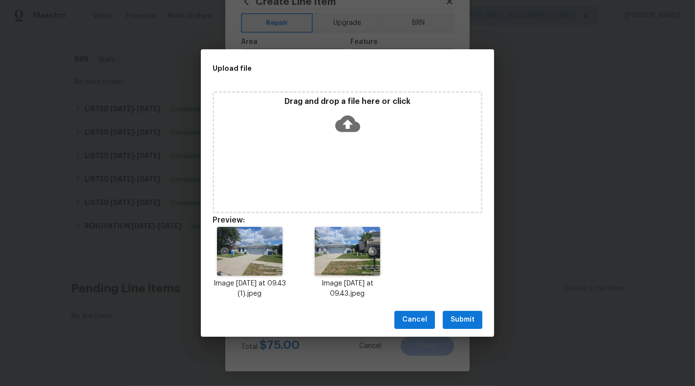
click at [464, 322] on span "Submit" at bounding box center [462, 320] width 24 height 12
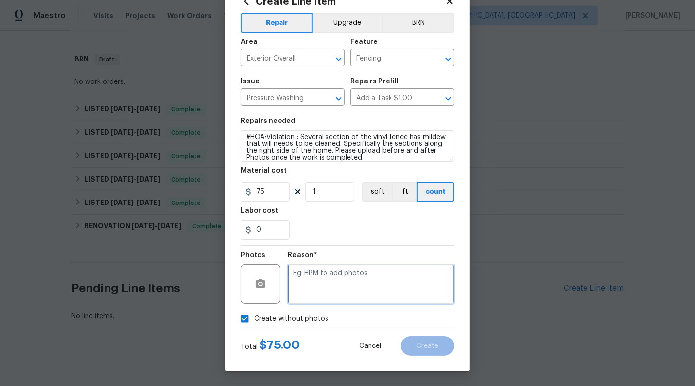
click at [406, 294] on textarea at bounding box center [371, 284] width 166 height 39
checkbox input "false"
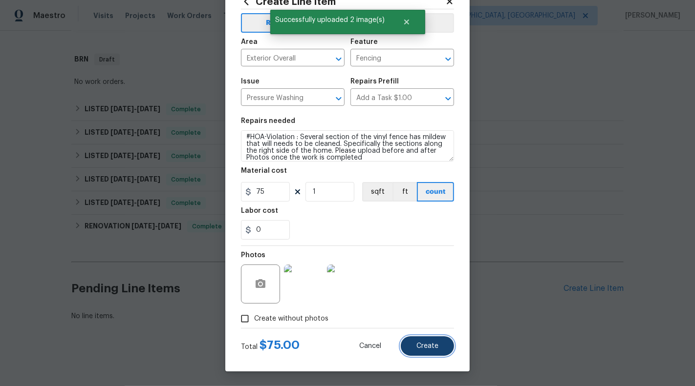
click at [429, 347] on span "Create" at bounding box center [427, 346] width 22 height 7
type input "0"
checkbox input "true"
type input "0"
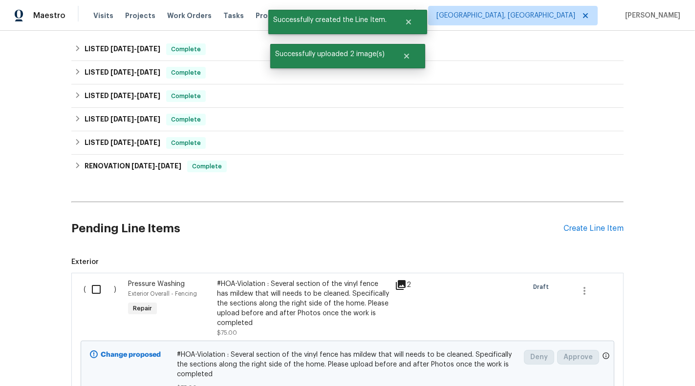
scroll to position [622, 0]
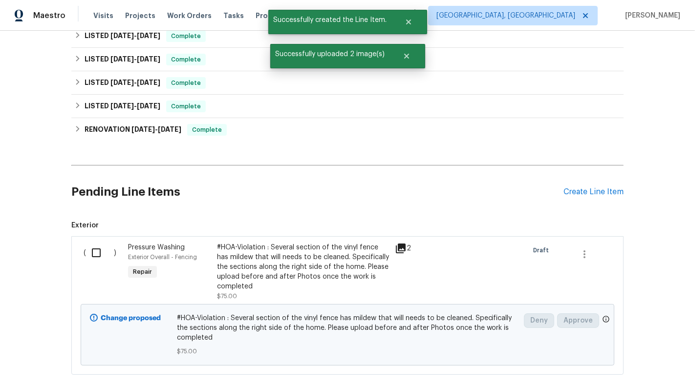
click at [91, 251] on input "checkbox" at bounding box center [100, 253] width 28 height 21
checkbox input "true"
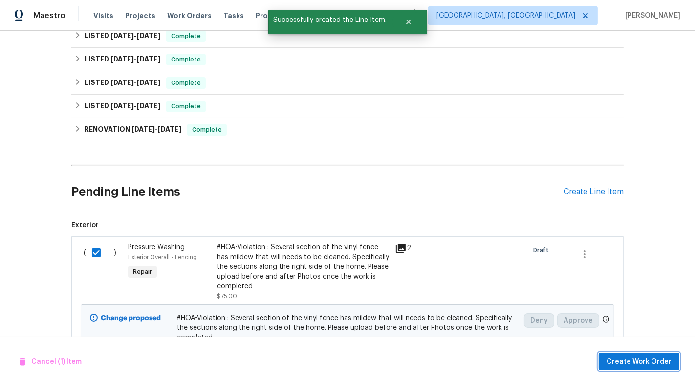
click at [657, 364] on span "Create Work Order" at bounding box center [638, 362] width 65 height 12
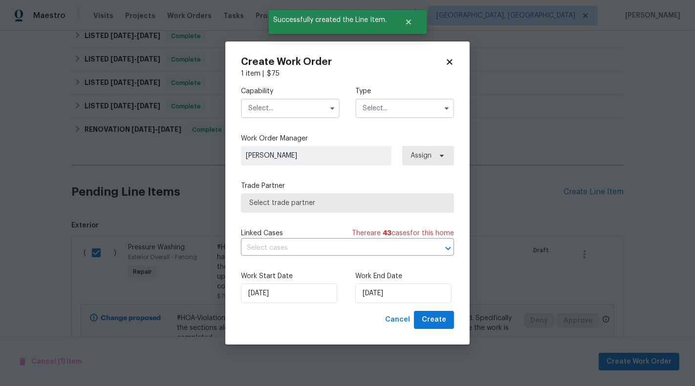
click at [284, 115] on input "text" at bounding box center [290, 109] width 99 height 20
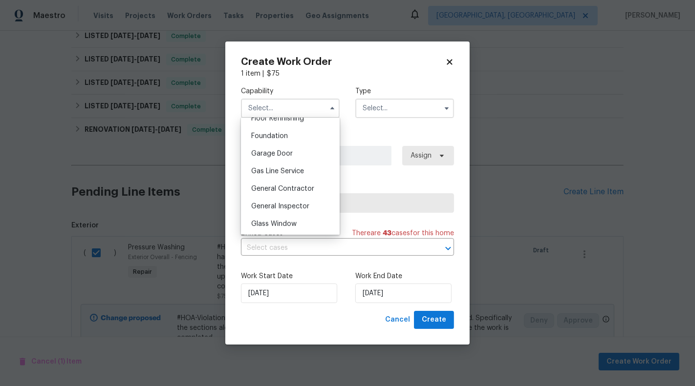
scroll to position [408, 0]
click at [294, 175] on div "Gas Line Service" at bounding box center [290, 171] width 94 height 18
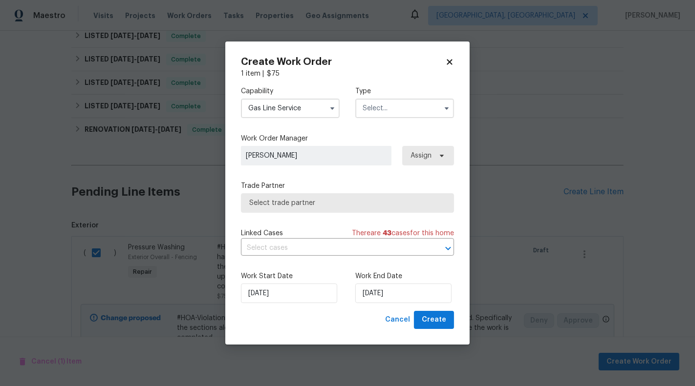
click at [313, 82] on div "Capability Gas Line Service Type" at bounding box center [347, 102] width 213 height 47
click at [328, 112] on icon "button" at bounding box center [332, 109] width 8 height 8
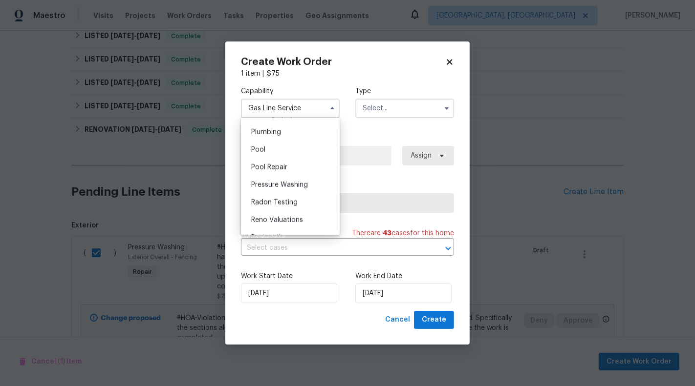
scroll to position [871, 0]
click at [305, 187] on span "Pressure Washing" at bounding box center [279, 184] width 57 height 7
type input "Pressure Washing"
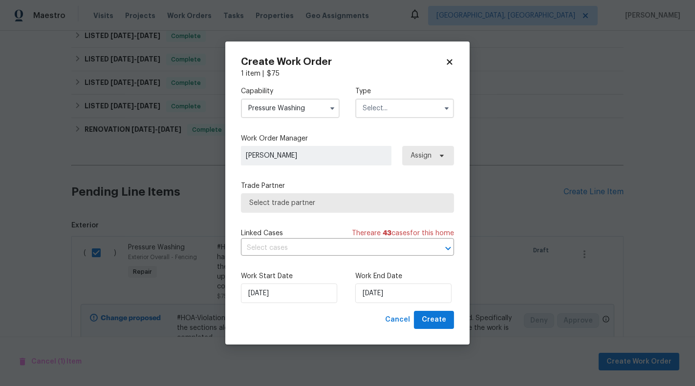
click at [400, 103] on input "text" at bounding box center [404, 109] width 99 height 20
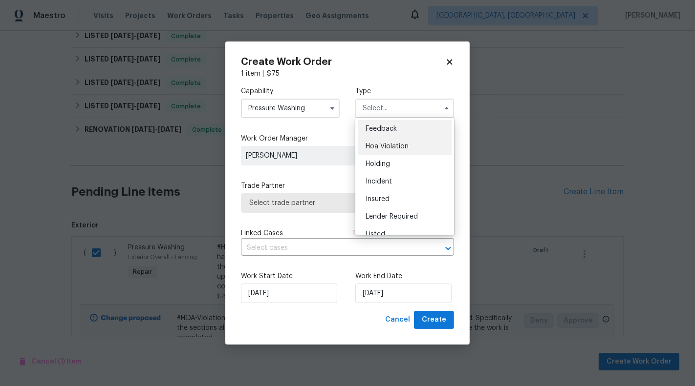
click at [411, 139] on div "Hoa Violation" at bounding box center [405, 147] width 94 height 18
type input "Hoa Violation"
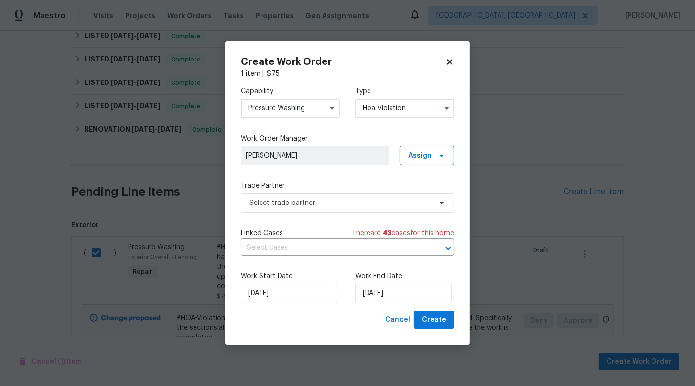
click at [367, 192] on div "Trade Partner Select trade partner" at bounding box center [347, 197] width 213 height 32
click at [367, 203] on span "Select trade partner" at bounding box center [340, 203] width 182 height 10
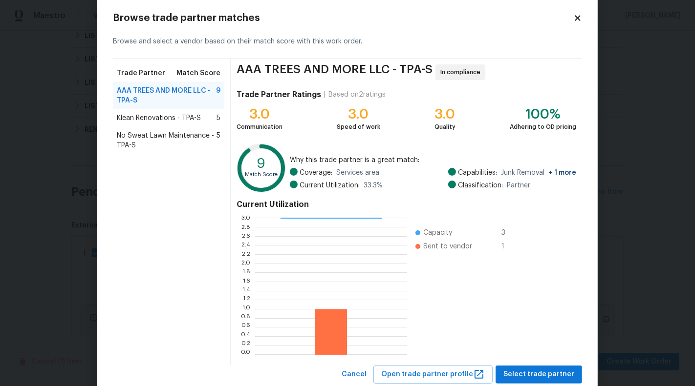
scroll to position [21, 0]
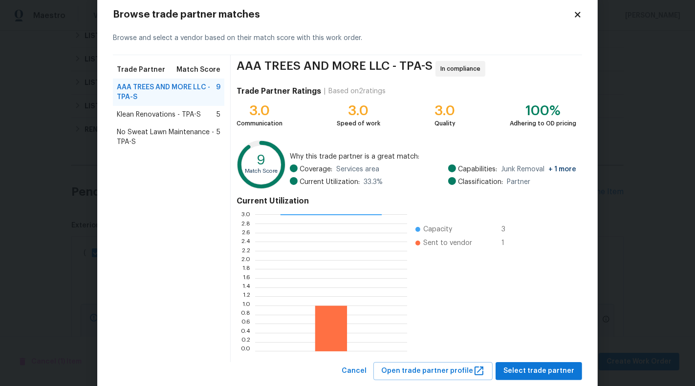
click at [168, 118] on span "Klean Renovations - TPA-S" at bounding box center [159, 115] width 84 height 10
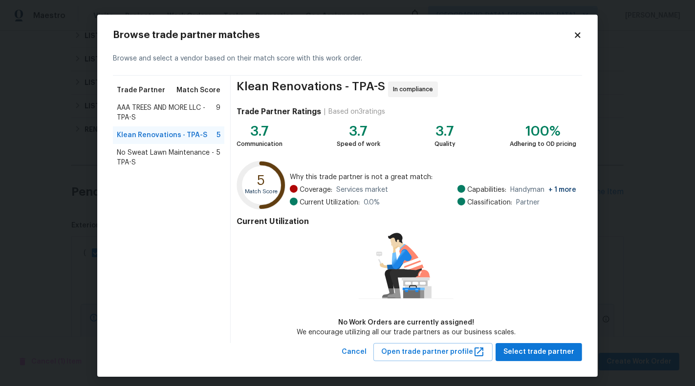
scroll to position [4, 0]
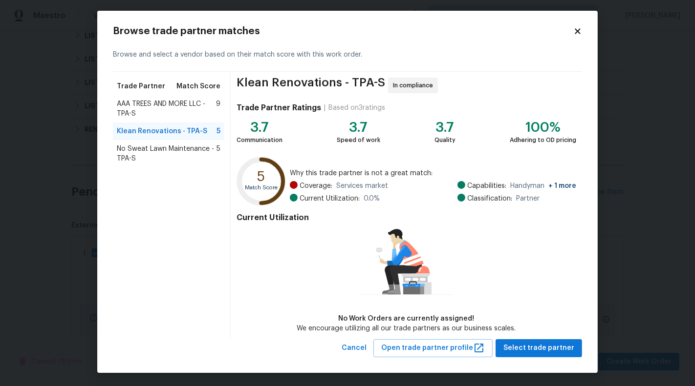
click at [147, 103] on span "AAA TREES AND MORE LLC - TPA-S" at bounding box center [166, 109] width 99 height 20
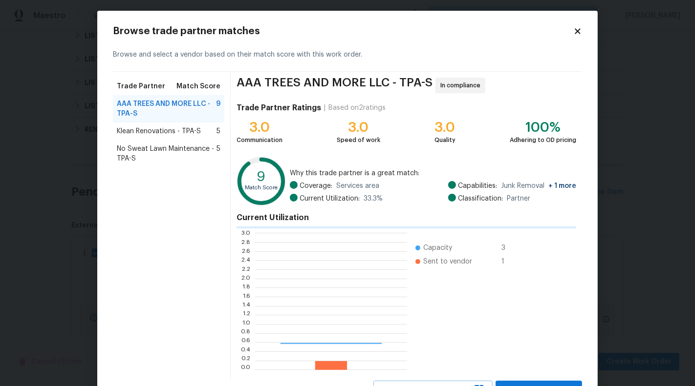
scroll to position [137, 152]
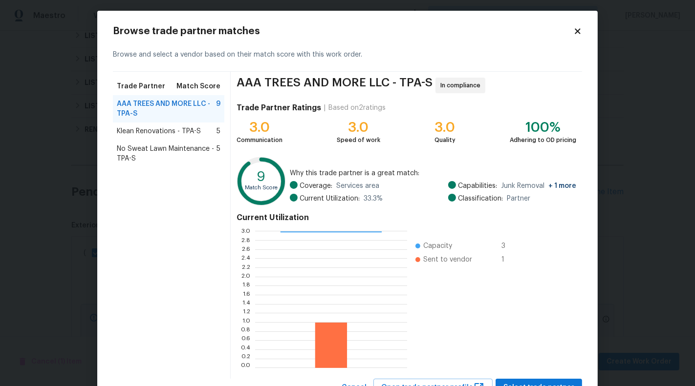
click at [158, 128] on span "Klean Renovations - TPA-S" at bounding box center [159, 132] width 84 height 10
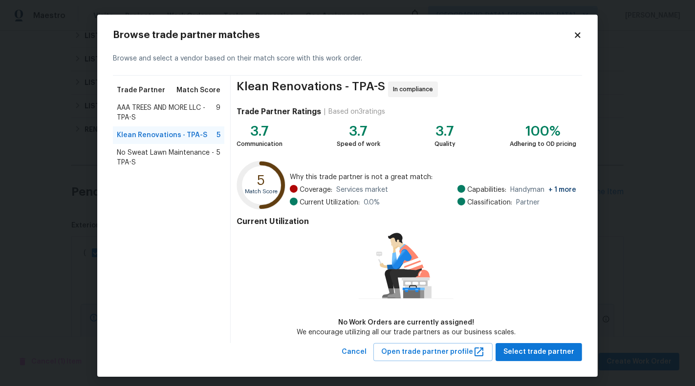
scroll to position [4, 0]
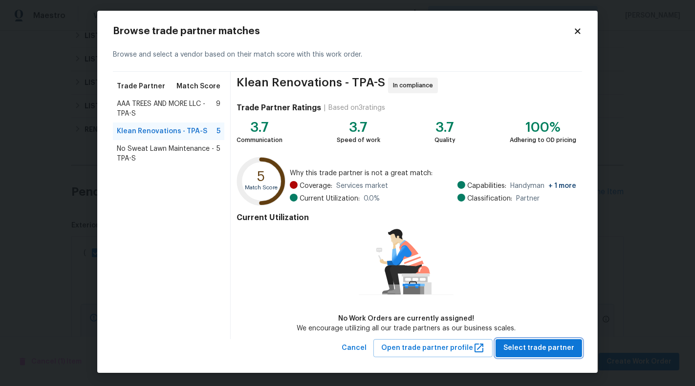
click at [533, 347] on span "Select trade partner" at bounding box center [538, 348] width 71 height 12
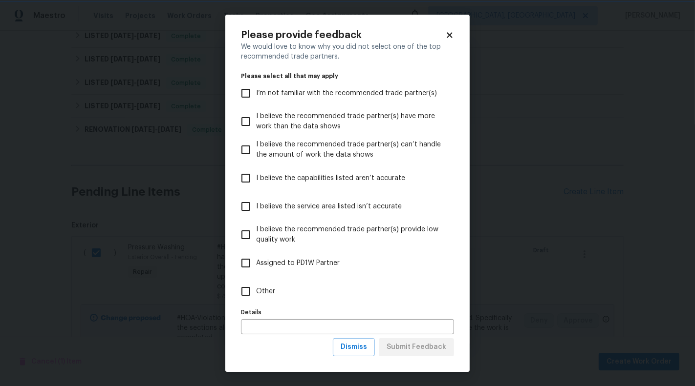
scroll to position [0, 0]
click at [300, 296] on label "Other" at bounding box center [340, 291] width 211 height 28
click at [256, 296] on input "Other" at bounding box center [245, 291] width 21 height 21
checkbox input "true"
click at [430, 347] on span "Submit Feedback" at bounding box center [416, 347] width 60 height 12
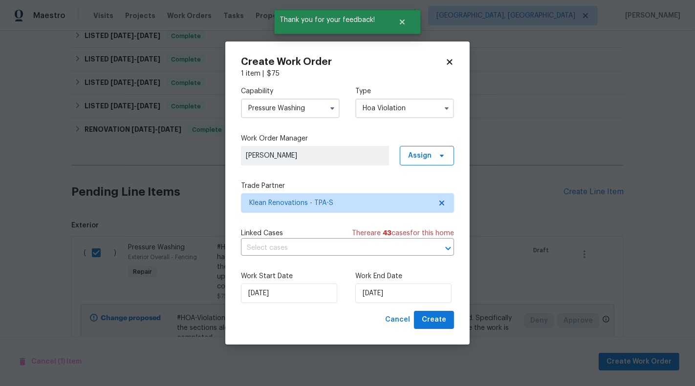
click at [332, 262] on div "Capability Pressure Washing Type Hoa Violation Work Order Manager Sunmathy Wils…" at bounding box center [347, 195] width 213 height 233
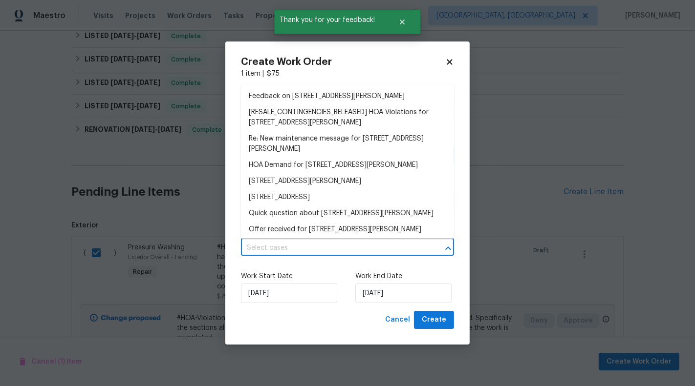
click at [330, 253] on input "text" at bounding box center [334, 248] width 186 height 15
click at [303, 119] on li "[RESALE_CONTINGENCIES_RELEASED] HOA Violations for 15452 Long Cypress Dr, Ruski…" at bounding box center [347, 118] width 213 height 26
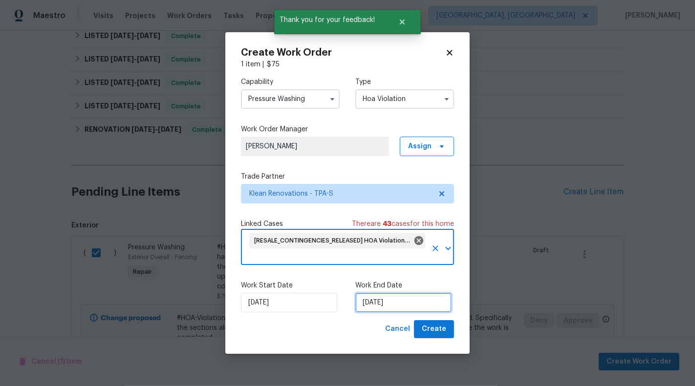
click at [381, 298] on input "05/09/2025" at bounding box center [403, 303] width 96 height 20
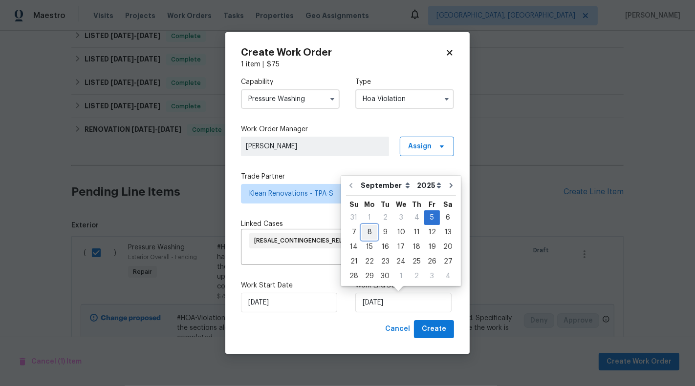
click at [368, 233] on div "8" at bounding box center [369, 233] width 16 height 14
type input "08/09/2025"
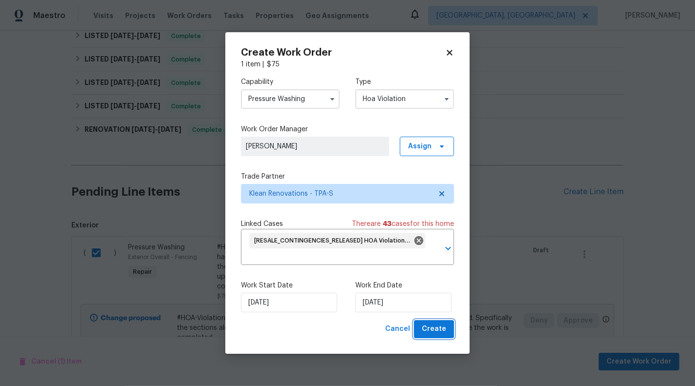
click at [431, 326] on span "Create" at bounding box center [434, 329] width 24 height 12
checkbox input "false"
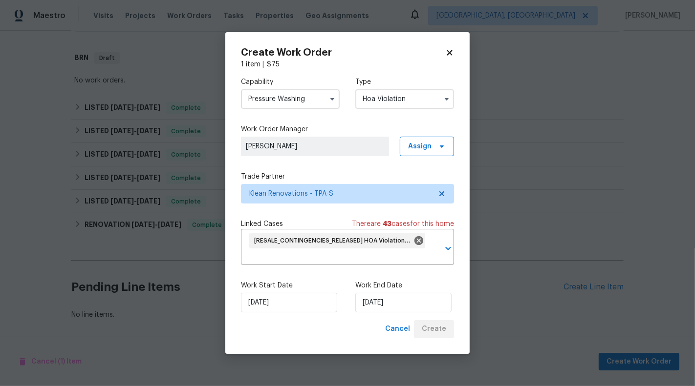
scroll to position [560, 0]
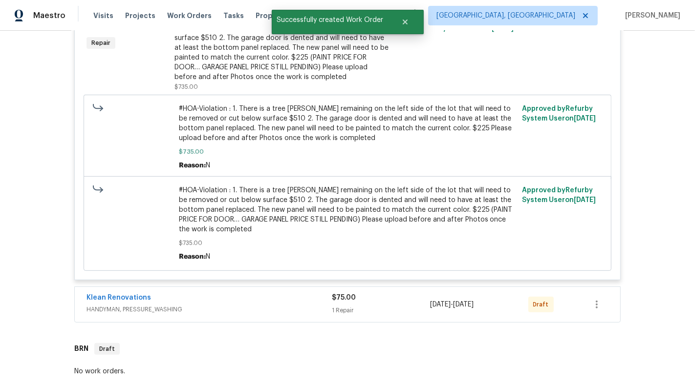
click at [415, 303] on div "$75.00 1 Repair" at bounding box center [381, 304] width 98 height 23
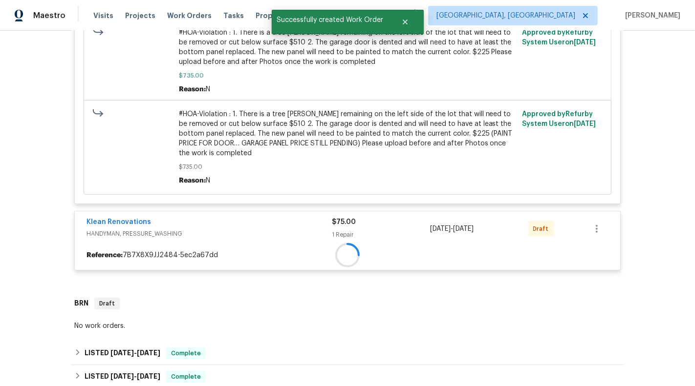
scroll to position [452, 0]
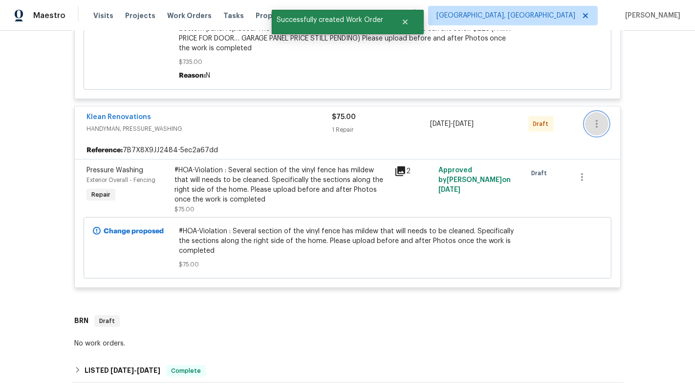
click at [601, 123] on icon "button" at bounding box center [597, 124] width 12 height 12
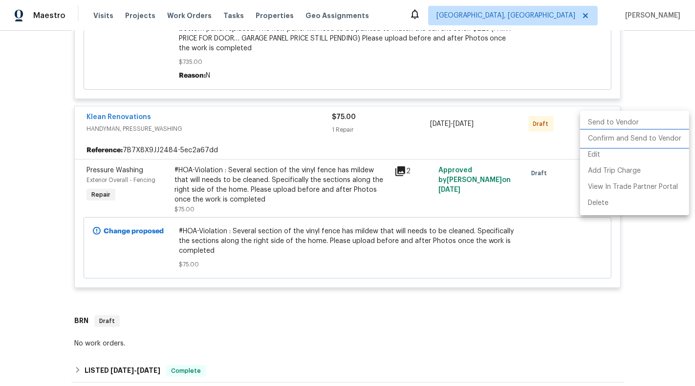
click at [610, 138] on li "Confirm and Send to Vendor" at bounding box center [634, 139] width 109 height 16
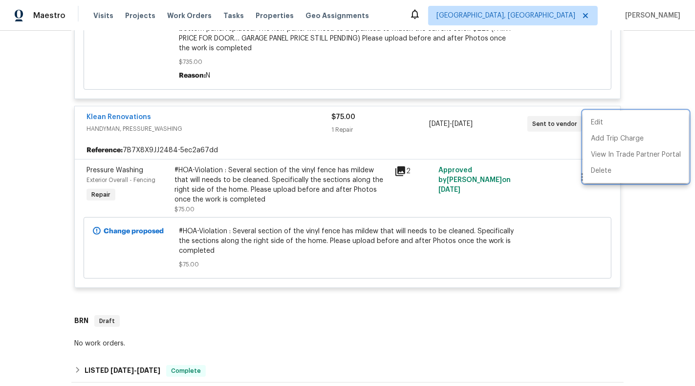
click at [298, 119] on div at bounding box center [347, 193] width 695 height 386
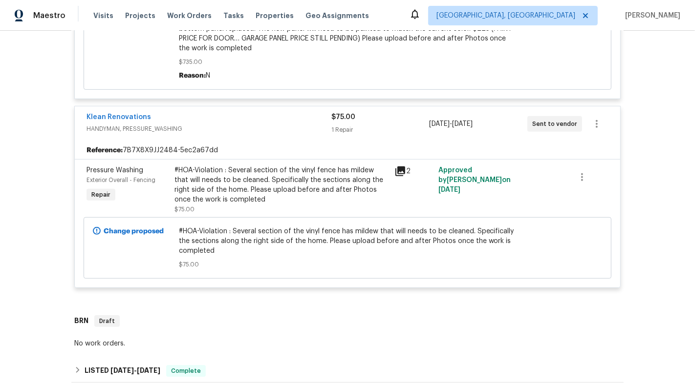
click at [283, 172] on div "#HOA-Violation : Several section of the vinyl fence has mildew that will needs …" at bounding box center [281, 185] width 214 height 39
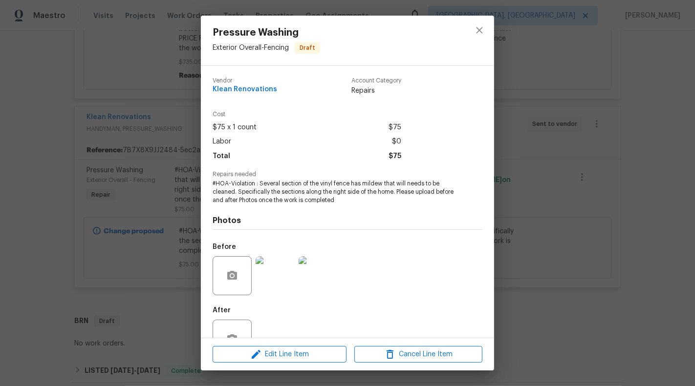
scroll to position [31, 0]
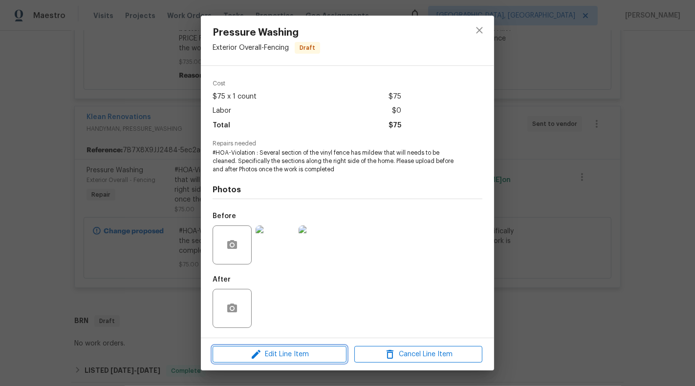
click at [274, 354] on span "Edit Line Item" at bounding box center [279, 355] width 128 height 12
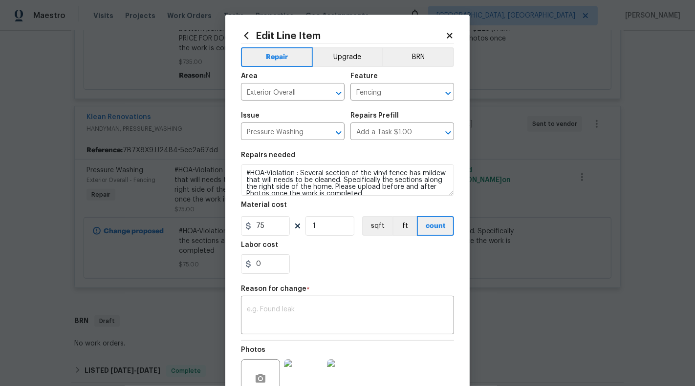
click at [110, 262] on body "Maestro Visits Projects Work Orders Tasks Properties Geo Assignments Albuquerqu…" at bounding box center [347, 193] width 695 height 386
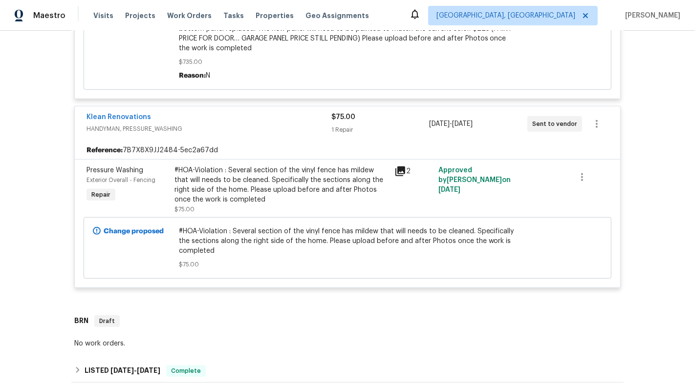
scroll to position [404, 0]
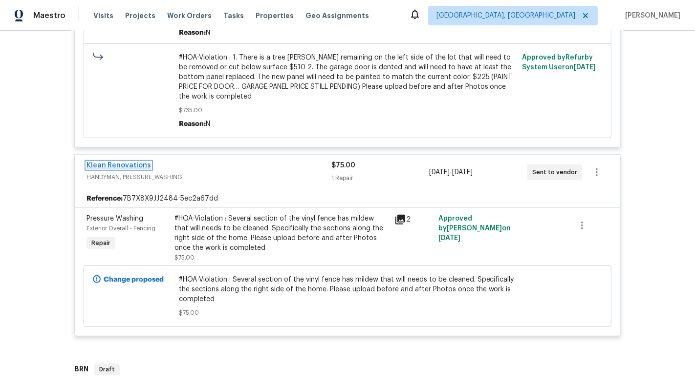
click at [107, 163] on link "Klean Renovations" at bounding box center [118, 165] width 64 height 7
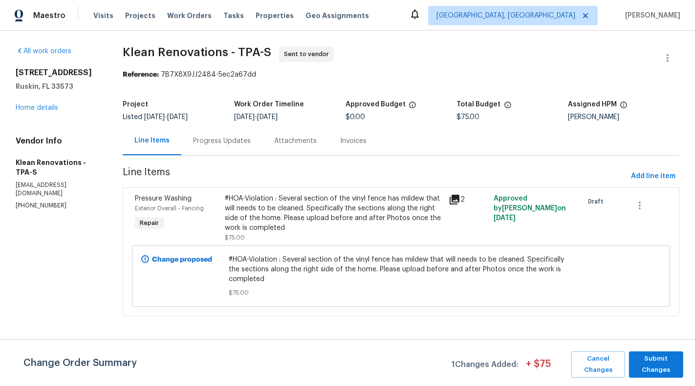
click at [685, 59] on div "All work orders 15452 Long Cypress Dr Ruskin, FL 33573 Home details Vendor Info…" at bounding box center [347, 187] width 695 height 313
click at [673, 59] on icon "button" at bounding box center [667, 58] width 12 height 12
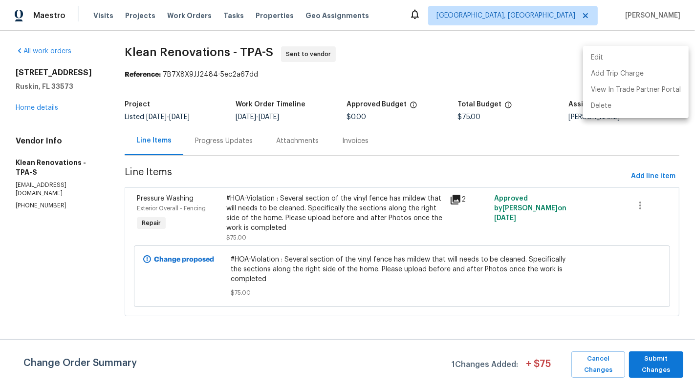
click at [619, 59] on li "Edit" at bounding box center [636, 58] width 106 height 16
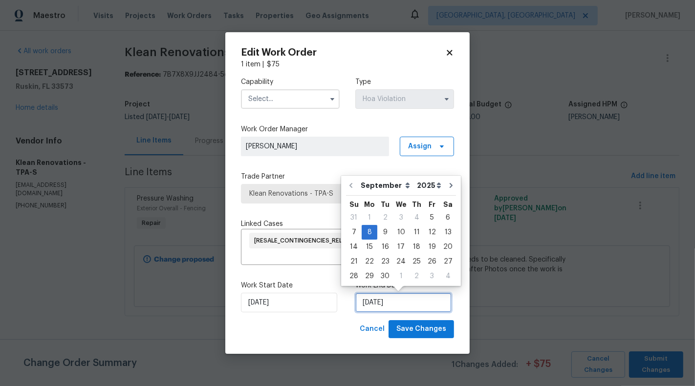
click at [379, 299] on input "08/09/2025" at bounding box center [403, 303] width 96 height 20
click at [356, 230] on div "7" at bounding box center [354, 233] width 16 height 14
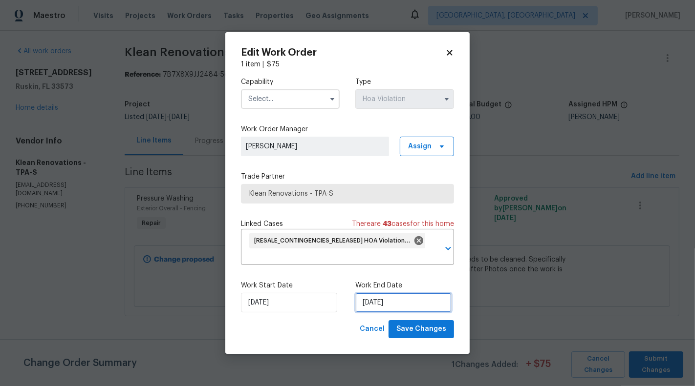
click at [387, 308] on input "07/09/2025" at bounding box center [403, 303] width 96 height 20
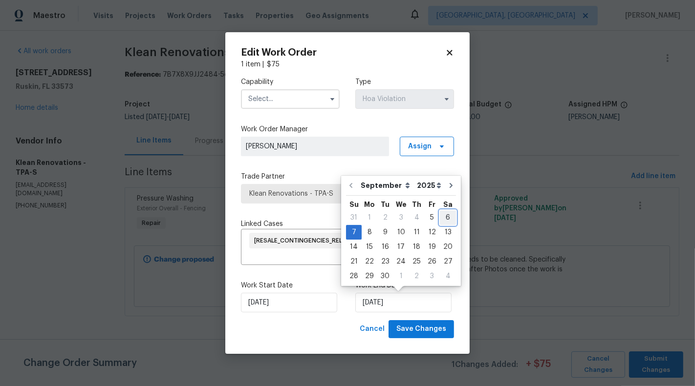
click at [446, 216] on div "6" at bounding box center [448, 218] width 16 height 14
type input "06/09/2025"
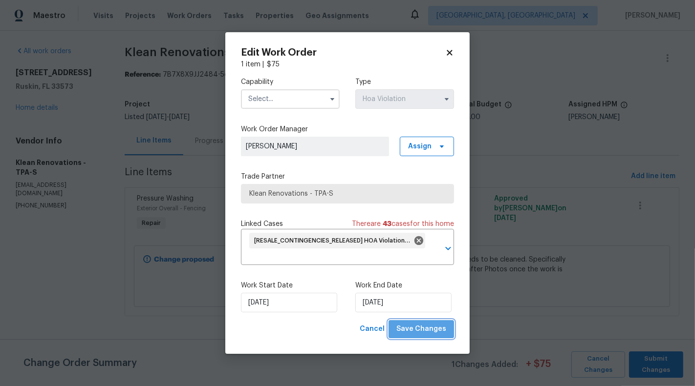
click at [429, 332] on span "Save Changes" at bounding box center [421, 329] width 50 height 12
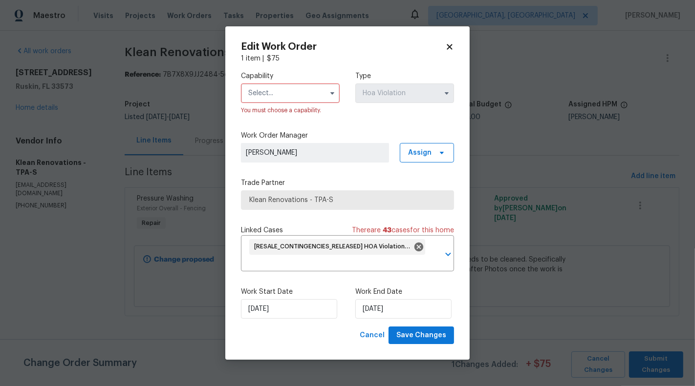
click at [311, 100] on input "text" at bounding box center [290, 94] width 99 height 20
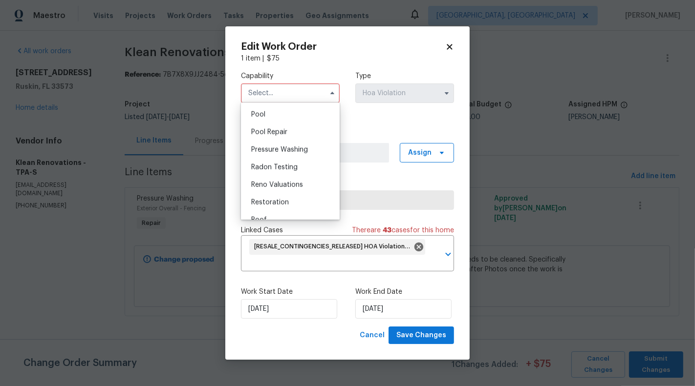
scroll to position [888, 0]
click at [303, 155] on span "Pressure Washing" at bounding box center [279, 152] width 57 height 7
type input "Pressure Washing"
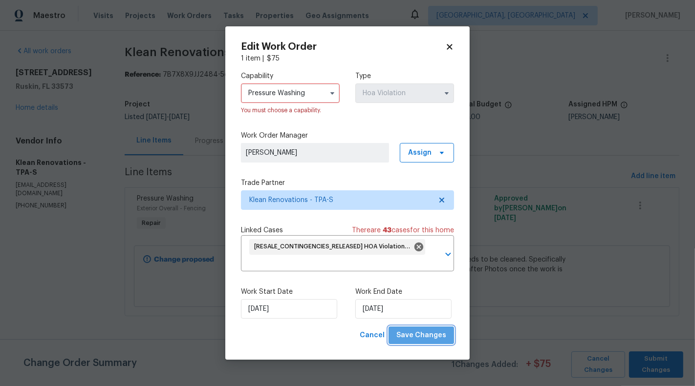
click at [428, 338] on span "Save Changes" at bounding box center [421, 336] width 50 height 12
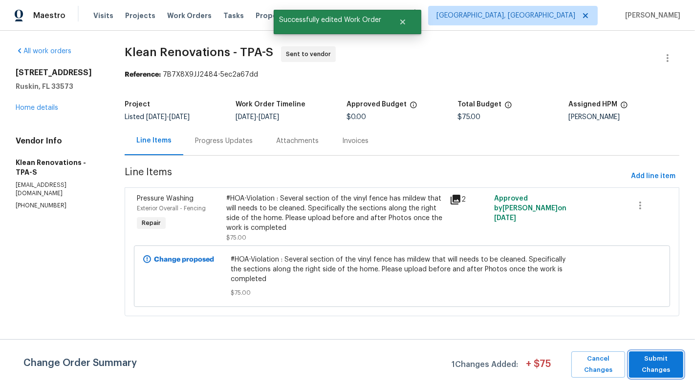
click at [643, 369] on span "Submit Changes" at bounding box center [656, 365] width 44 height 22
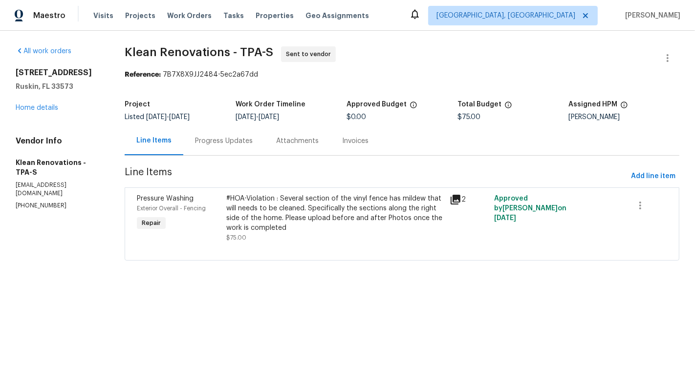
click at [321, 285] on div "All work orders 15452 Long Cypress Dr Ruskin, FL 33573 Home details Vendor Info…" at bounding box center [347, 159] width 695 height 257
click at [34, 113] on div "15452 Long Cypress Dr Ruskin, FL 33573 Home details" at bounding box center [58, 90] width 85 height 45
click at [28, 125] on div "All work orders 15452 Long Cypress Dr Ruskin, FL 33573 Home details Vendor Info…" at bounding box center [58, 128] width 85 height 164
click at [34, 111] on link "Home details" at bounding box center [37, 108] width 43 height 7
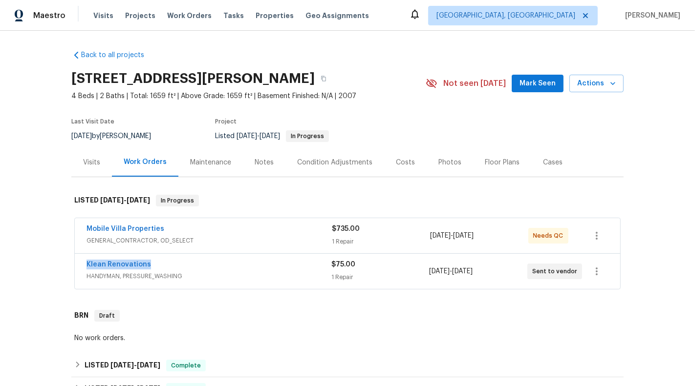
drag, startPoint x: 78, startPoint y: 266, endPoint x: 182, endPoint y: 266, distance: 103.6
click at [182, 266] on div "Klean Renovations HANDYMAN, PRESSURE_WASHING $75.00 1 Repair 9/5/2025 - 9/6/202…" at bounding box center [347, 271] width 545 height 35
copy link "Klean Renovations"
click at [33, 261] on div "Back to all projects 15452 Long Cypress Dr, Ruskin, FL 33573 4 Beds | 2 Baths |…" at bounding box center [347, 209] width 695 height 356
drag, startPoint x: 162, startPoint y: 260, endPoint x: 85, endPoint y: 265, distance: 77.8
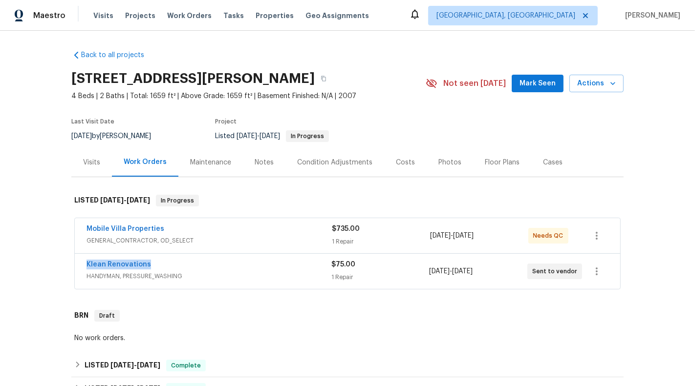
click at [85, 265] on div "Klean Renovations HANDYMAN, PRESSURE_WASHING $75.00 1 Repair 9/5/2025 - 9/6/202…" at bounding box center [347, 271] width 545 height 35
copy link "Klean Renovations"
click at [101, 268] on span "Klean Renovations" at bounding box center [118, 265] width 64 height 10
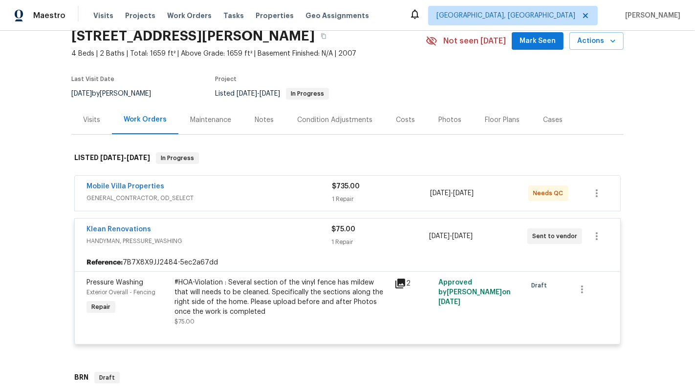
scroll to position [70, 0]
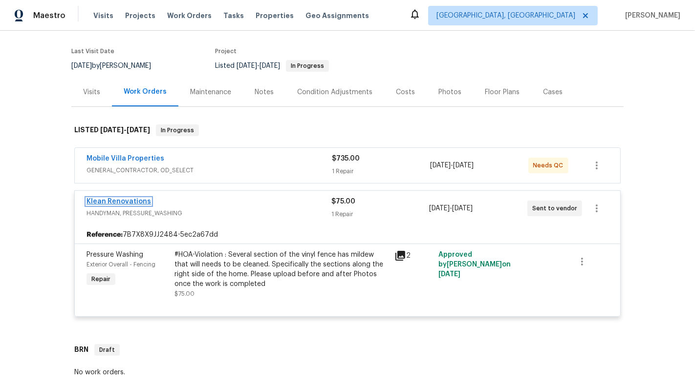
click at [125, 203] on link "Klean Renovations" at bounding box center [118, 201] width 64 height 7
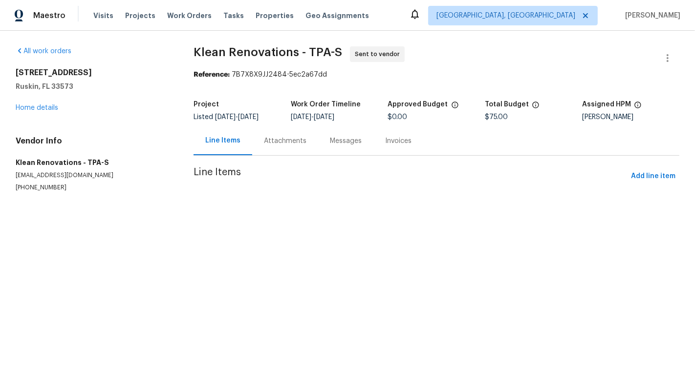
click at [24, 184] on p "(828) 644-3170" at bounding box center [93, 188] width 154 height 8
click at [24, 184] on div "Vendor Info Klean Renovations - TPA-S kristyribeiro80@gmail.com (828) 644-3170" at bounding box center [93, 164] width 154 height 56
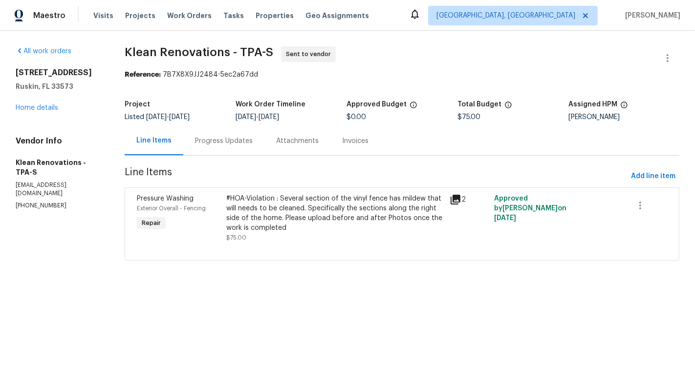
click at [39, 211] on section "All work orders 15452 Long Cypress Dr Ruskin, FL 33573 Home details Vendor Info…" at bounding box center [58, 159] width 85 height 226
copy p "(828) 644-3170"
click at [669, 59] on icon "button" at bounding box center [667, 58] width 12 height 12
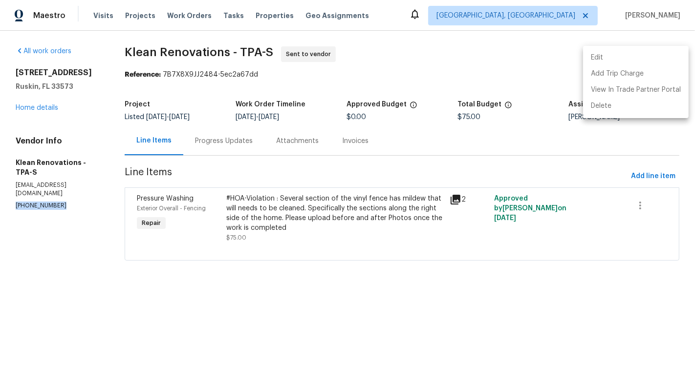
click at [628, 58] on li "Edit" at bounding box center [636, 58] width 106 height 16
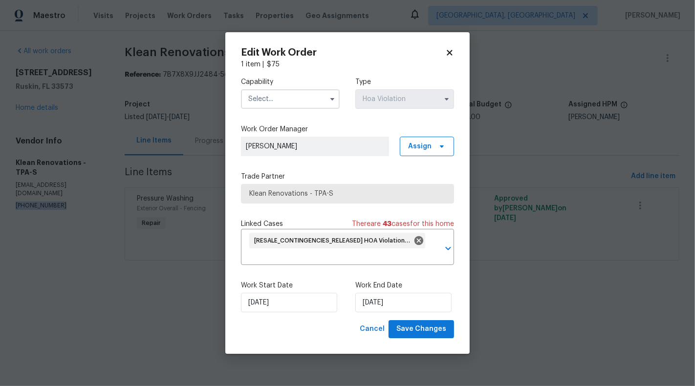
click at [316, 104] on input "text" at bounding box center [290, 99] width 99 height 20
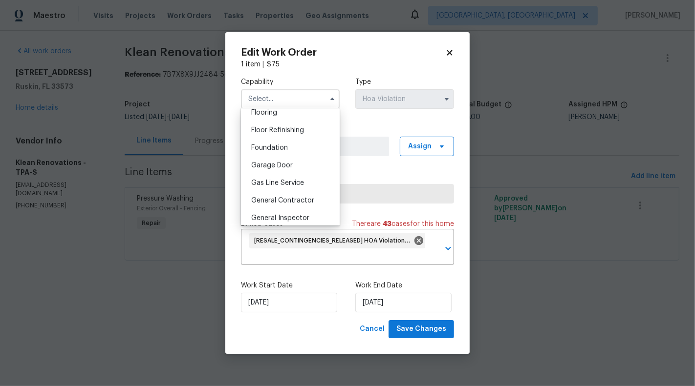
scroll to position [441, 0]
click at [306, 153] on div "General Contractor" at bounding box center [290, 146] width 94 height 18
type input "General Contractor"
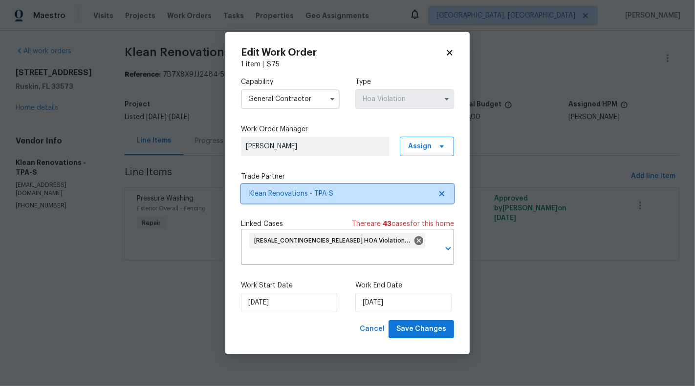
click at [446, 191] on span "Klean Renovations - TPA-S" at bounding box center [347, 194] width 213 height 20
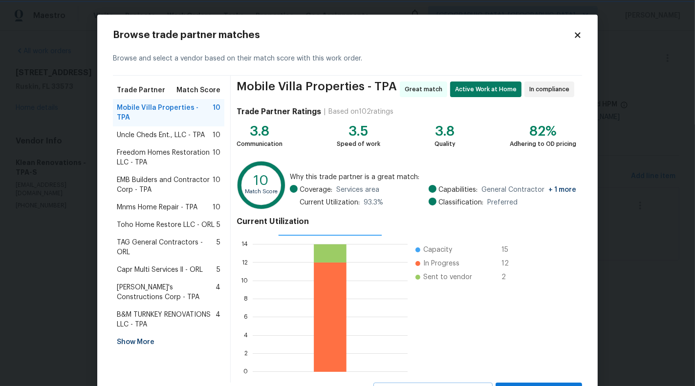
scroll to position [44, 0]
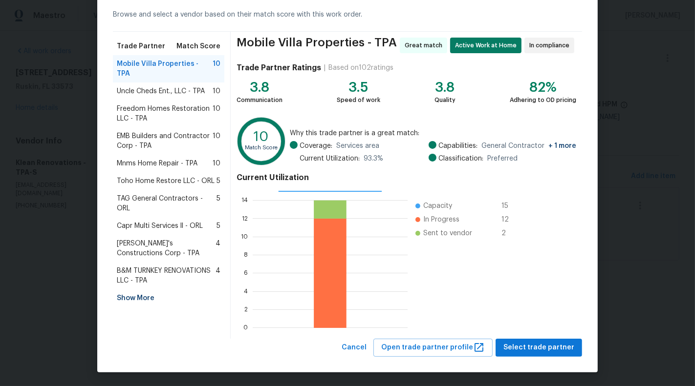
click at [146, 86] on div "Uncle Cheds Ent., LLC - TPA 10" at bounding box center [168, 92] width 111 height 18
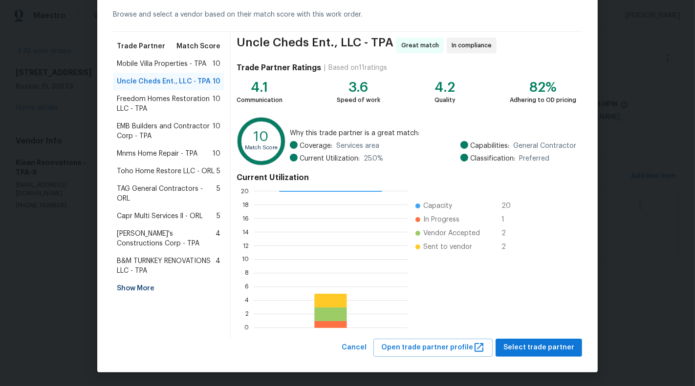
click at [166, 106] on span "Freedom Homes Restoration LLC - TPA" at bounding box center [165, 104] width 96 height 20
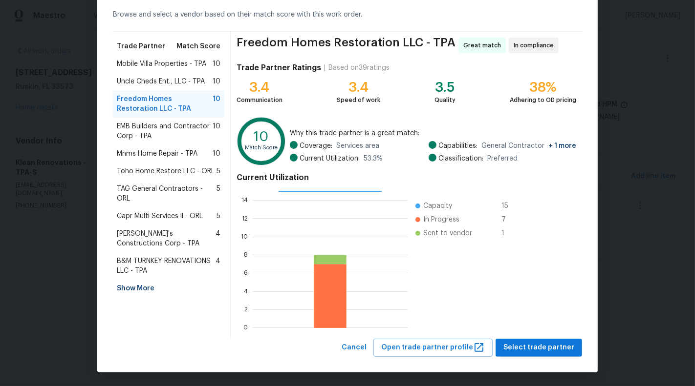
click at [175, 138] on span "EMB Builders and Contractor Corp - TPA" at bounding box center [165, 132] width 96 height 20
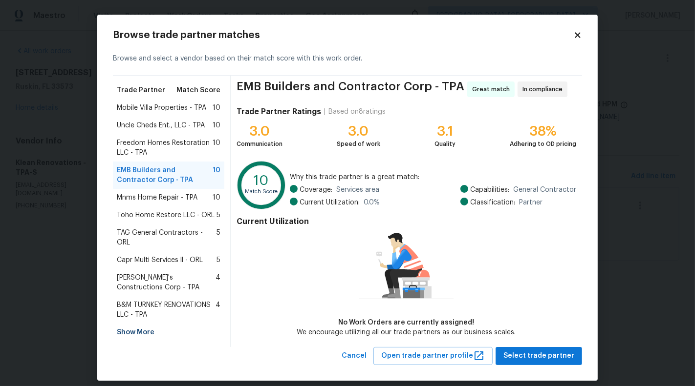
scroll to position [4, 0]
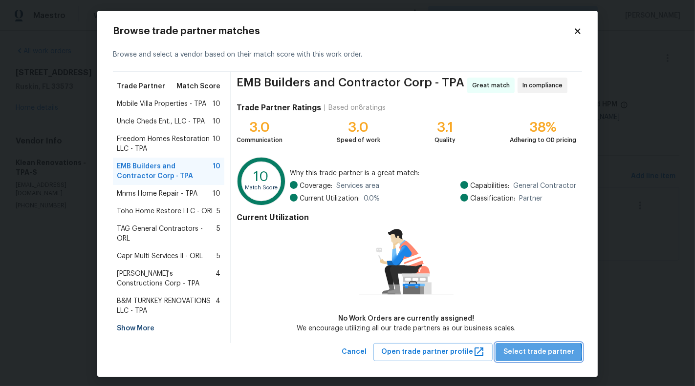
click at [543, 349] on span "Select trade partner" at bounding box center [538, 352] width 71 height 12
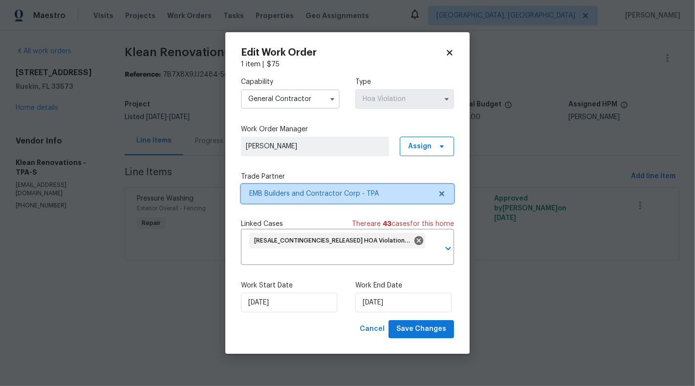
scroll to position [0, 0]
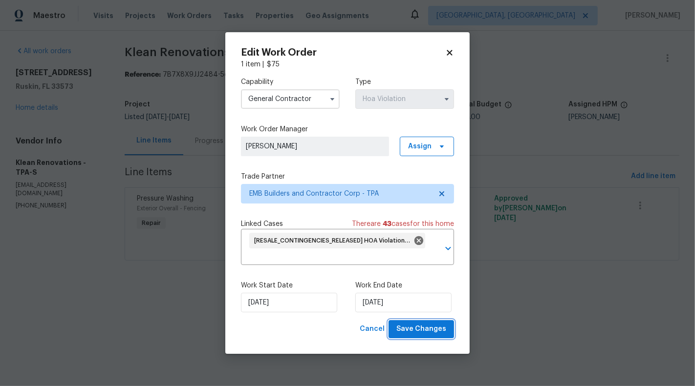
click at [417, 330] on span "Save Changes" at bounding box center [421, 329] width 50 height 12
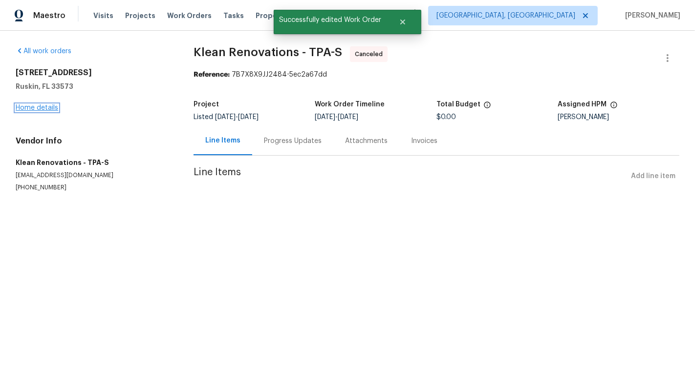
click at [16, 110] on link "Home details" at bounding box center [37, 108] width 43 height 7
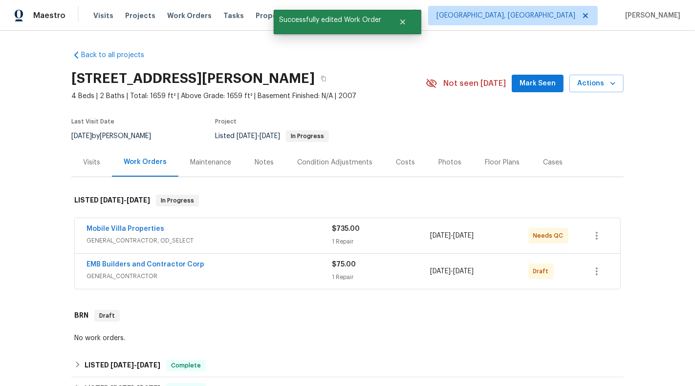
scroll to position [23, 0]
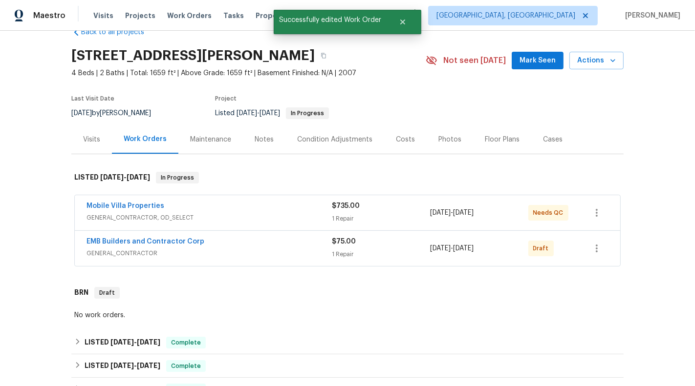
click at [274, 239] on div "EMB Builders and Contractor Corp" at bounding box center [208, 243] width 245 height 12
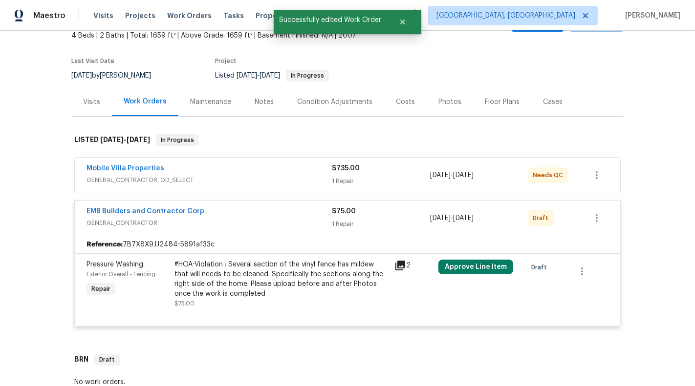
scroll to position [88, 0]
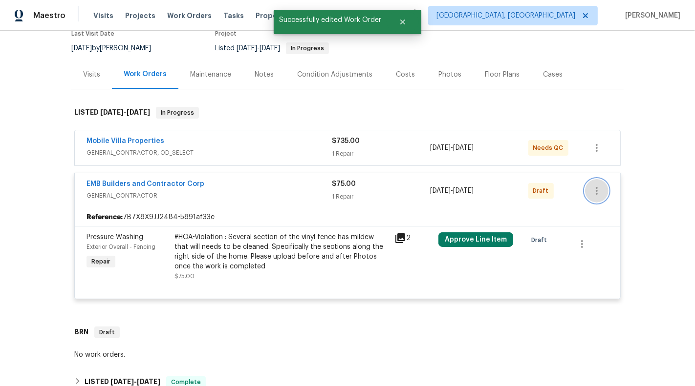
click at [595, 191] on icon "button" at bounding box center [597, 191] width 12 height 12
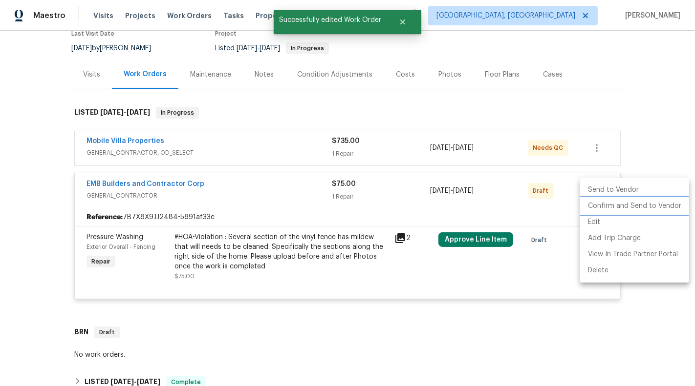
click at [613, 210] on li "Confirm and Send to Vendor" at bounding box center [634, 206] width 109 height 16
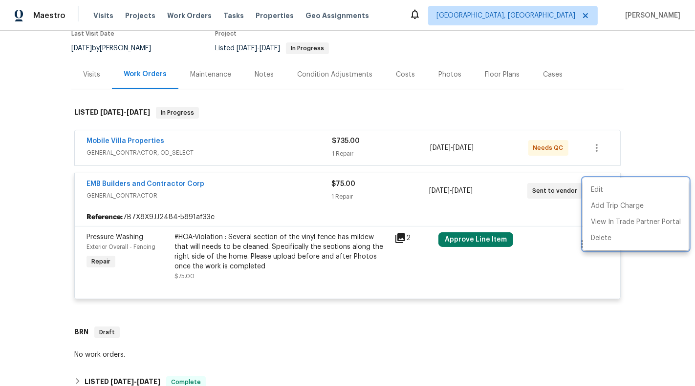
drag, startPoint x: 73, startPoint y: 184, endPoint x: 235, endPoint y: 184, distance: 162.7
click at [235, 184] on div at bounding box center [347, 193] width 695 height 386
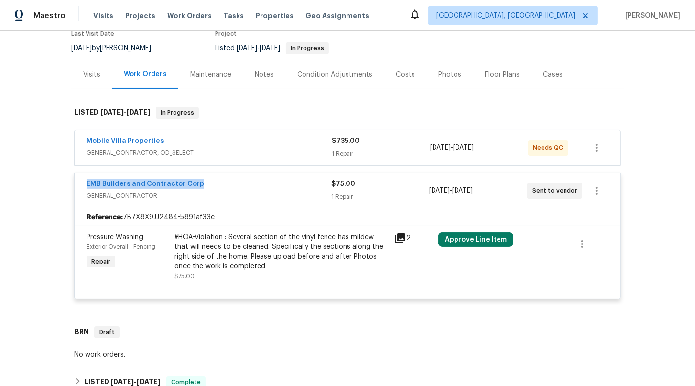
drag, startPoint x: 227, startPoint y: 184, endPoint x: 56, endPoint y: 184, distance: 170.5
click at [56, 184] on div "Back to all projects 15452 Long Cypress Dr, Ruskin, FL 33573 4 Beds | 2 Baths |…" at bounding box center [347, 209] width 695 height 356
copy link "EMB Builders and Contractor Corp"
click at [108, 185] on link "EMB Builders and Contractor Corp" at bounding box center [145, 184] width 118 height 7
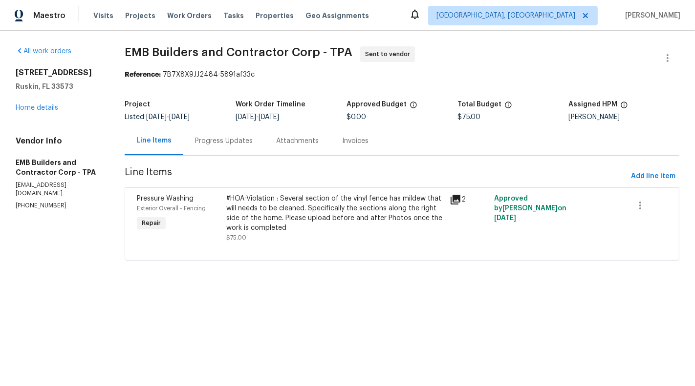
click at [33, 209] on p "(813) 607-1422" at bounding box center [58, 206] width 85 height 8
copy p "(813) 607-1422"
click at [199, 126] on div "Project Listed 8/20/2025 - 9/8/2025 Work Order Timeline 9/5/2025 - 9/6/2025 App…" at bounding box center [402, 110] width 554 height 31
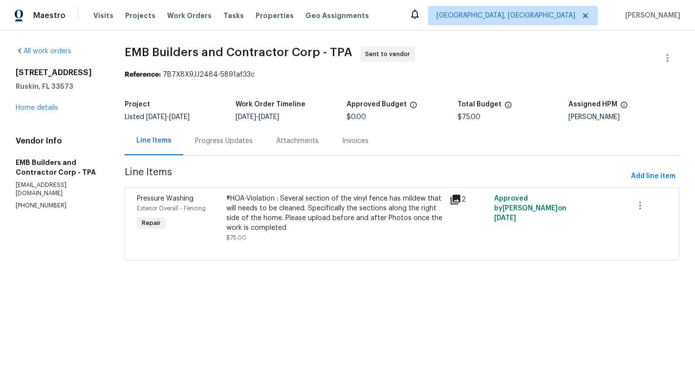
click at [208, 144] on div "Progress Updates" at bounding box center [224, 141] width 58 height 10
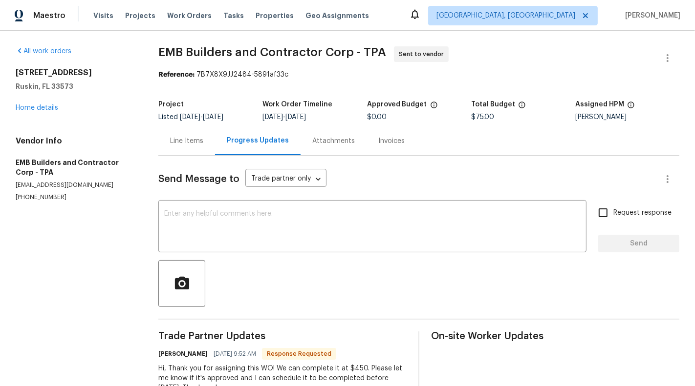
scroll to position [34, 0]
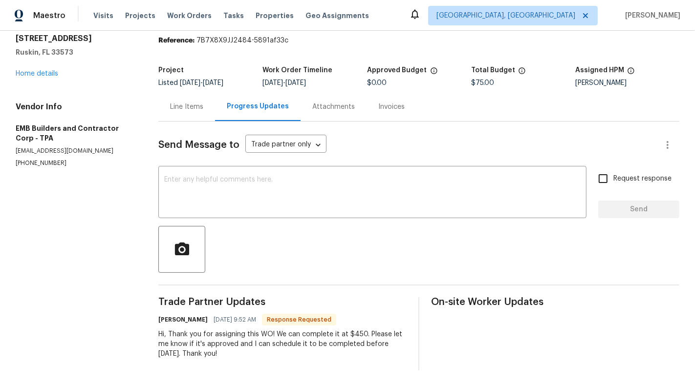
click at [196, 118] on div "Line Items" at bounding box center [186, 106] width 57 height 29
